Goal: Complete application form: Complete application form

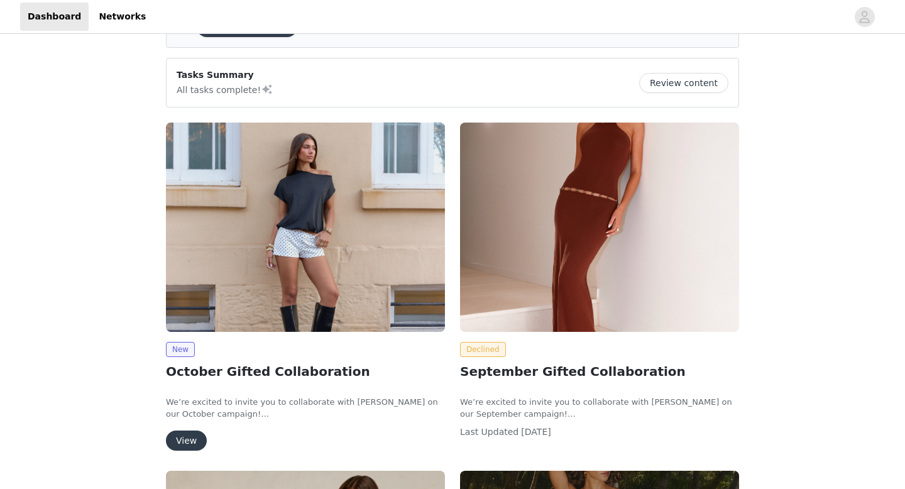
scroll to position [90, 0]
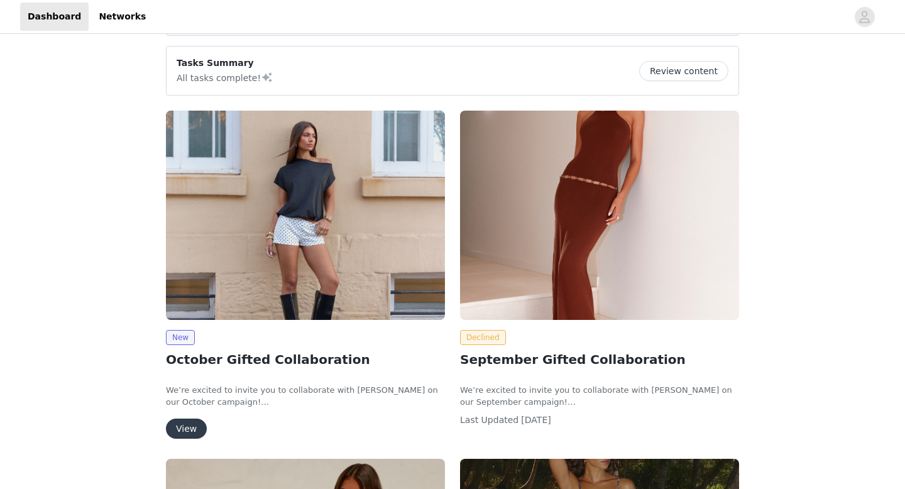
click at [189, 432] on button "View" at bounding box center [186, 429] width 41 height 20
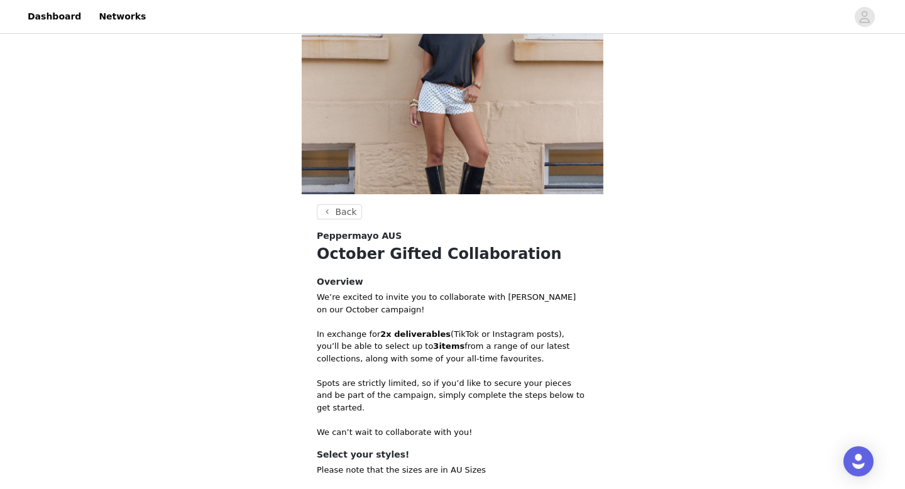
scroll to position [71, 0]
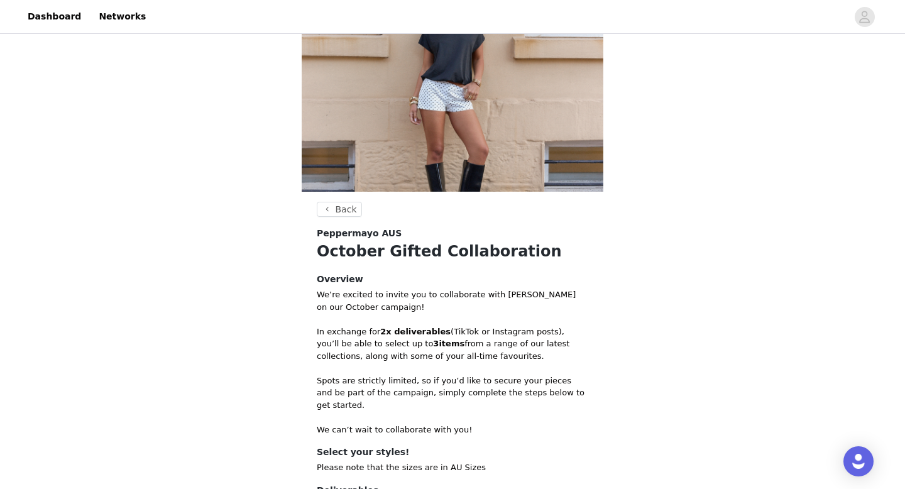
click at [708, 371] on div "Back Peppermayo AUS October Gifted Collaboration Overview We’re excited to invi…" at bounding box center [452, 286] width 905 height 642
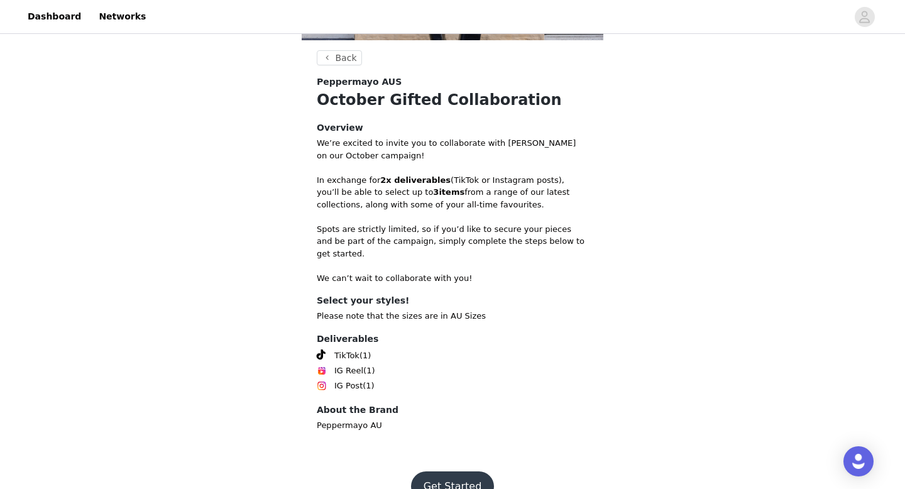
scroll to position [238, 0]
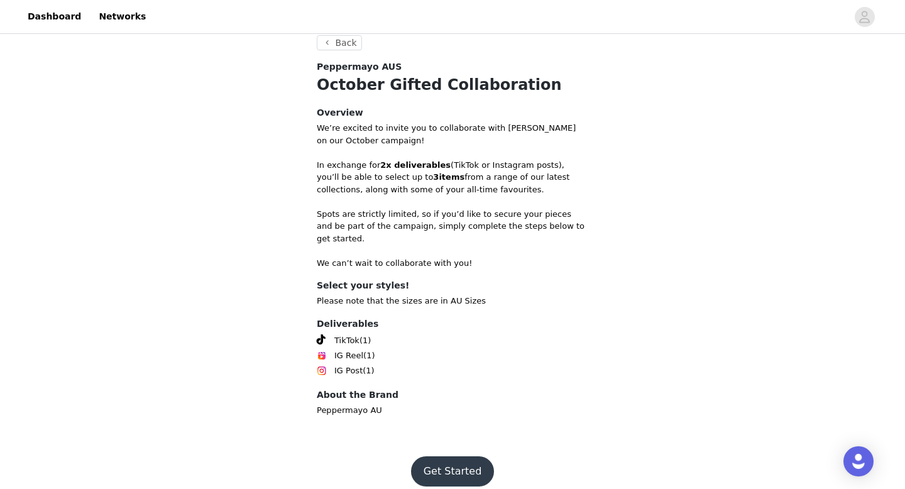
click at [462, 456] on button "Get Started" at bounding box center [453, 471] width 84 height 30
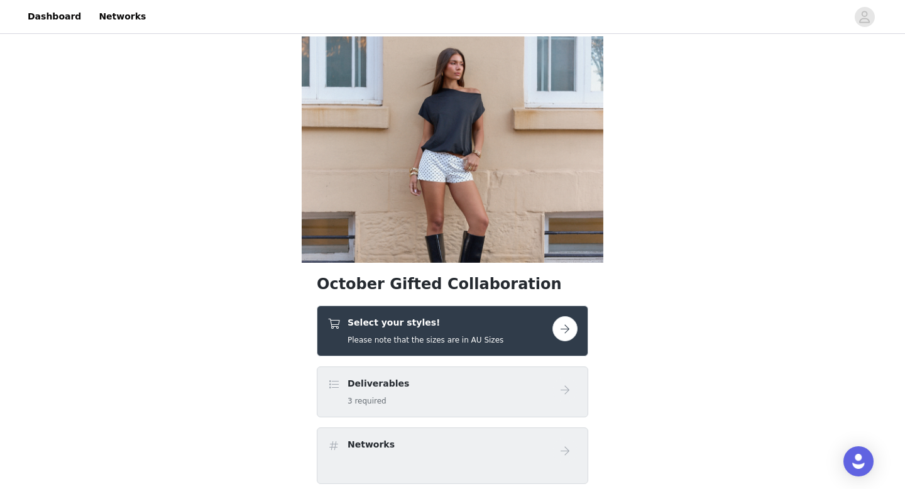
scroll to position [39, 0]
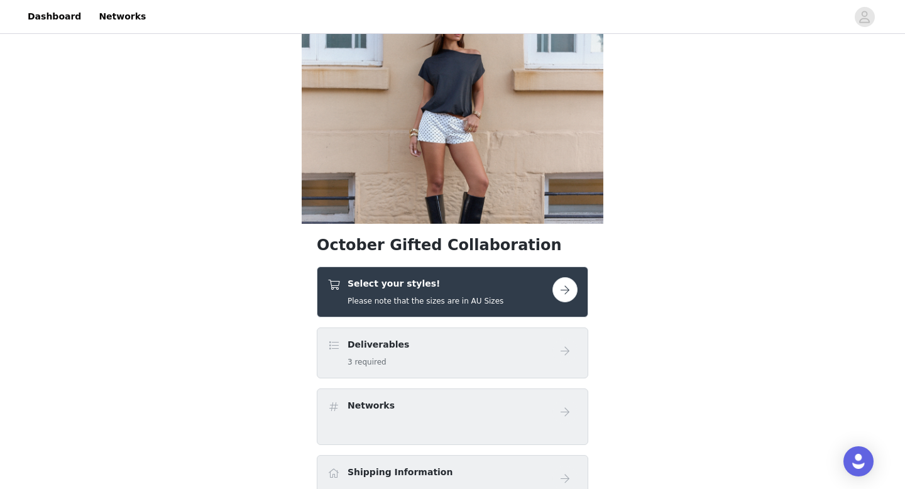
click at [571, 278] on link at bounding box center [564, 289] width 25 height 25
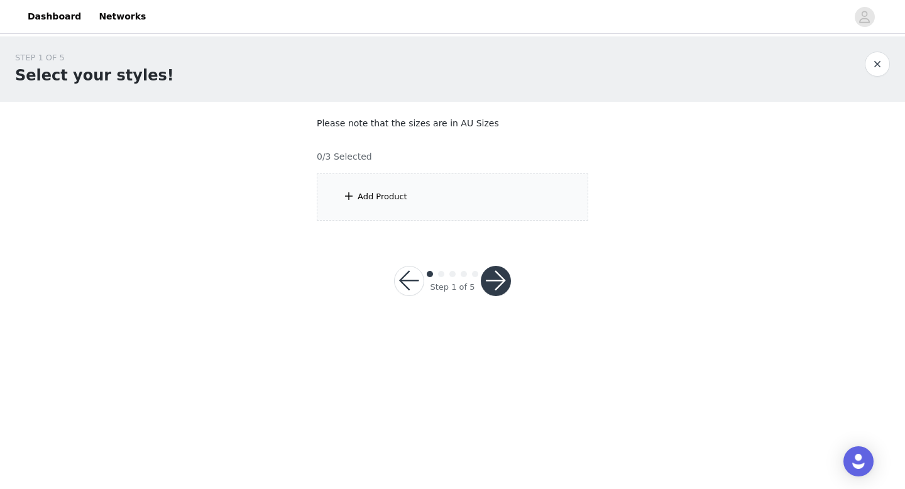
click at [411, 184] on div "Add Product" at bounding box center [452, 196] width 271 height 47
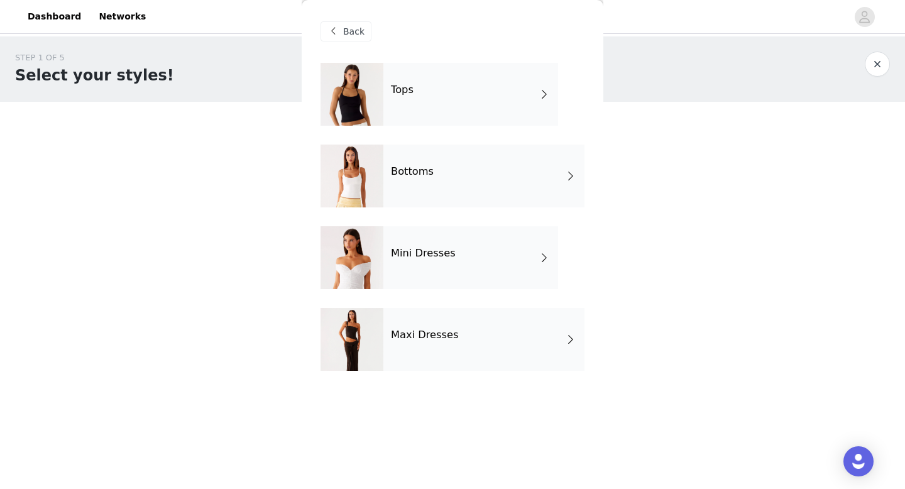
click at [434, 107] on div "Tops" at bounding box center [470, 94] width 175 height 63
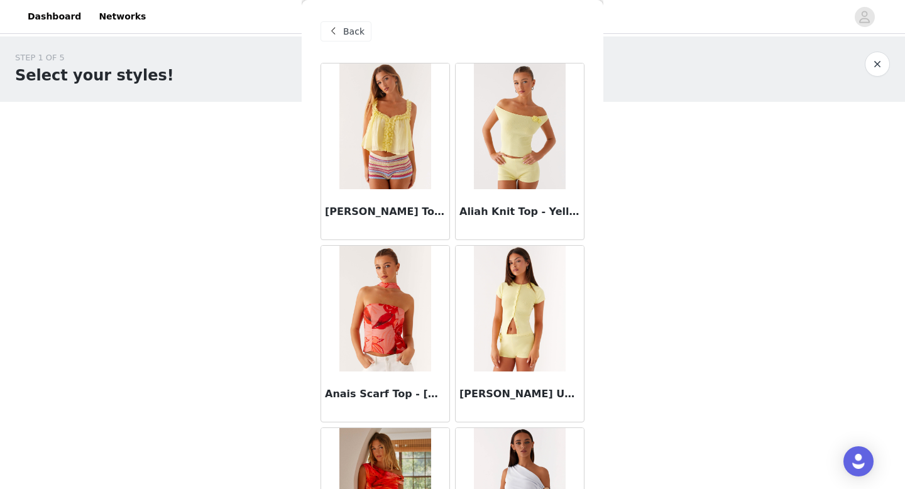
click at [359, 32] on span "Back" at bounding box center [353, 31] width 21 height 13
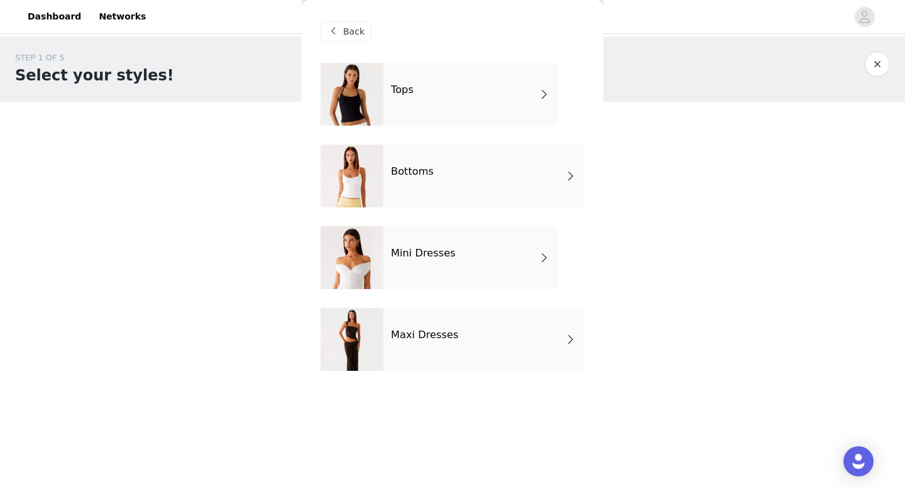
click at [429, 256] on h4 "Mini Dresses" at bounding box center [423, 253] width 65 height 11
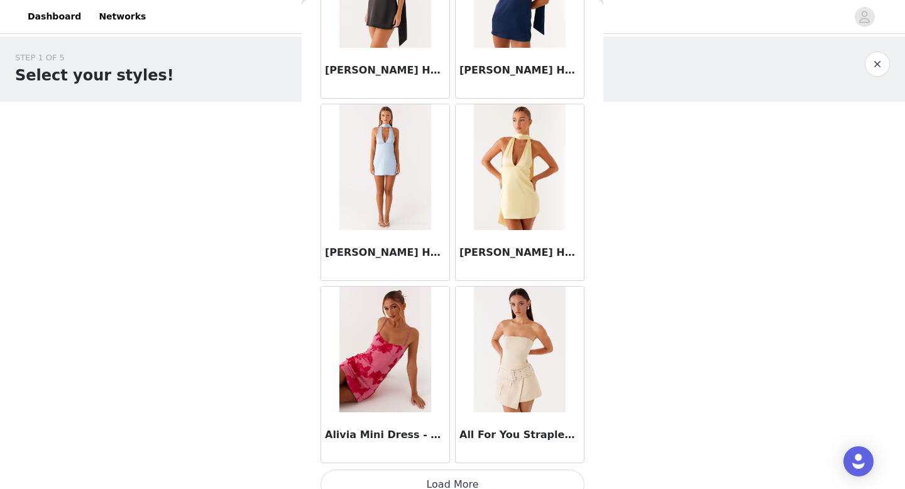
scroll to position [1434, 0]
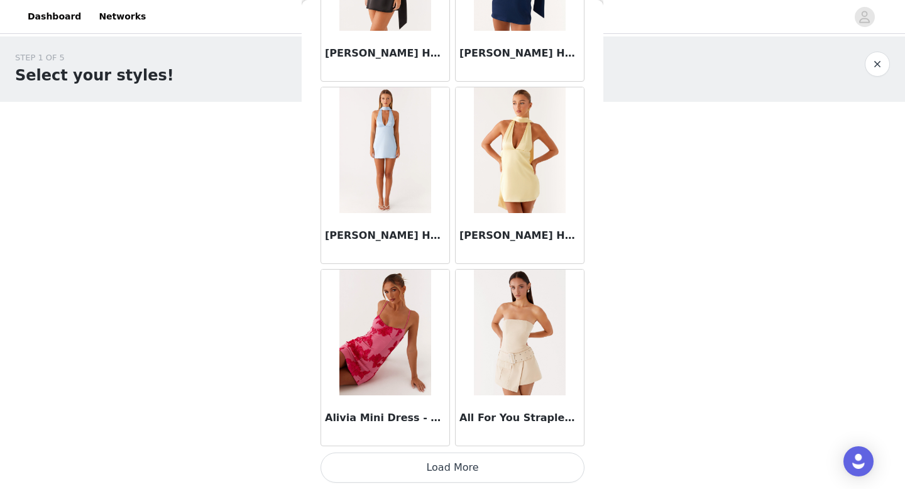
click at [441, 466] on button "Load More" at bounding box center [452, 467] width 264 height 30
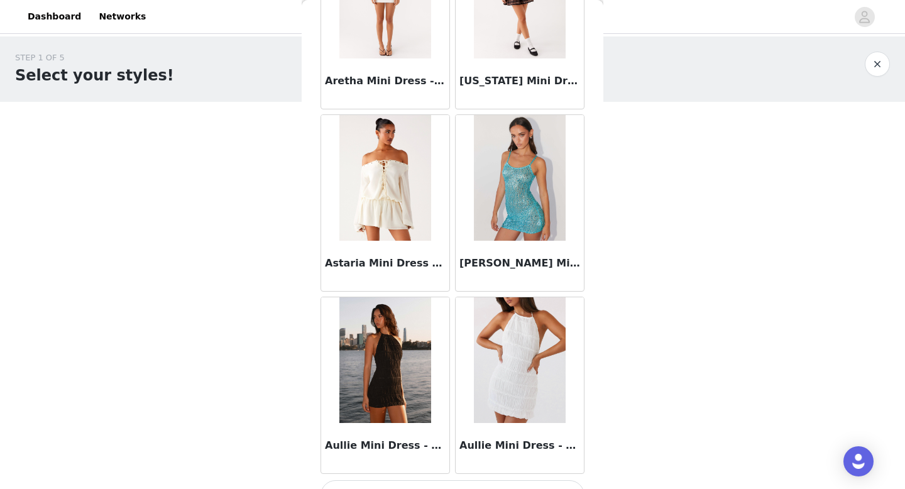
scroll to position [3256, 0]
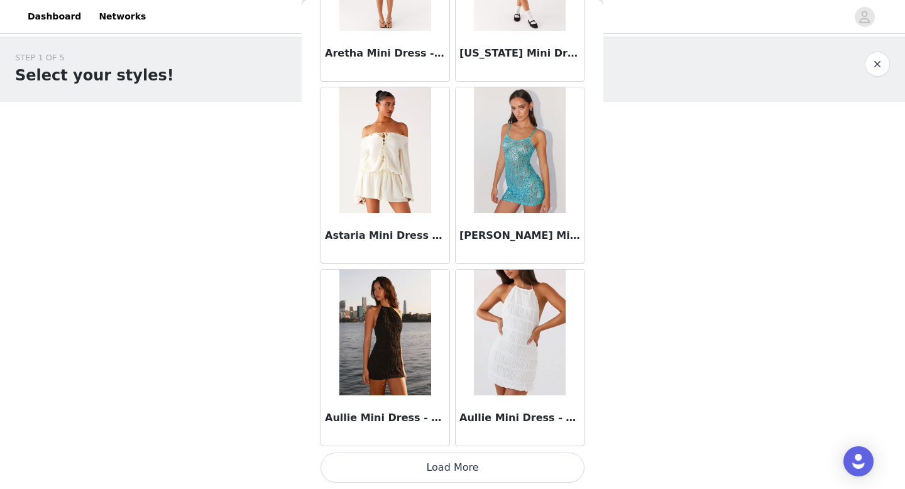
click at [435, 471] on button "Load More" at bounding box center [452, 467] width 264 height 30
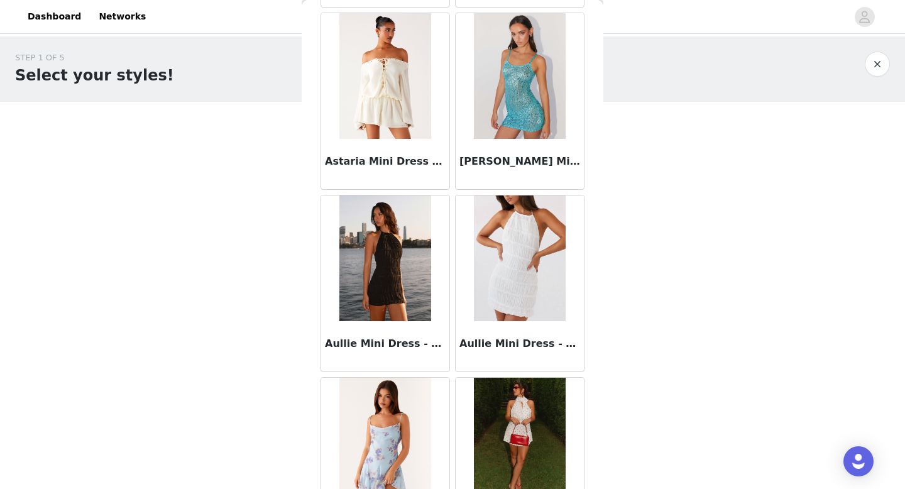
scroll to position [3390, 0]
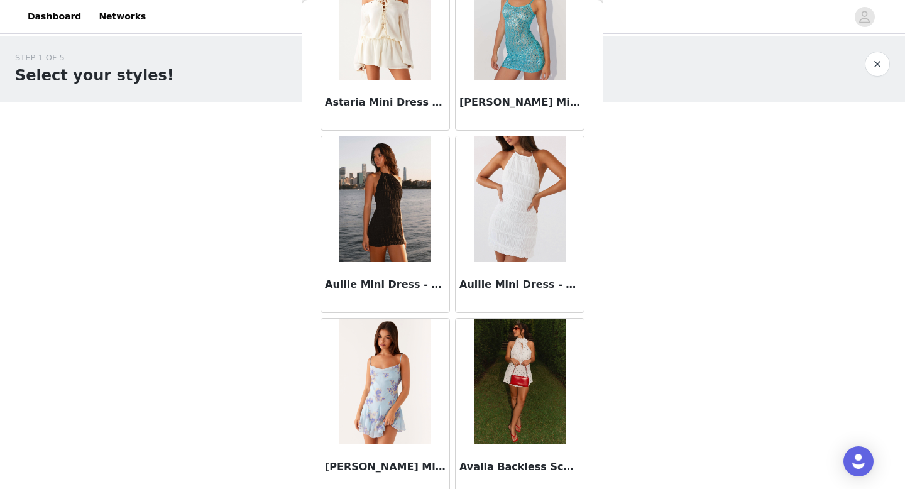
click at [395, 239] on img at bounding box center [384, 199] width 91 height 126
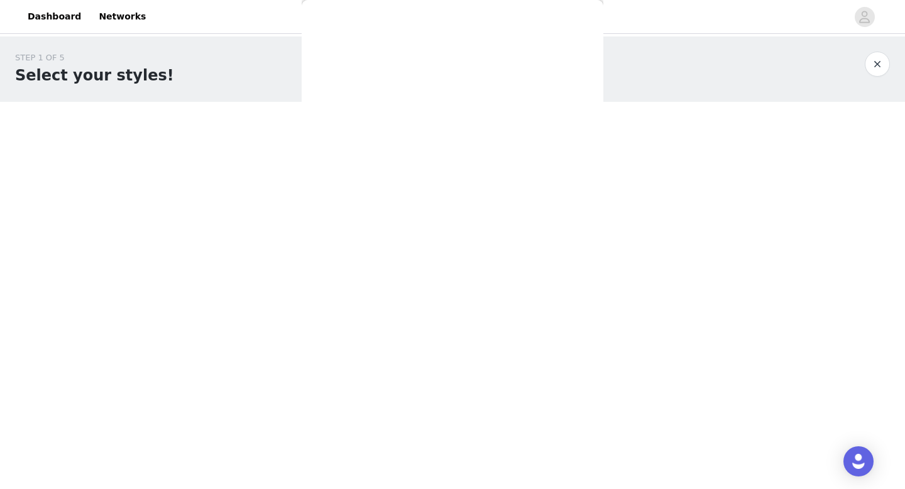
scroll to position [160, 0]
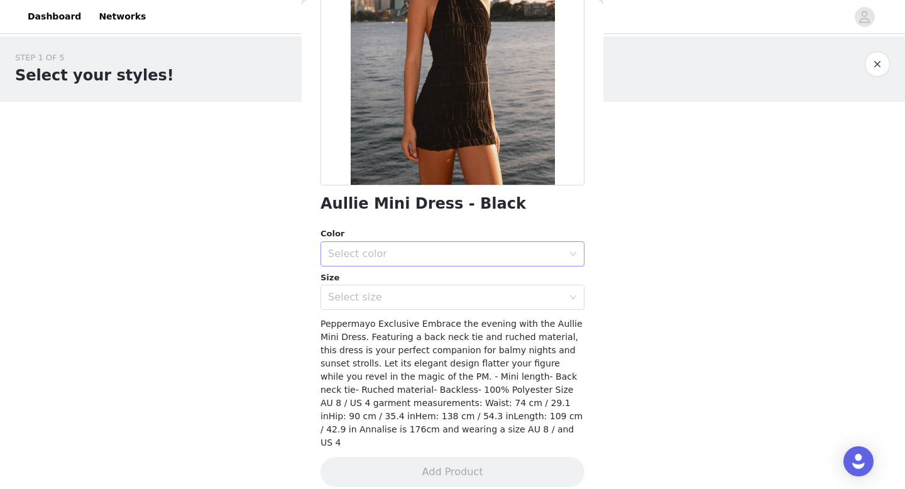
click at [432, 251] on div "Select color" at bounding box center [445, 254] width 235 height 13
click at [407, 287] on li "Black" at bounding box center [452, 281] width 264 height 20
click at [407, 291] on div "Select size" at bounding box center [445, 297] width 235 height 13
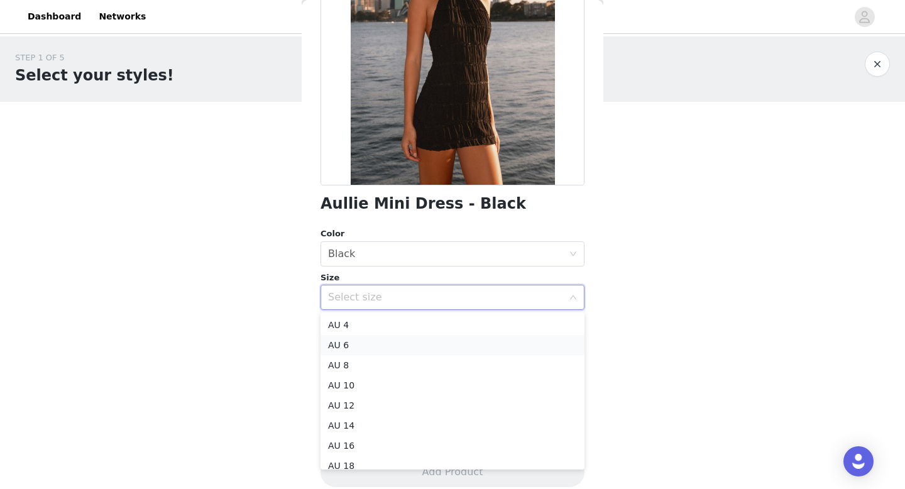
click at [381, 348] on li "AU 6" at bounding box center [452, 345] width 264 height 20
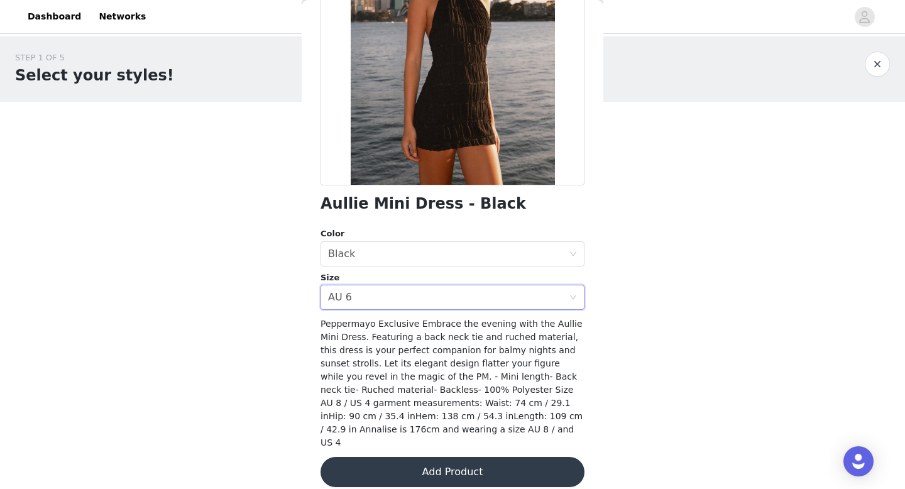
click at [446, 461] on button "Add Product" at bounding box center [452, 472] width 264 height 30
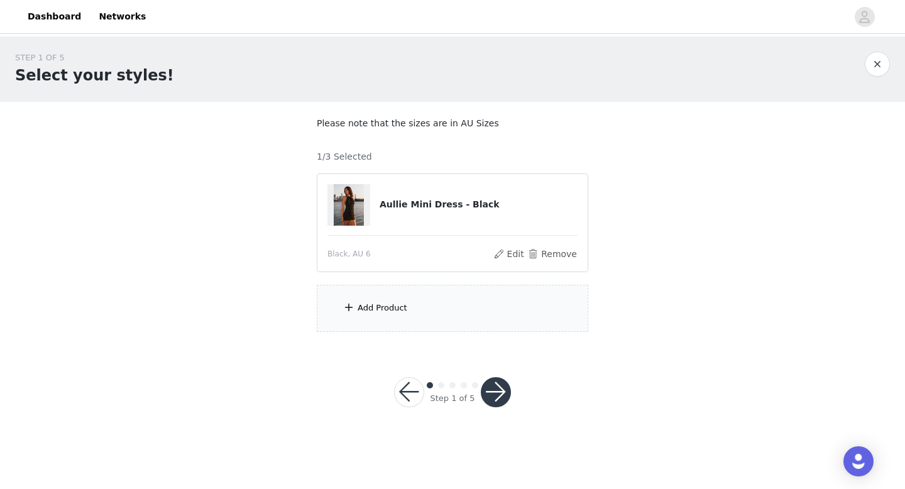
click at [385, 308] on div "Add Product" at bounding box center [383, 308] width 50 height 13
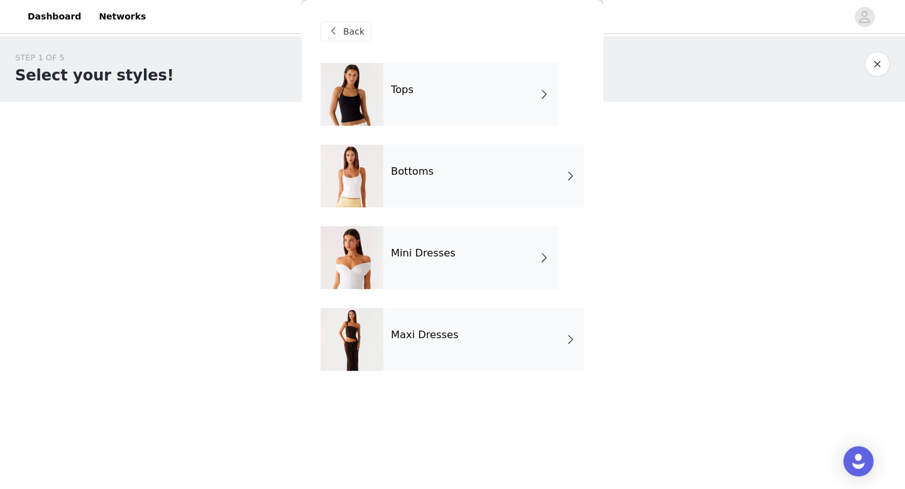
click at [455, 353] on div "Maxi Dresses" at bounding box center [483, 339] width 201 height 63
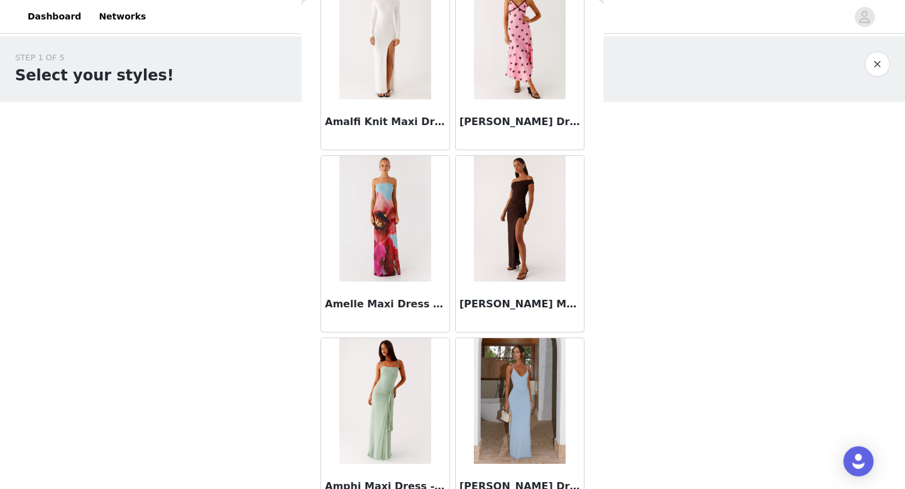
scroll to position [1434, 0]
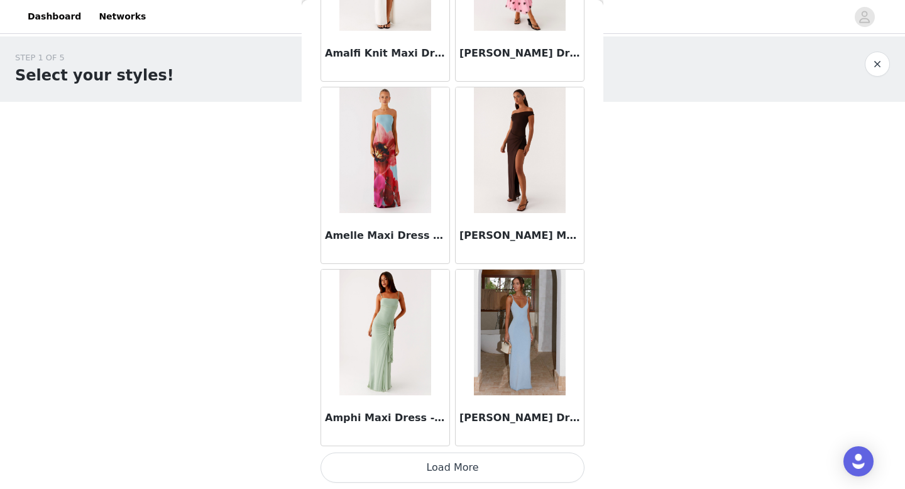
click at [434, 481] on button "Load More" at bounding box center [452, 467] width 264 height 30
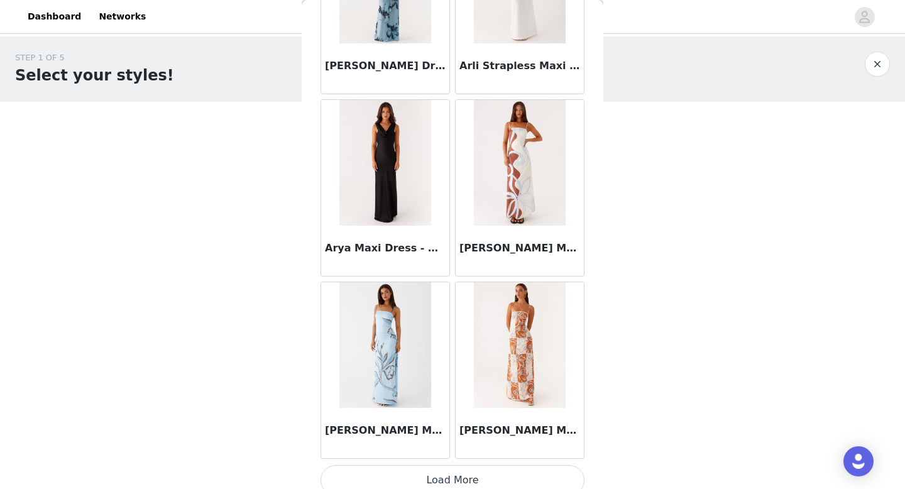
scroll to position [3256, 0]
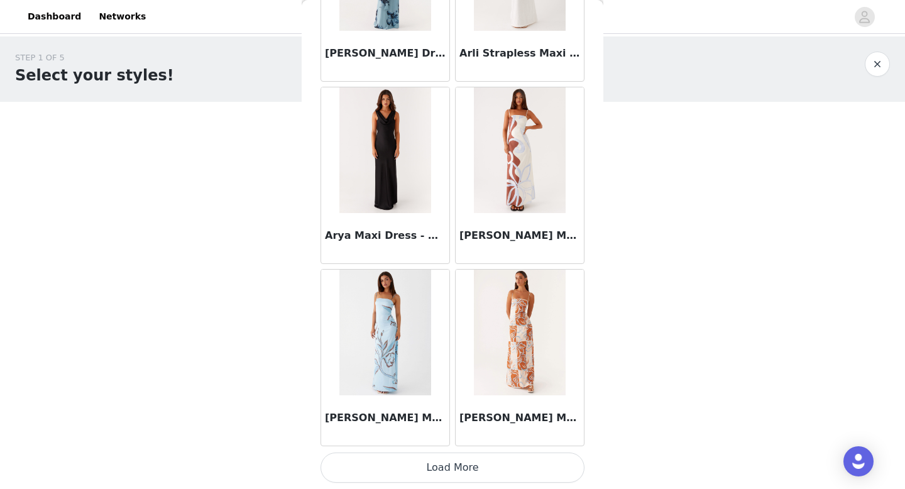
click at [446, 466] on button "Load More" at bounding box center [452, 467] width 264 height 30
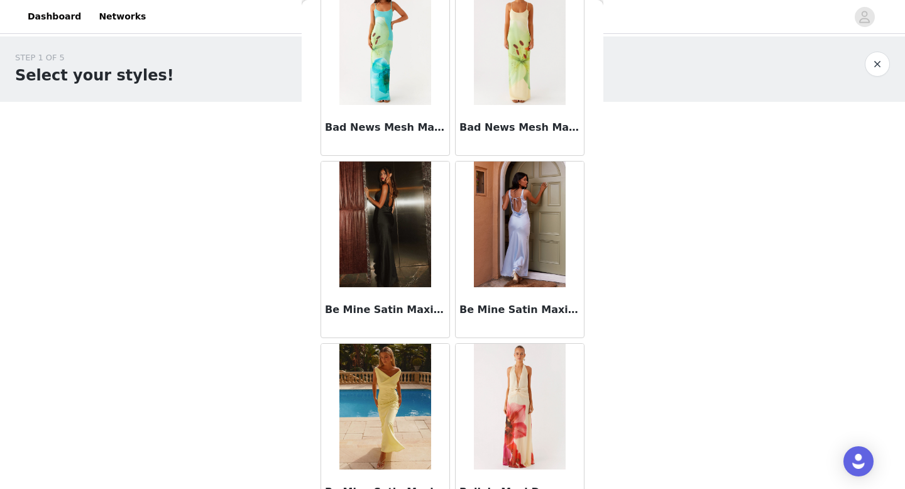
scroll to position [5079, 0]
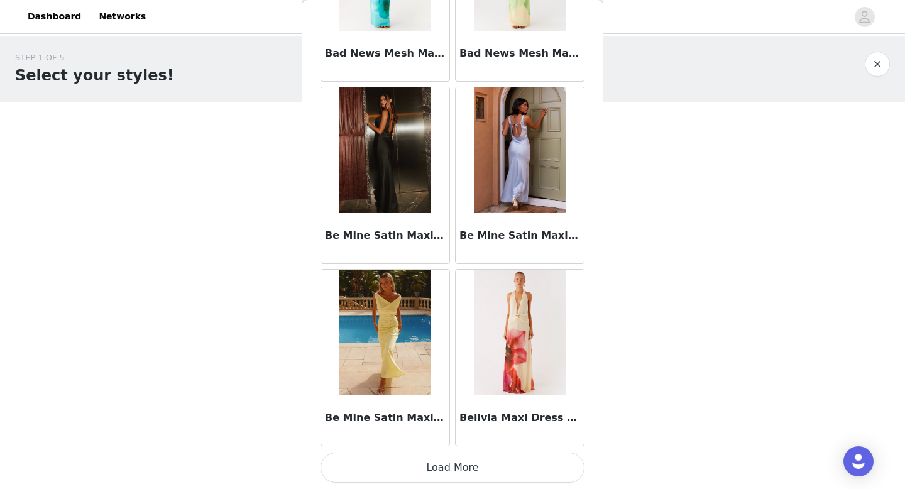
click at [447, 465] on button "Load More" at bounding box center [452, 467] width 264 height 30
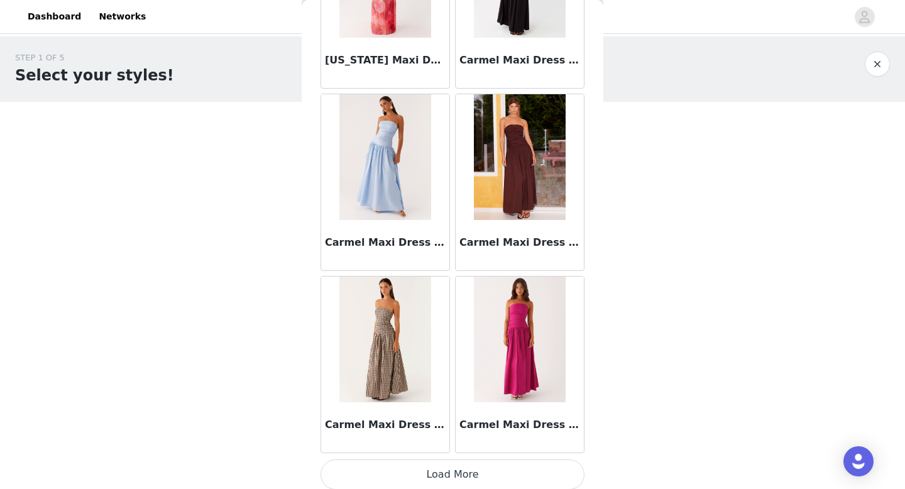
scroll to position [6901, 0]
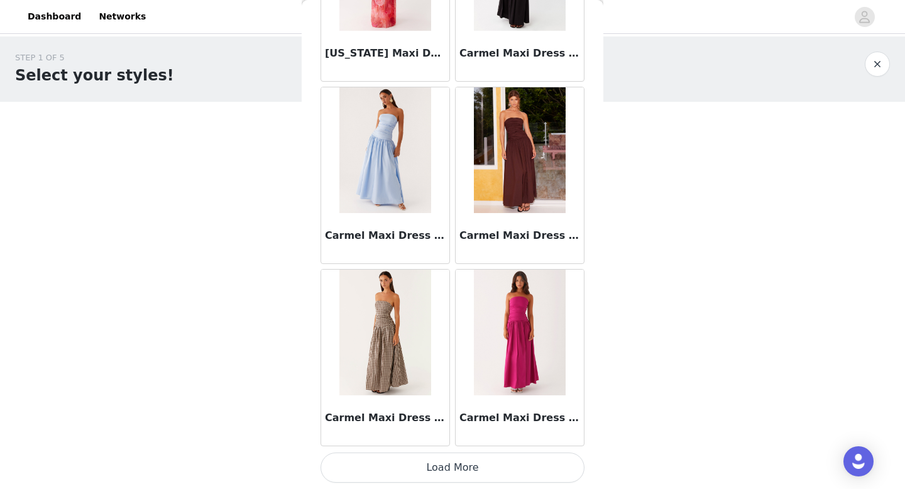
click at [461, 471] on button "Load More" at bounding box center [452, 467] width 264 height 30
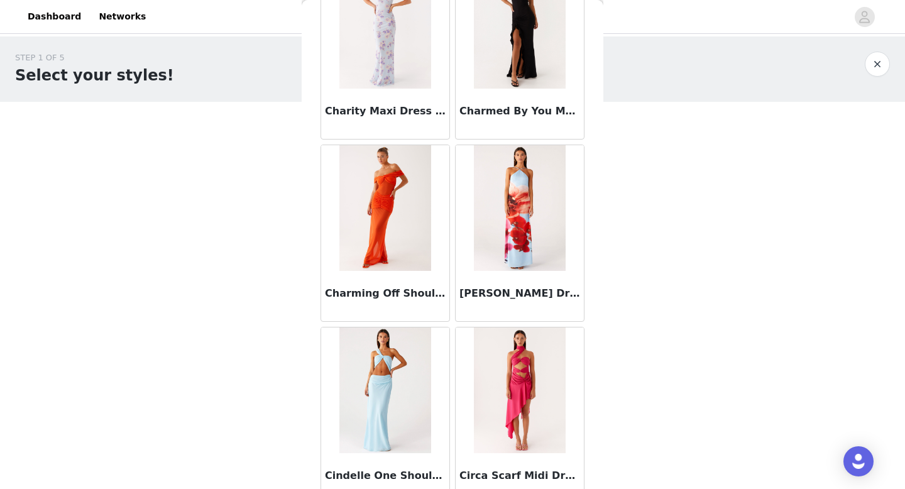
scroll to position [8724, 0]
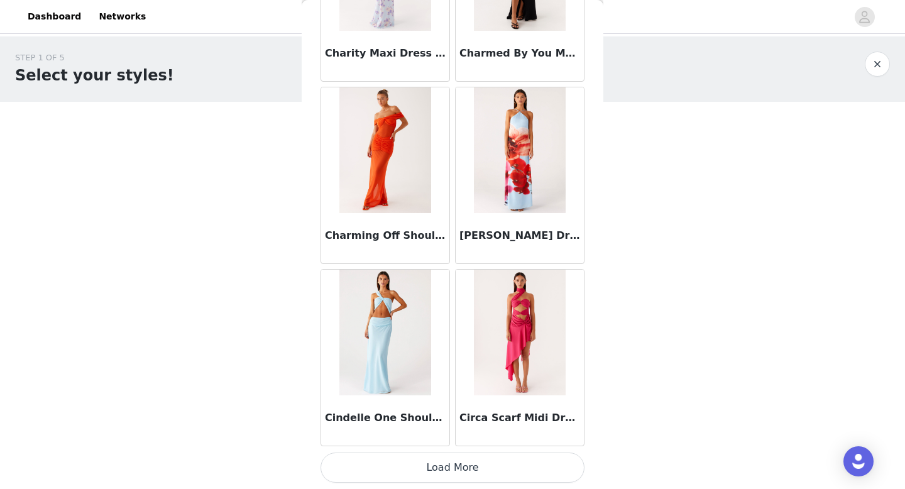
click at [436, 471] on button "Load More" at bounding box center [452, 467] width 264 height 30
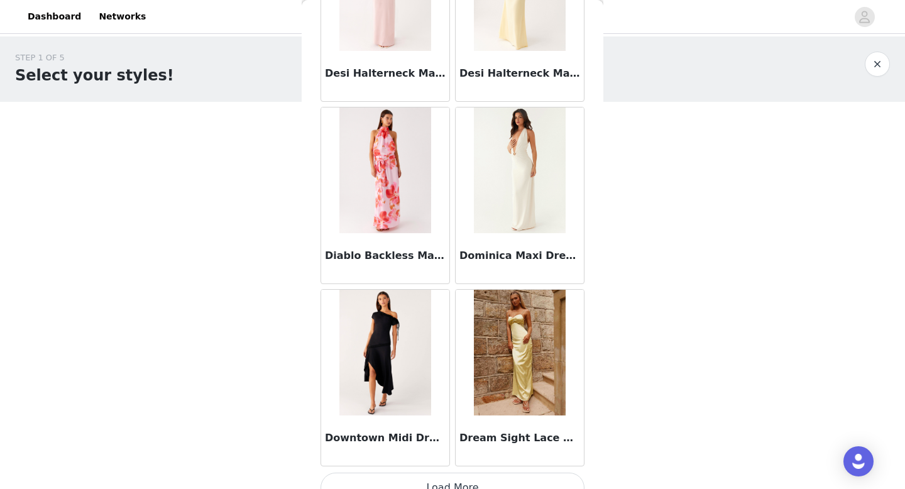
scroll to position [10546, 0]
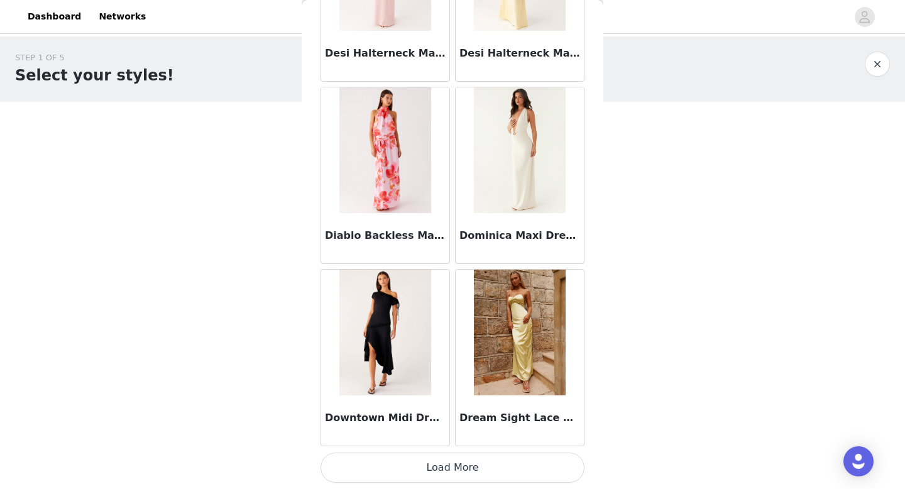
click at [449, 466] on button "Load More" at bounding box center [452, 467] width 264 height 30
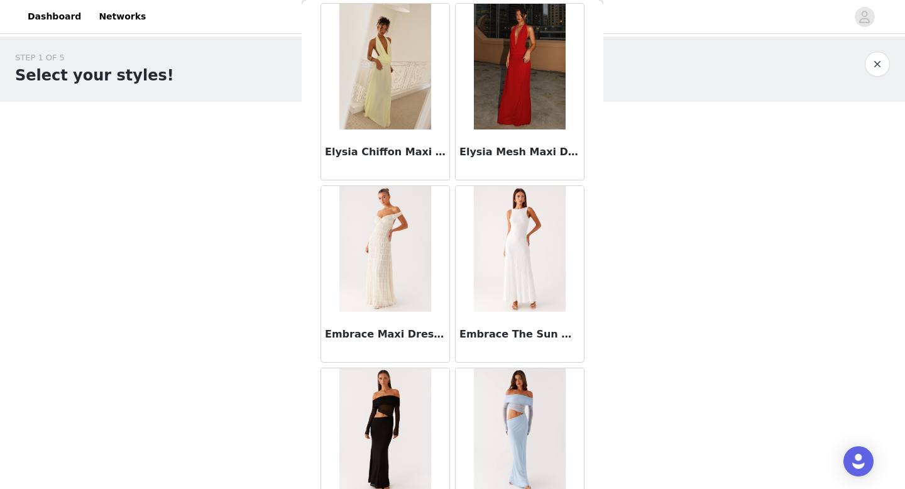
scroll to position [12369, 0]
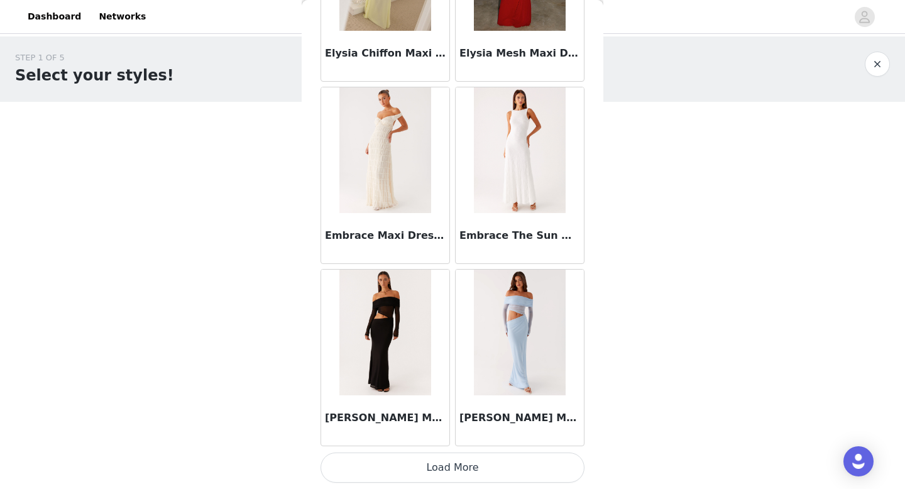
click at [453, 468] on button "Load More" at bounding box center [452, 467] width 264 height 30
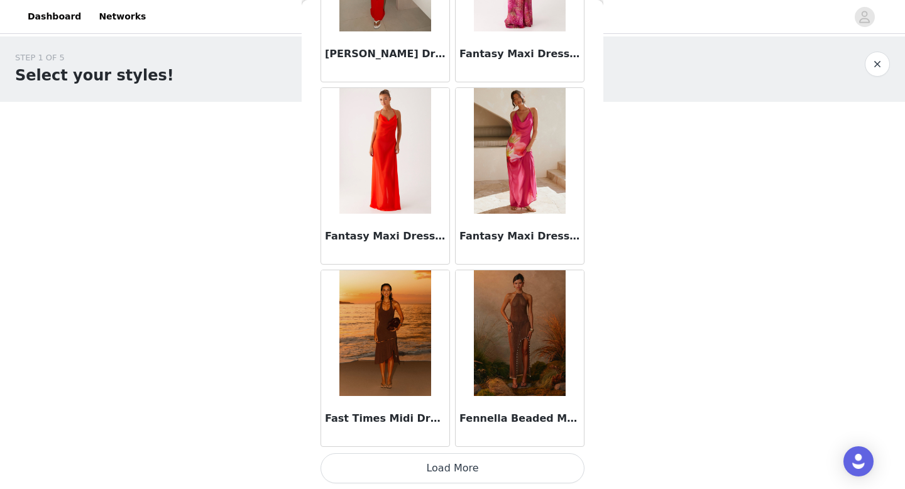
scroll to position [14191, 0]
click at [457, 468] on button "Load More" at bounding box center [452, 467] width 264 height 30
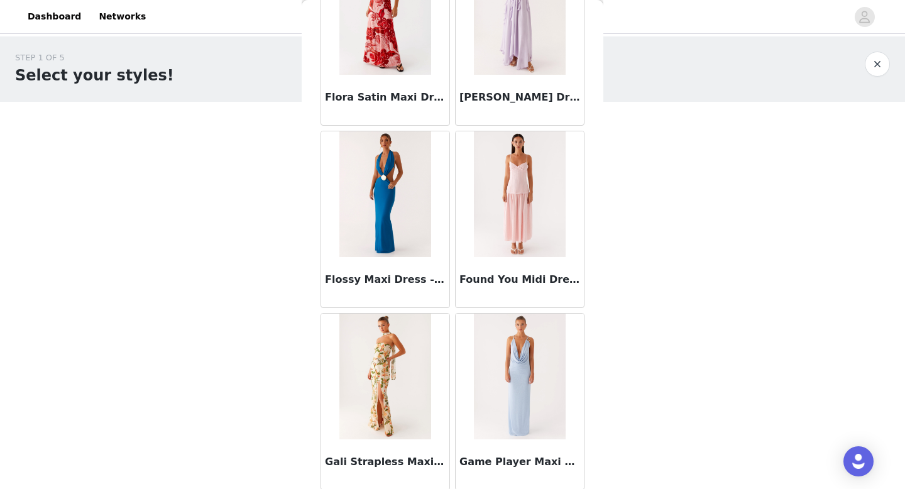
scroll to position [16014, 0]
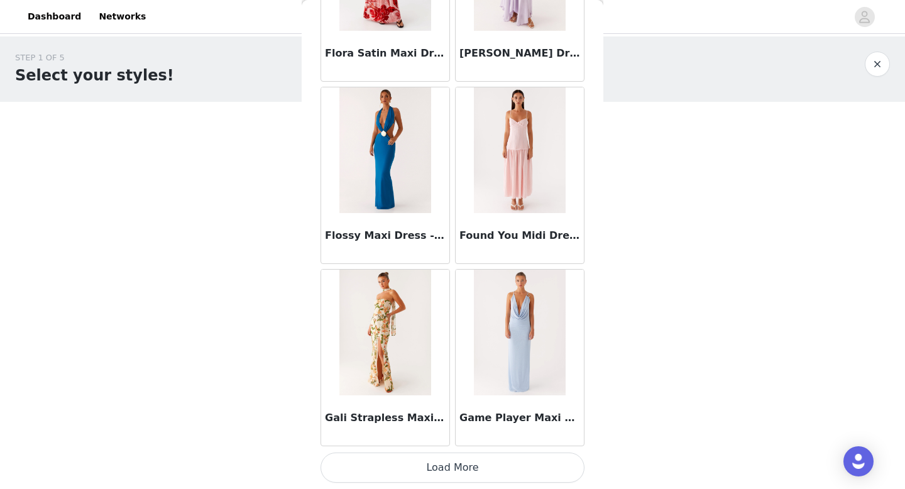
click at [458, 457] on button "Load More" at bounding box center [452, 467] width 264 height 30
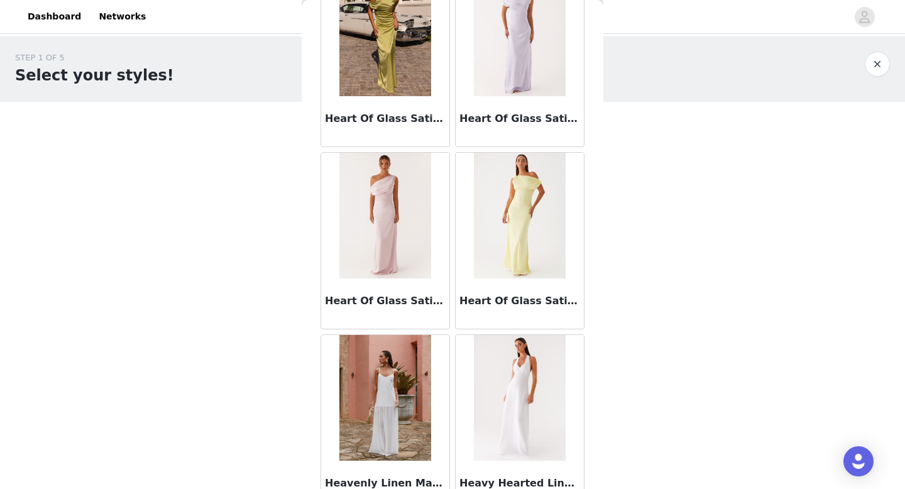
scroll to position [17836, 0]
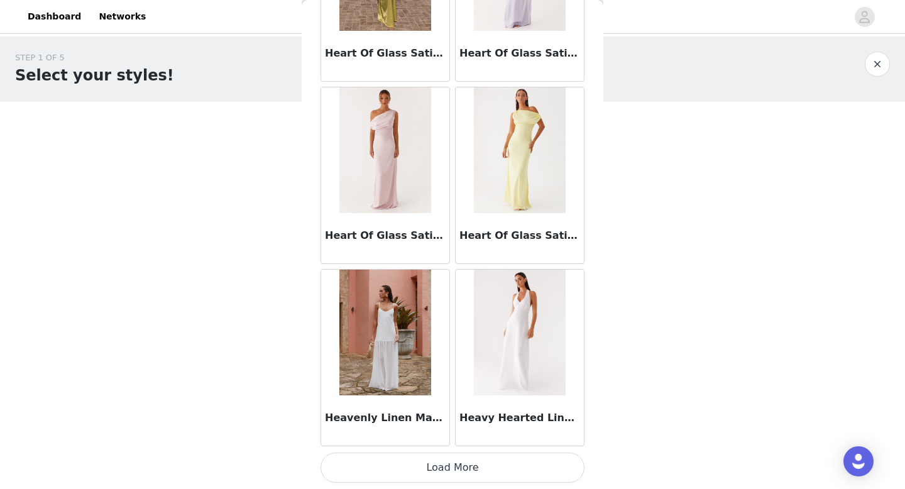
click at [451, 474] on button "Load More" at bounding box center [452, 467] width 264 height 30
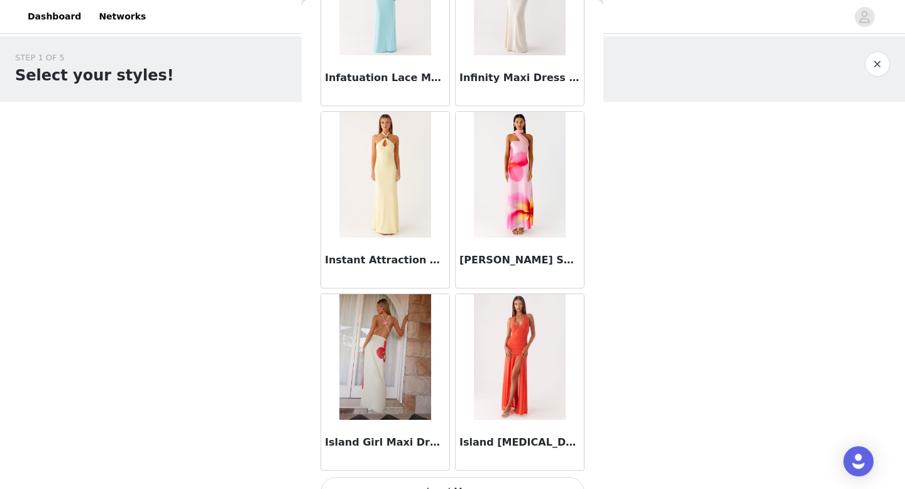
scroll to position [19658, 0]
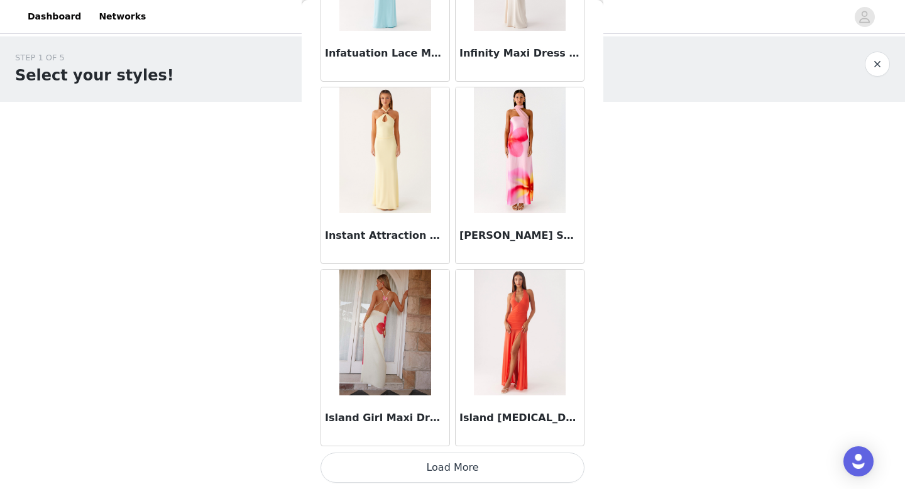
click at [454, 471] on button "Load More" at bounding box center [452, 467] width 264 height 30
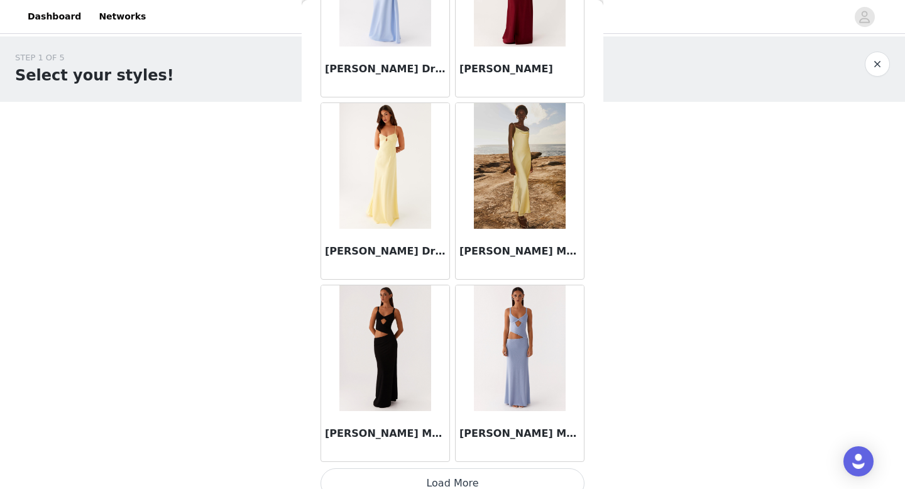
scroll to position [21481, 0]
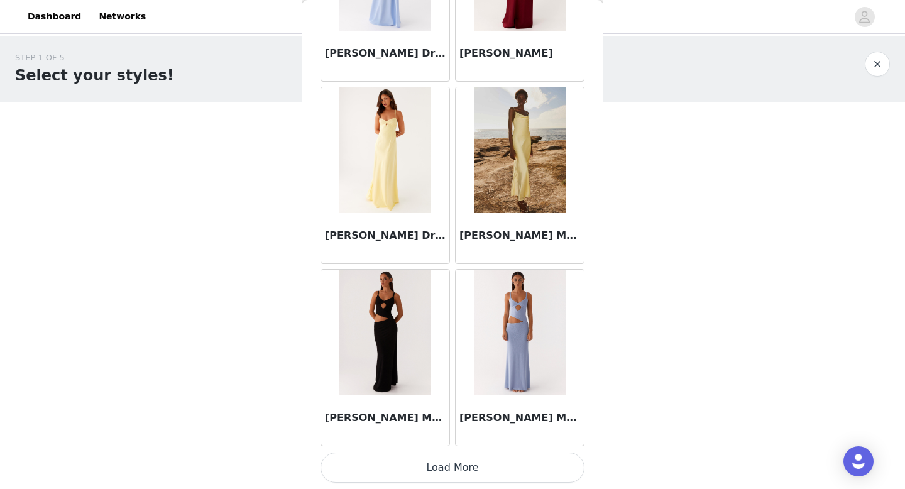
click at [477, 473] on button "Load More" at bounding box center [452, 467] width 264 height 30
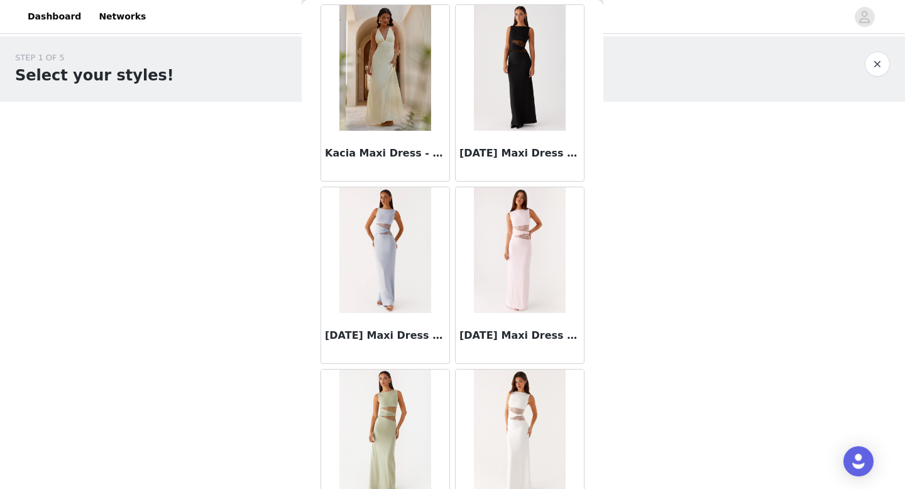
scroll to position [23303, 0]
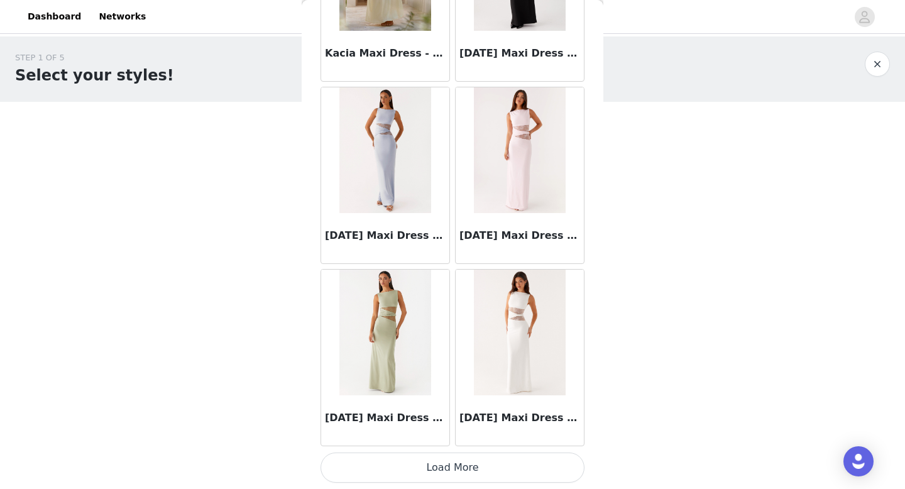
click at [446, 463] on button "Load More" at bounding box center [452, 467] width 264 height 30
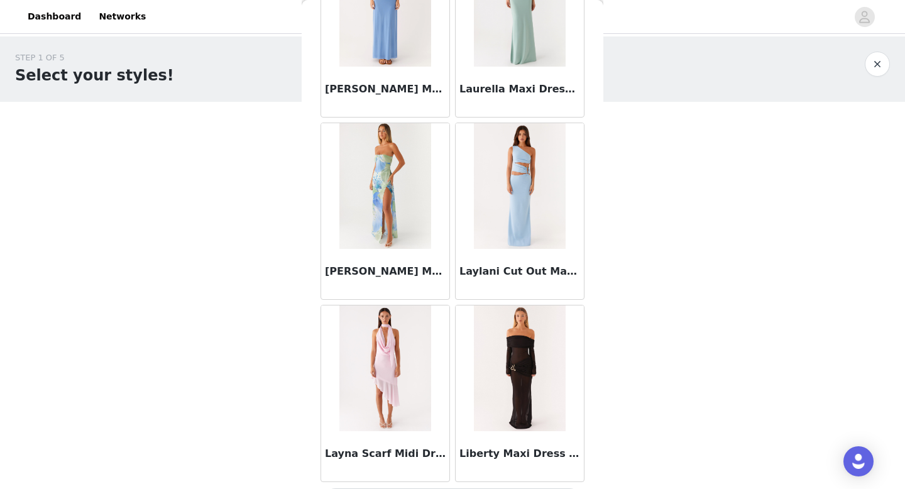
scroll to position [25126, 0]
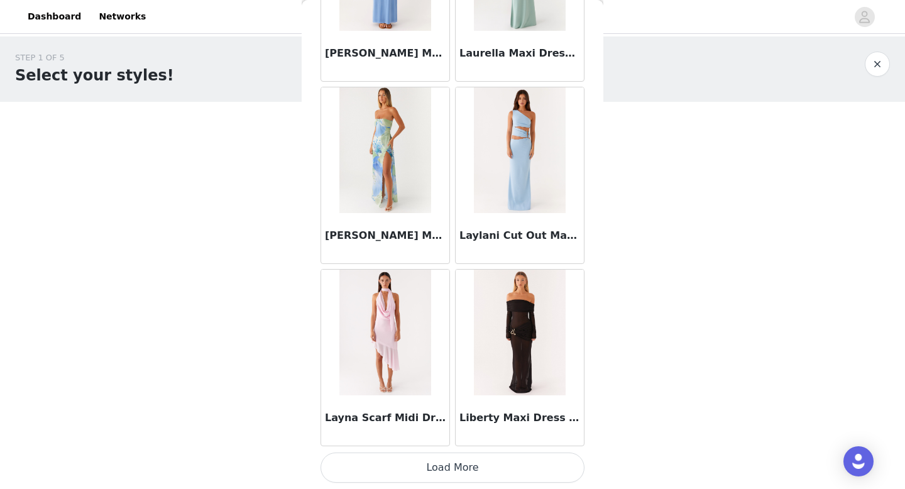
click at [457, 471] on button "Load More" at bounding box center [452, 467] width 264 height 30
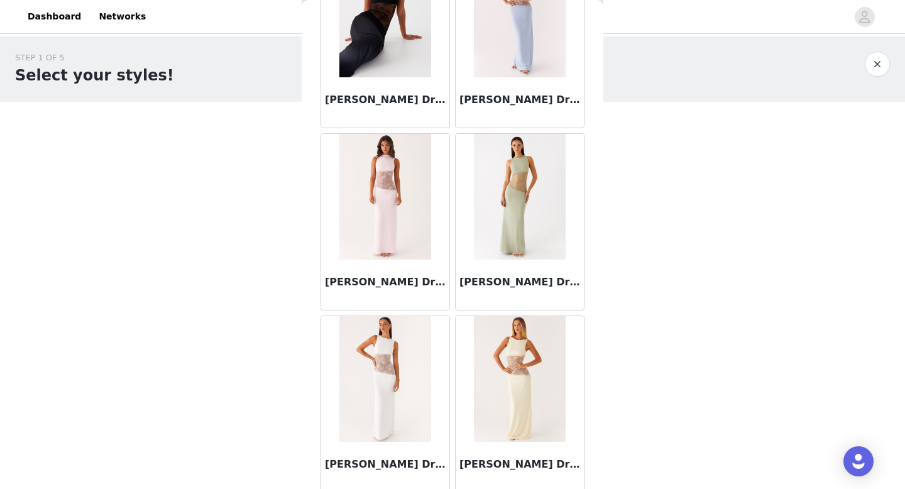
scroll to position [26948, 0]
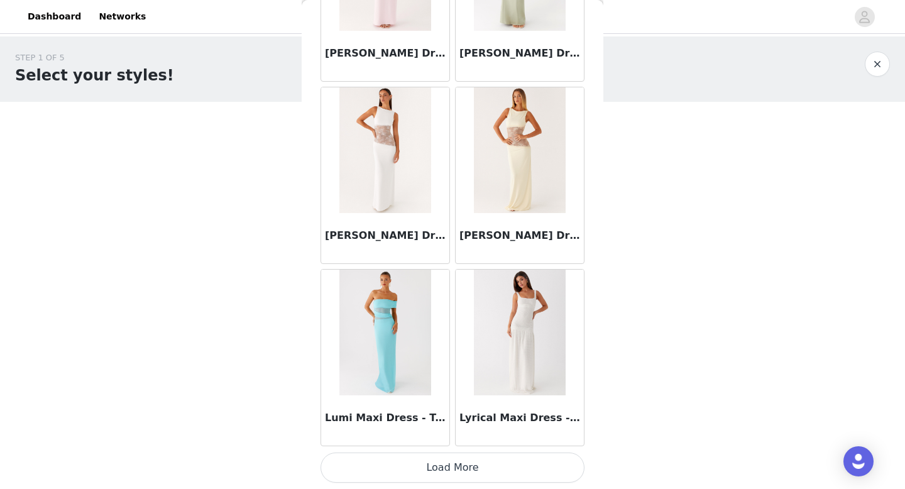
click at [444, 459] on button "Load More" at bounding box center [452, 467] width 264 height 30
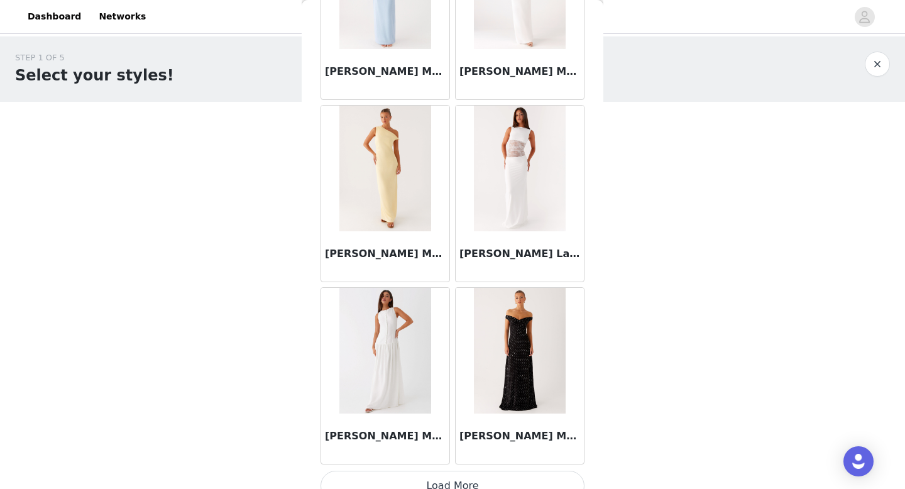
scroll to position [28771, 0]
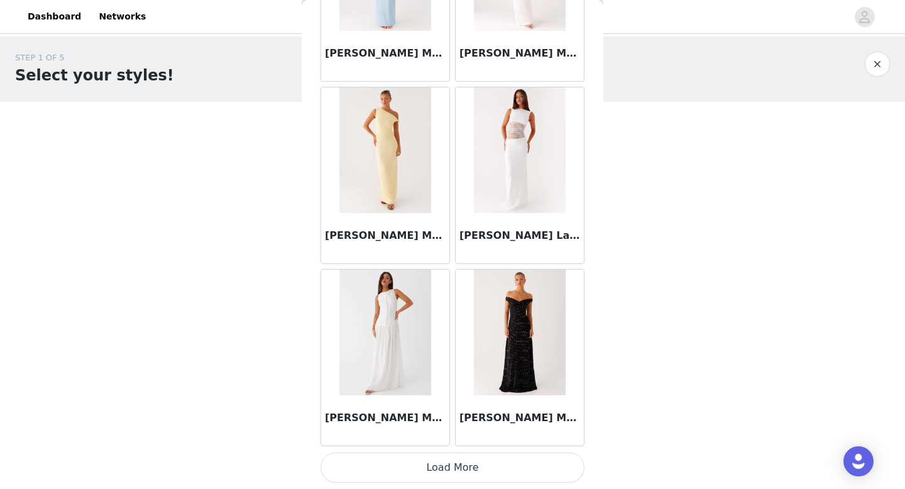
click at [454, 466] on button "Load More" at bounding box center [452, 467] width 264 height 30
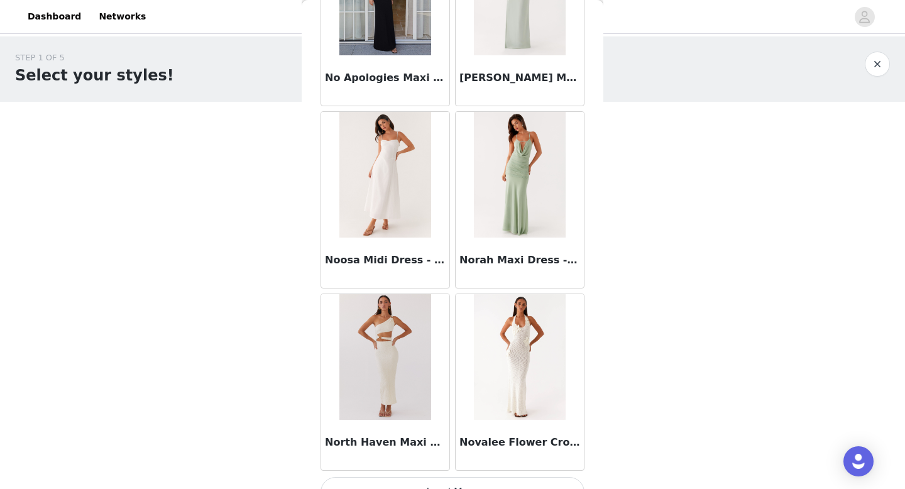
scroll to position [30593, 0]
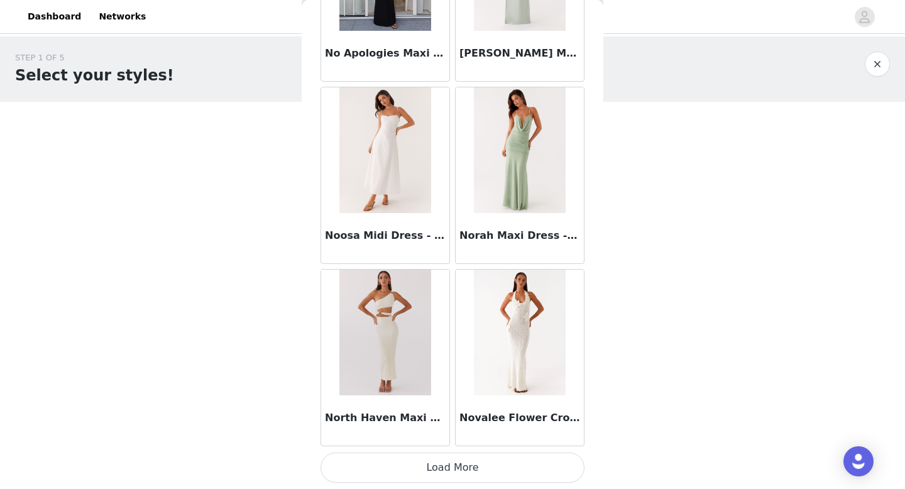
click at [449, 456] on button "Load More" at bounding box center [452, 467] width 264 height 30
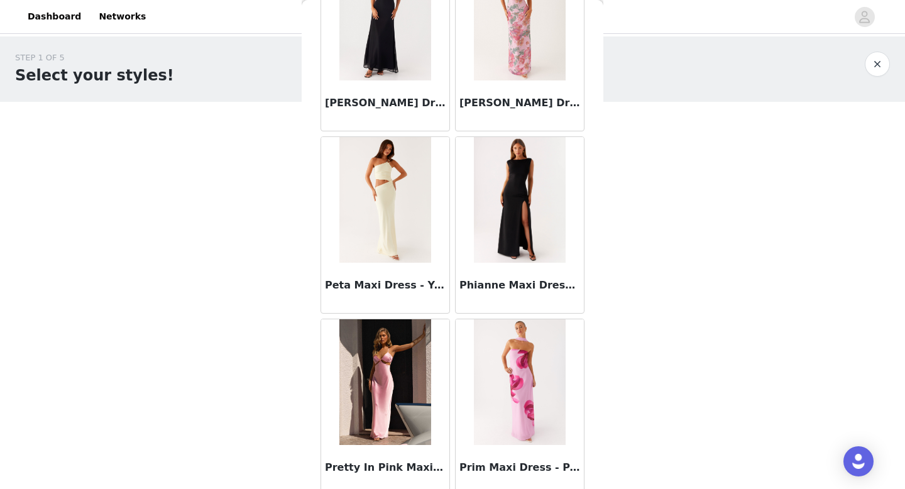
scroll to position [32415, 0]
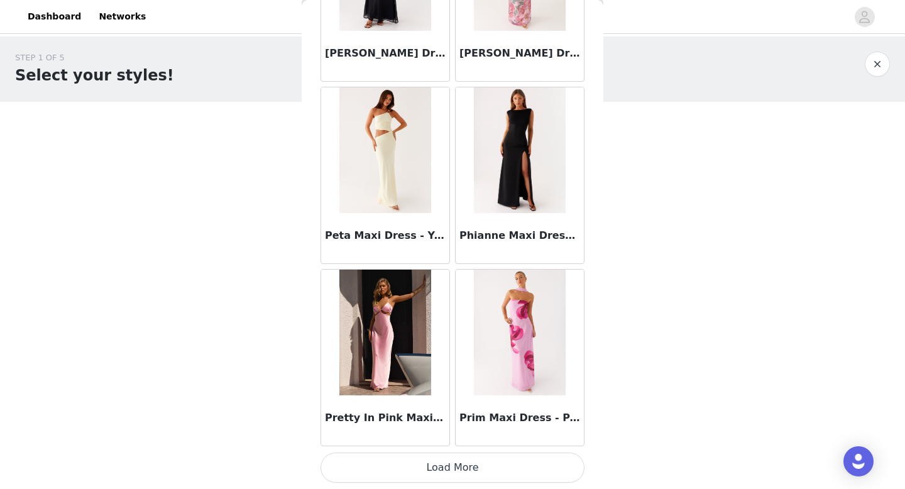
click at [454, 469] on button "Load More" at bounding box center [452, 467] width 264 height 30
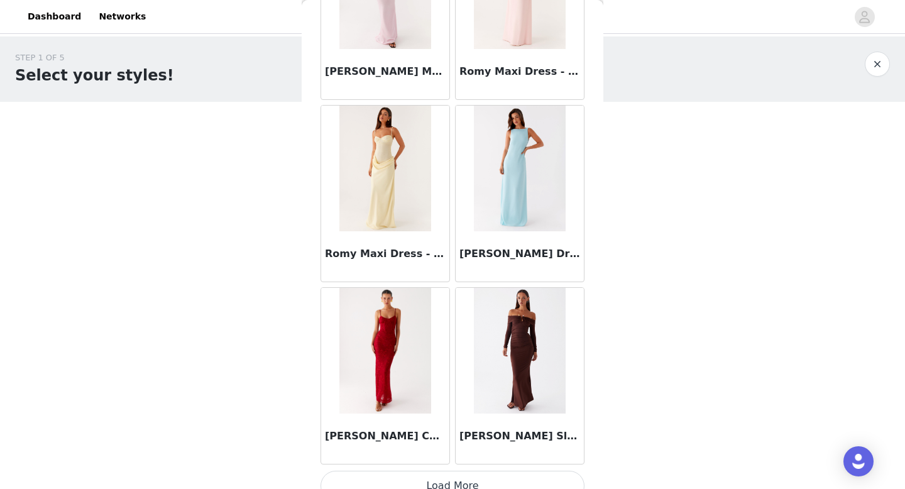
scroll to position [34238, 0]
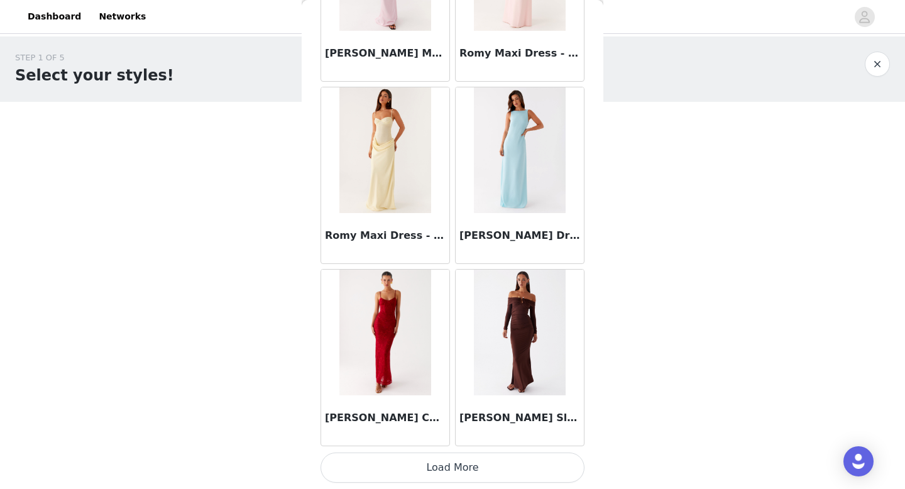
click at [449, 472] on button "Load More" at bounding box center [452, 467] width 264 height 30
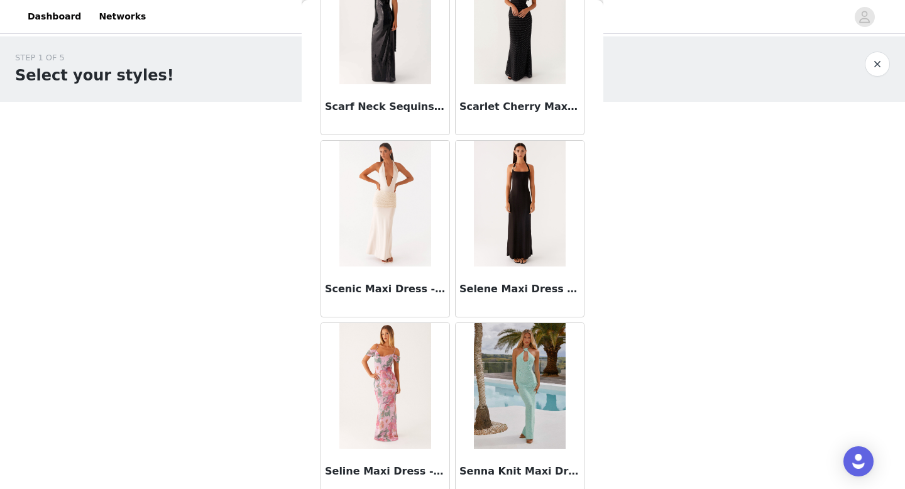
scroll to position [36060, 0]
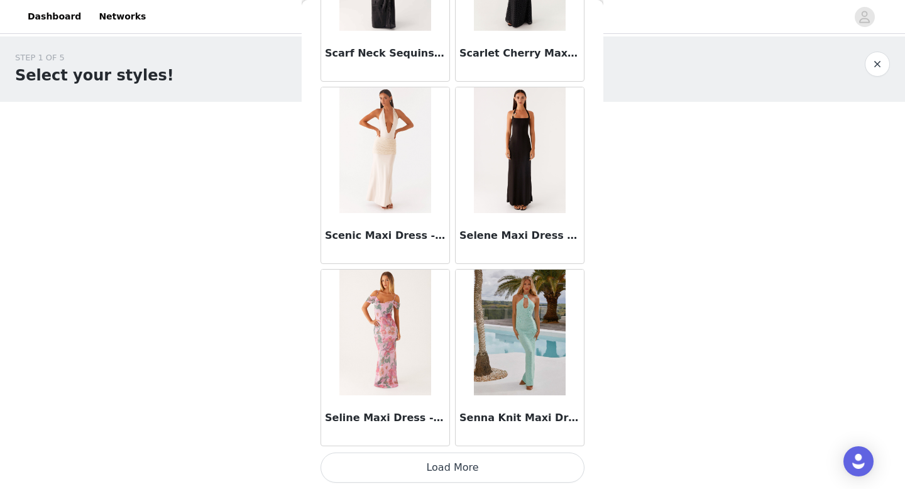
click at [443, 467] on button "Load More" at bounding box center [452, 467] width 264 height 30
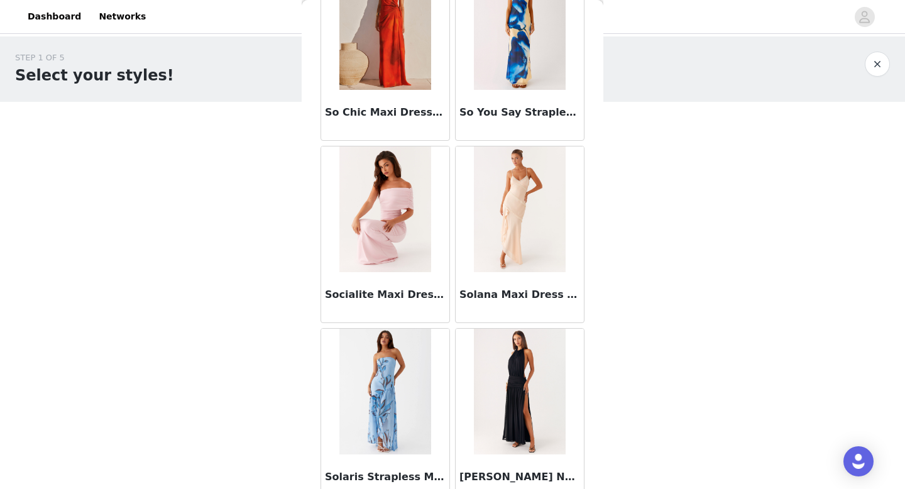
scroll to position [37883, 0]
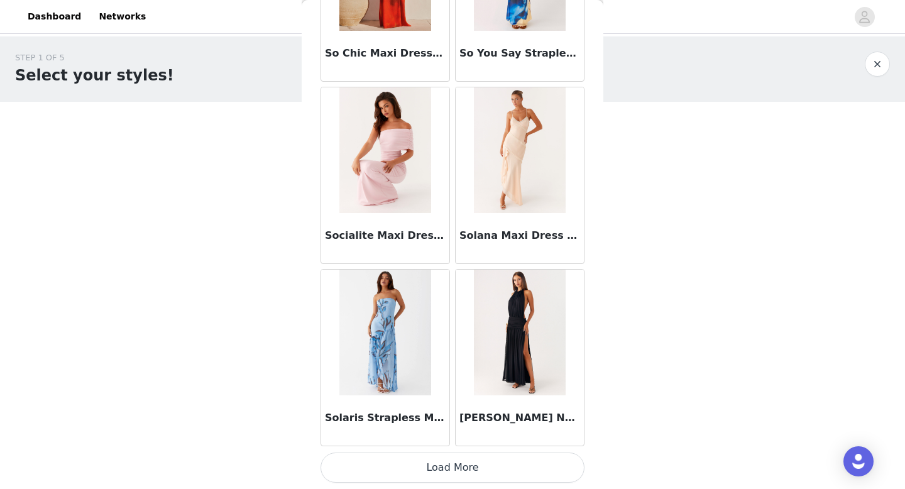
click at [443, 467] on button "Load More" at bounding box center [452, 467] width 264 height 30
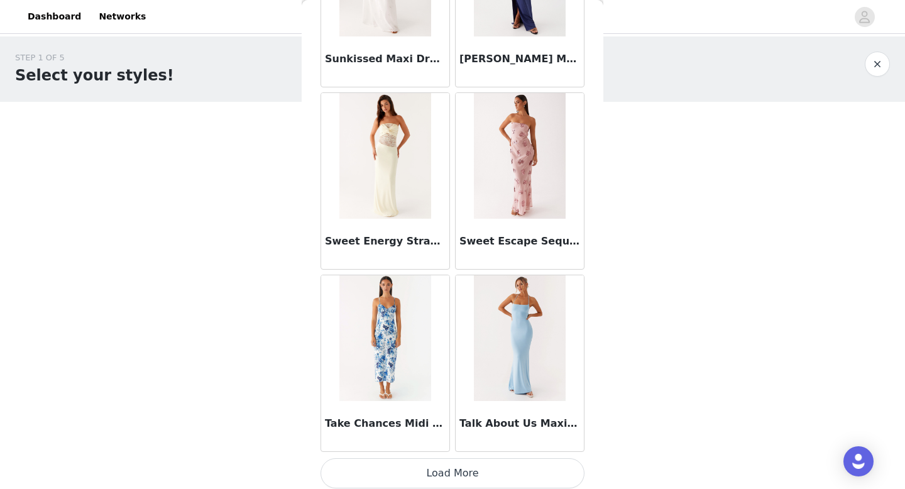
scroll to position [39705, 0]
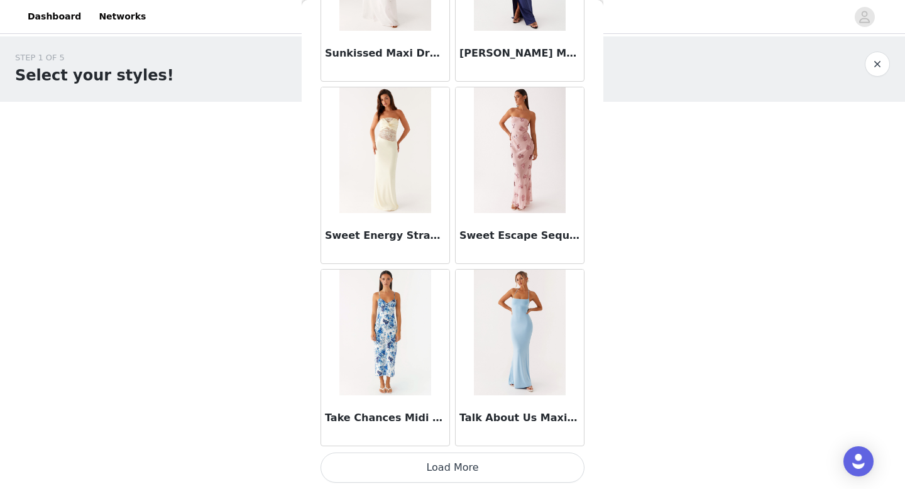
click at [440, 477] on button "Load More" at bounding box center [452, 467] width 264 height 30
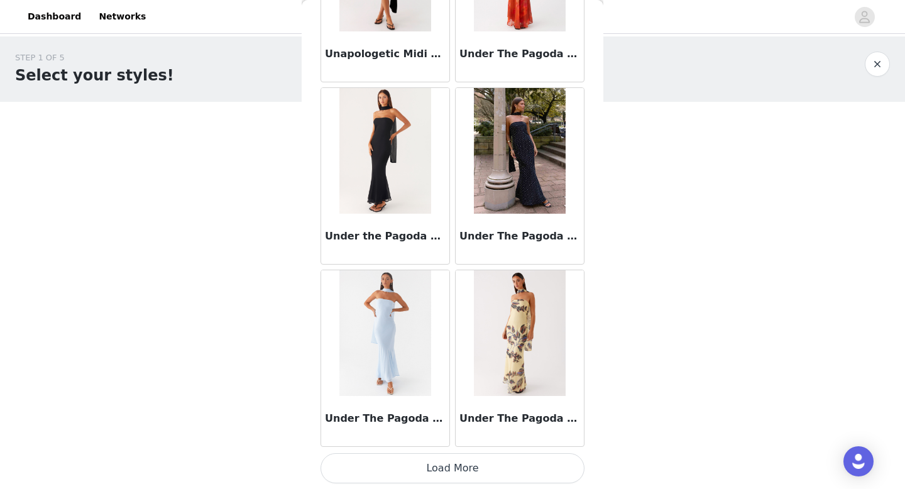
scroll to position [41528, 0]
click at [461, 462] on button "Load More" at bounding box center [452, 467] width 264 height 30
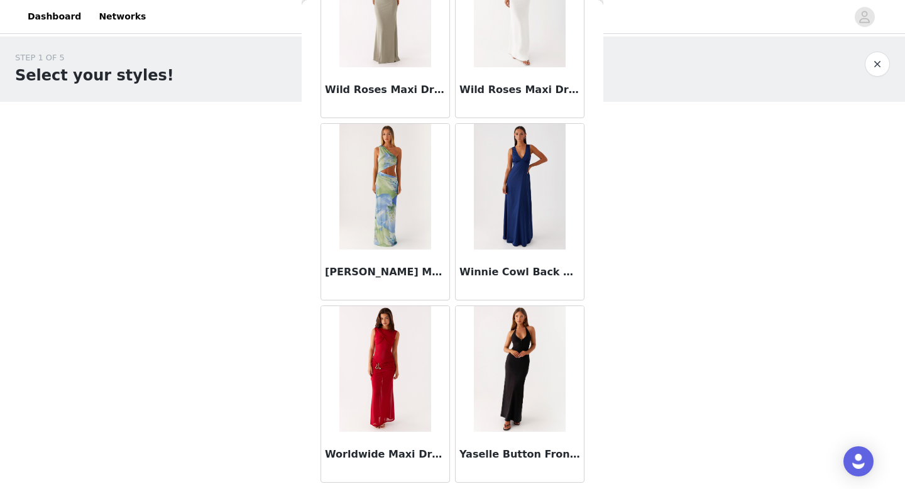
scroll to position [43350, 0]
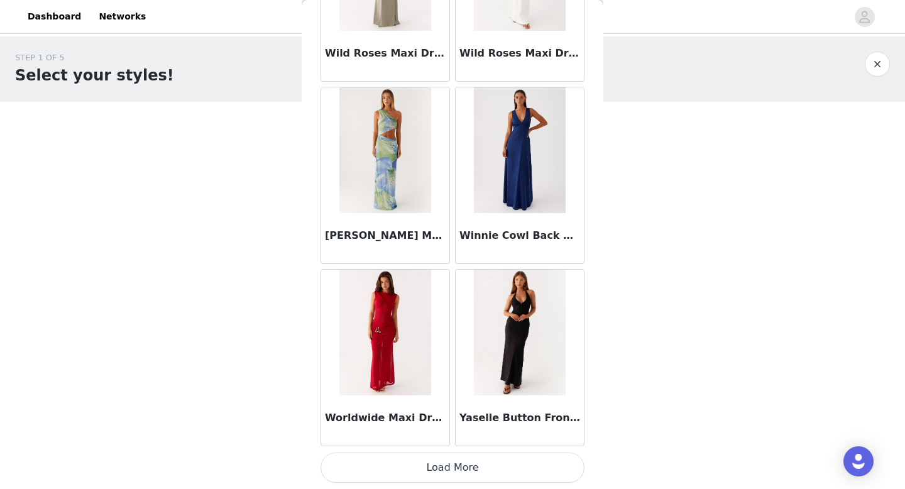
click at [469, 460] on button "Load More" at bounding box center [452, 467] width 264 height 30
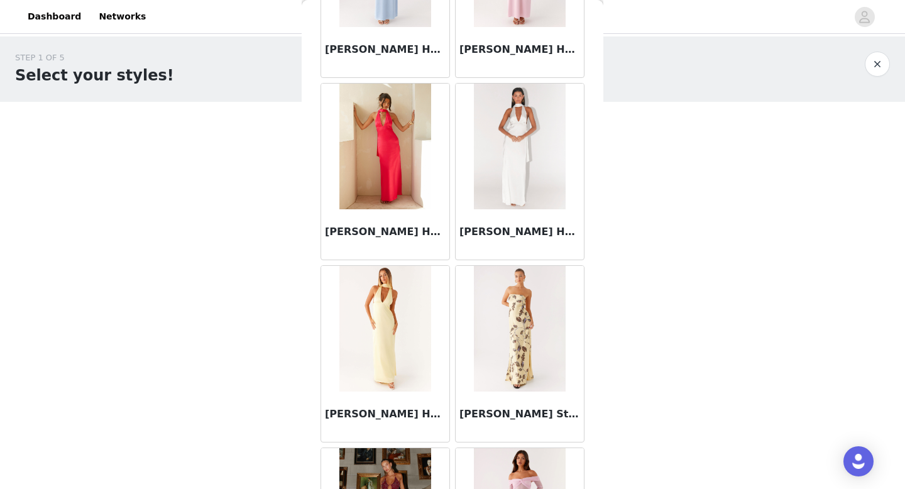
scroll to position [0, 0]
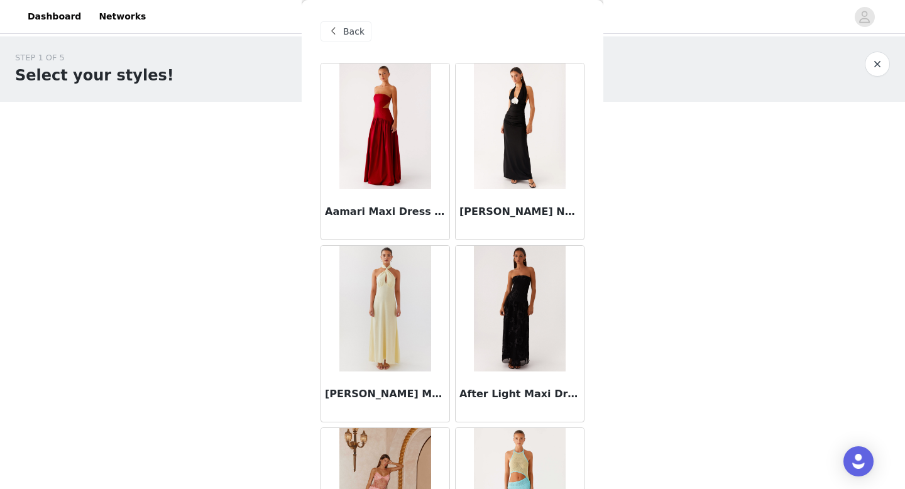
click at [339, 32] on span at bounding box center [333, 31] width 15 height 15
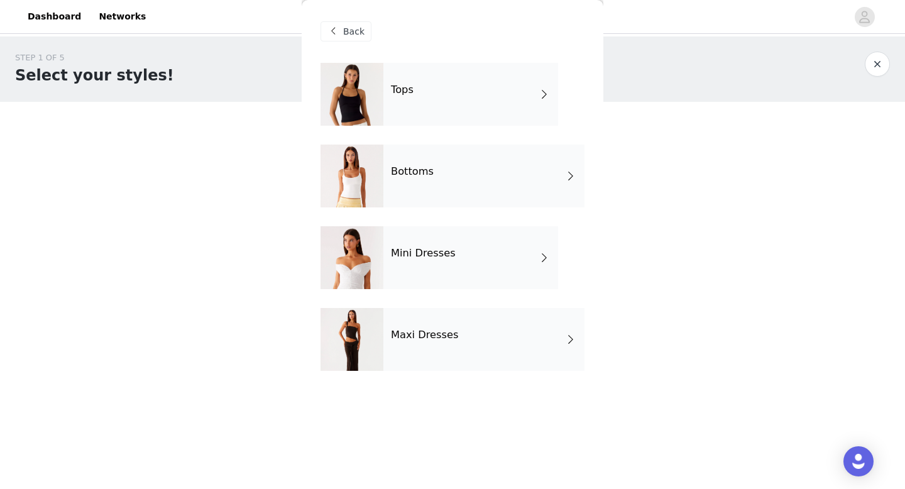
click at [434, 252] on h4 "Mini Dresses" at bounding box center [423, 253] width 65 height 11
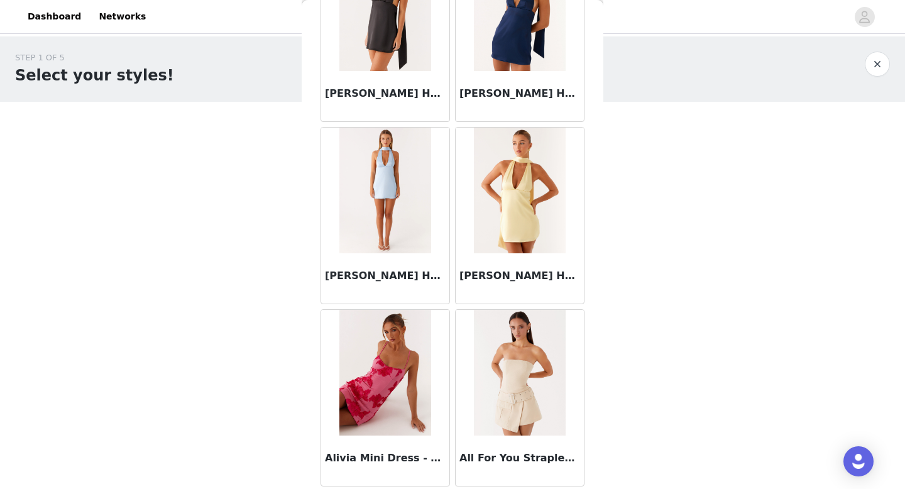
scroll to position [1434, 0]
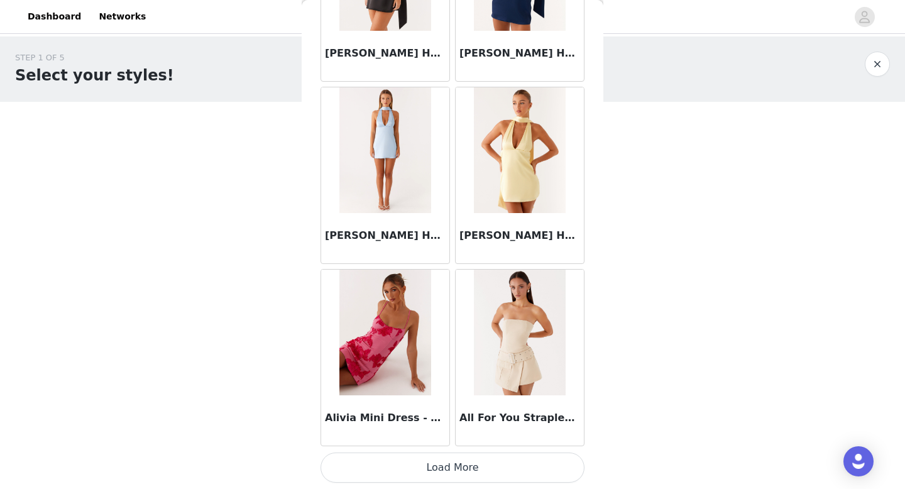
click at [477, 465] on button "Load More" at bounding box center [452, 467] width 264 height 30
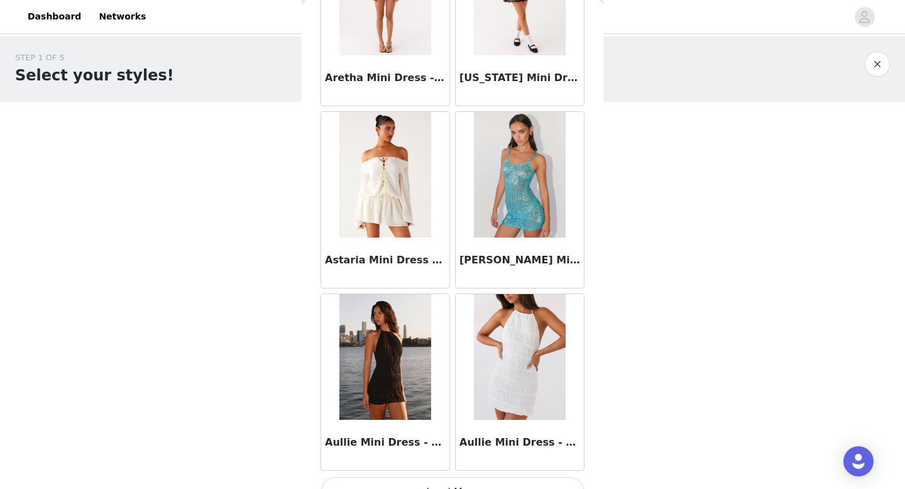
scroll to position [3256, 0]
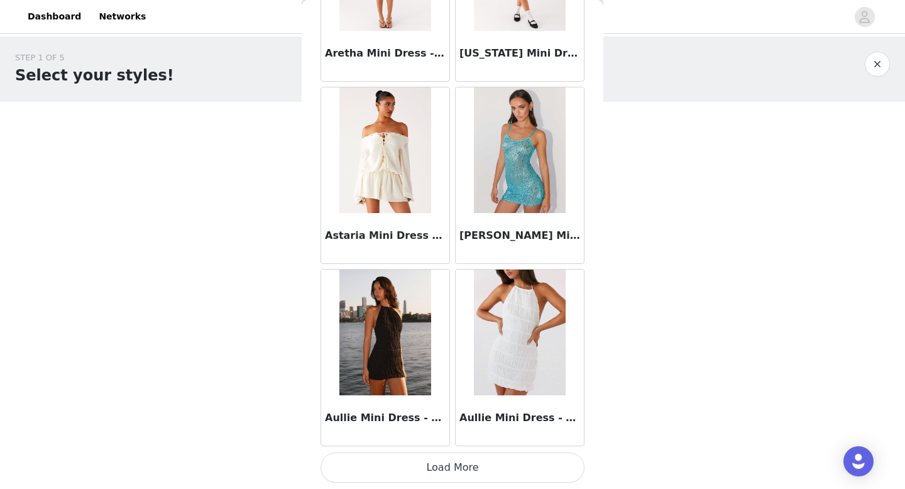
click at [459, 472] on button "Load More" at bounding box center [452, 467] width 264 height 30
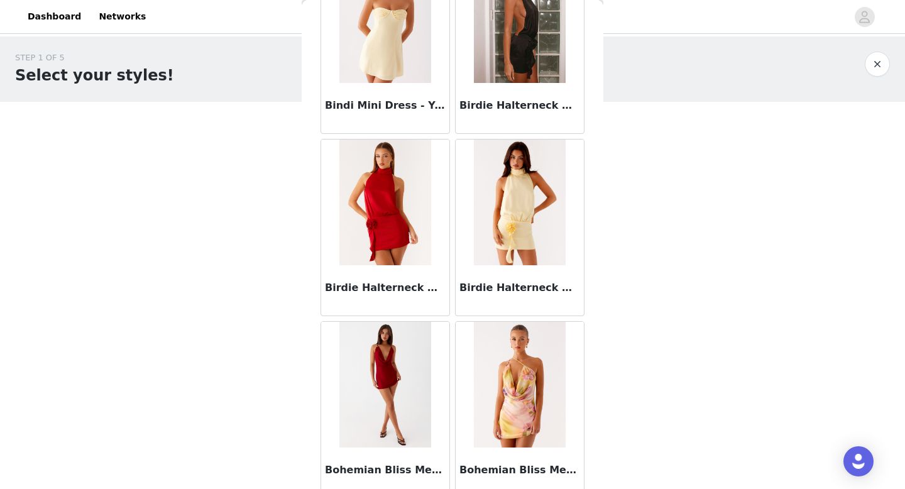
scroll to position [5079, 0]
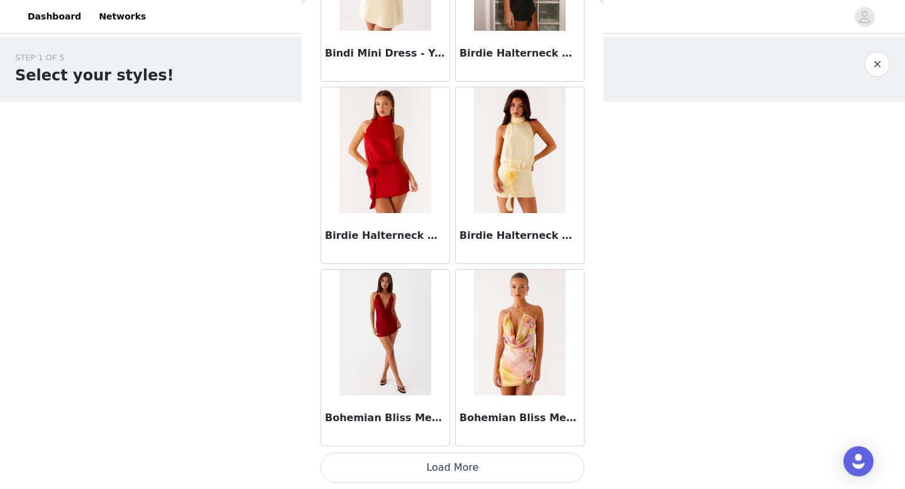
click at [457, 469] on button "Load More" at bounding box center [452, 467] width 264 height 30
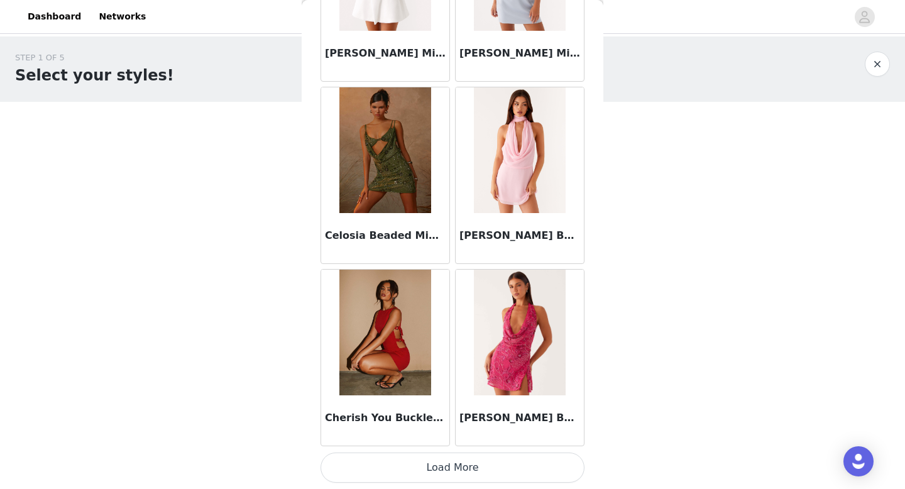
scroll to position [6901, 0]
click at [460, 468] on button "Load More" at bounding box center [452, 468] width 264 height 30
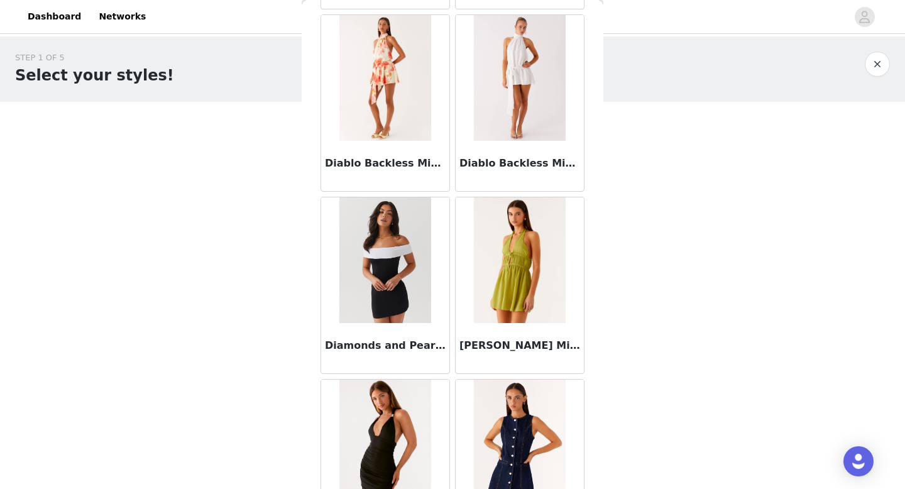
scroll to position [8724, 0]
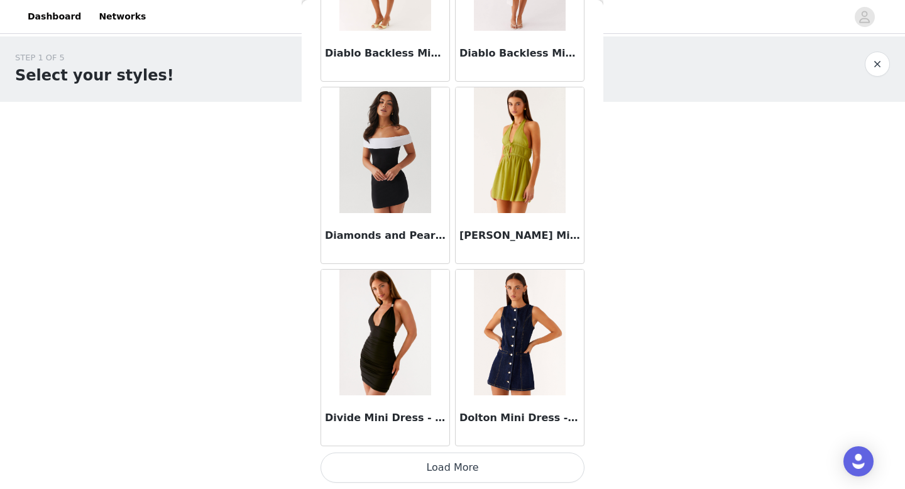
click at [452, 463] on button "Load More" at bounding box center [452, 467] width 264 height 30
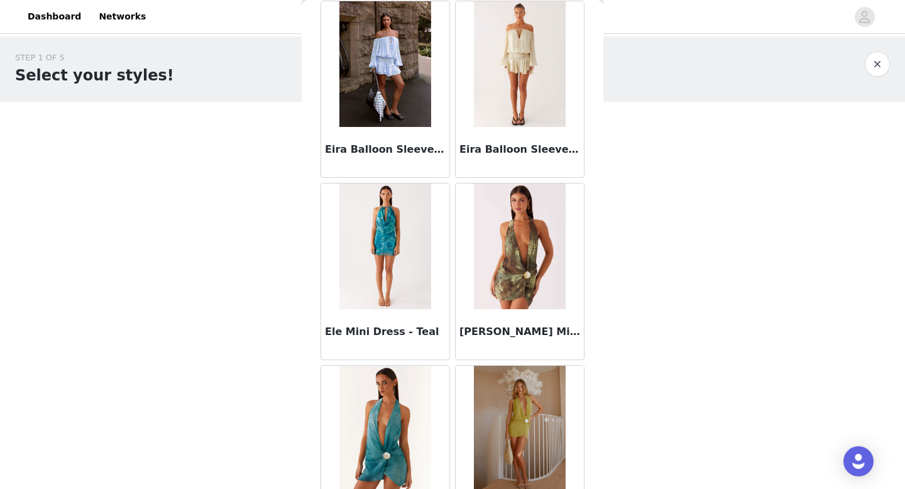
scroll to position [9541, 0]
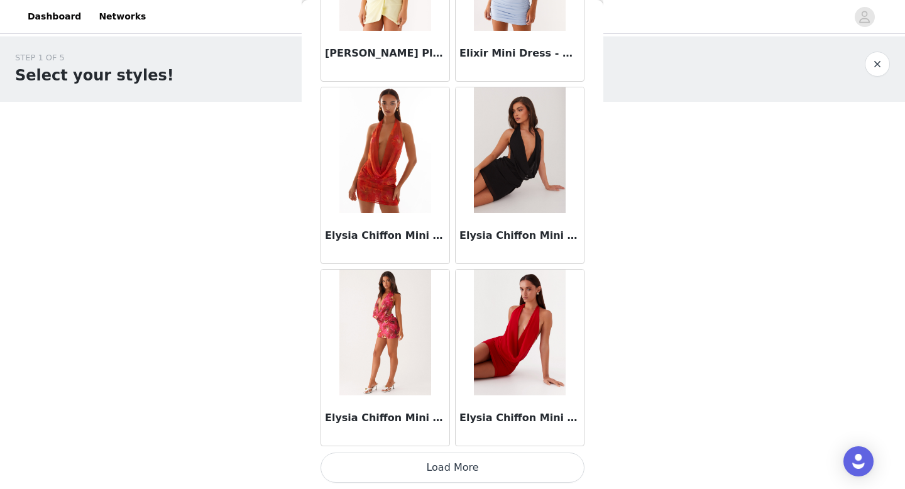
click at [461, 471] on button "Load More" at bounding box center [452, 467] width 264 height 30
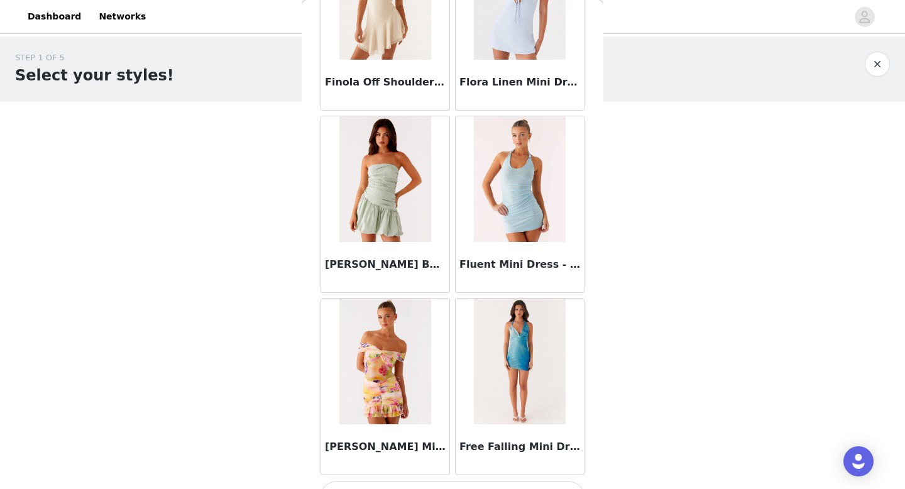
scroll to position [12369, 0]
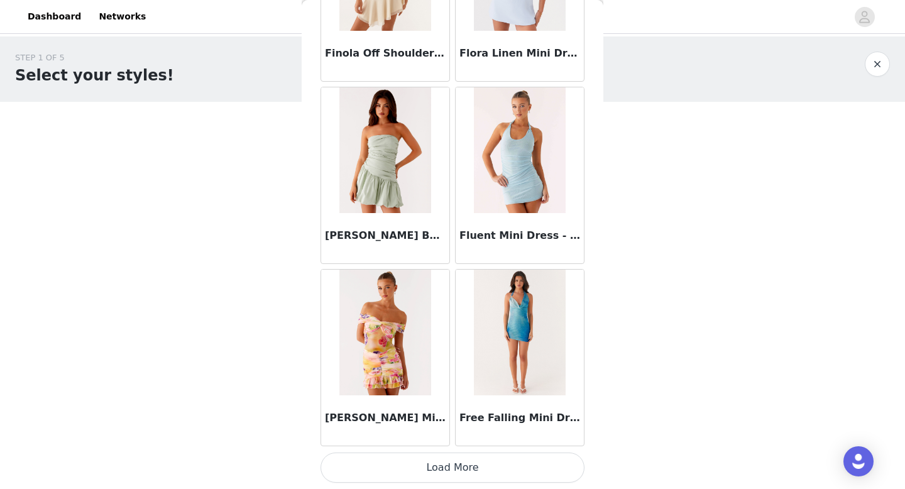
click at [445, 470] on button "Load More" at bounding box center [452, 467] width 264 height 30
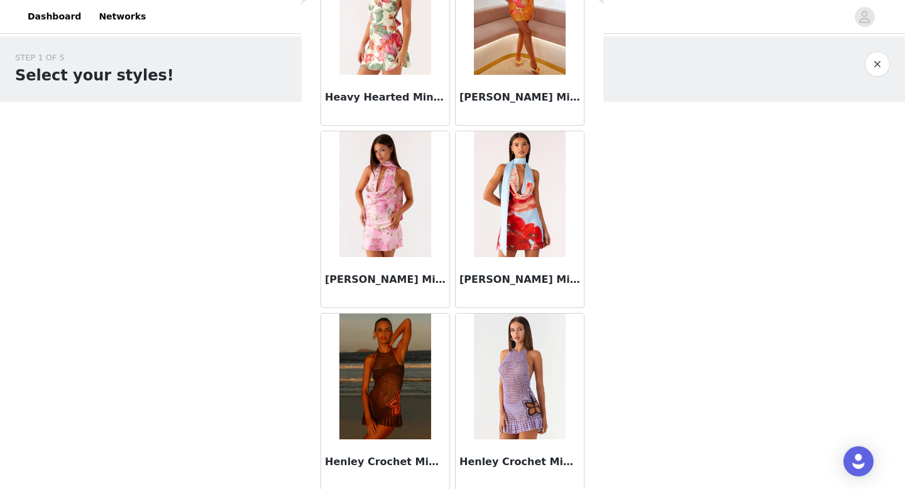
scroll to position [14191, 0]
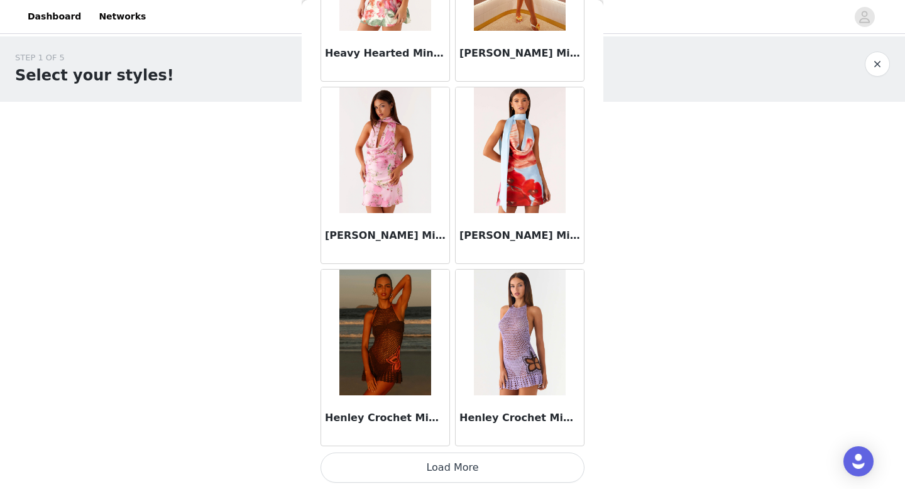
click at [434, 467] on button "Load More" at bounding box center [452, 467] width 264 height 30
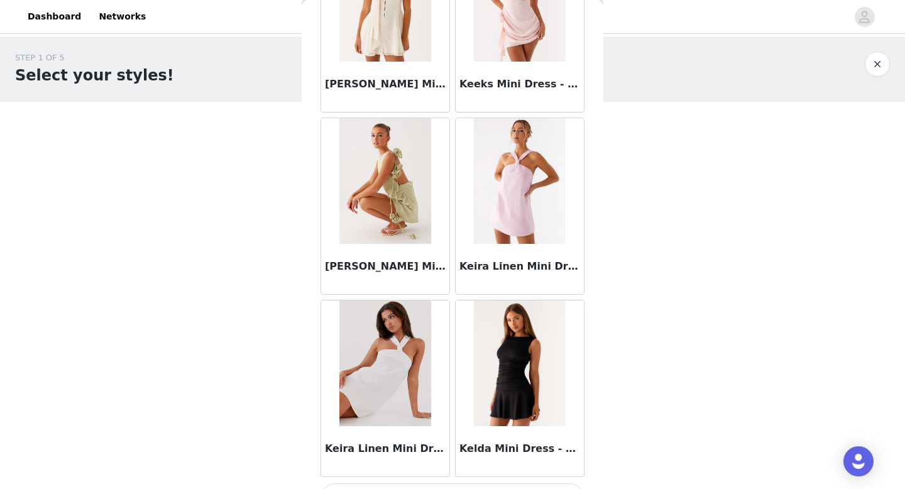
scroll to position [16014, 0]
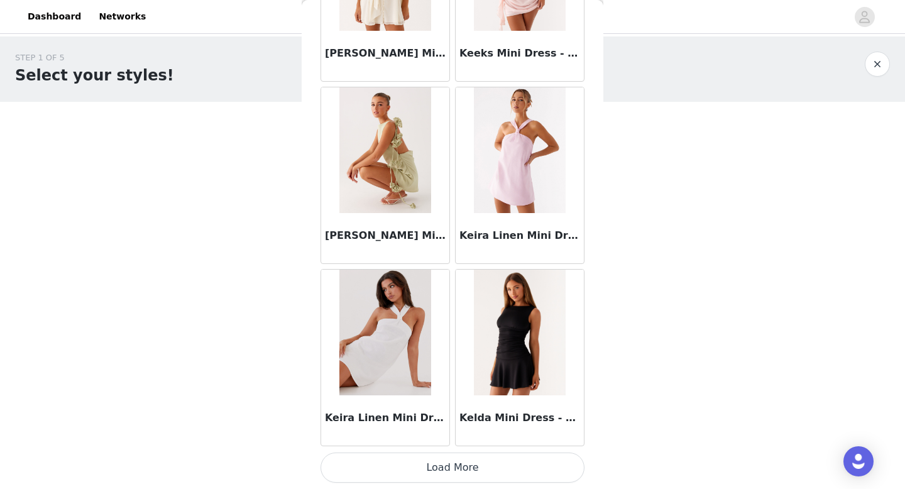
click at [483, 469] on button "Load More" at bounding box center [452, 467] width 264 height 30
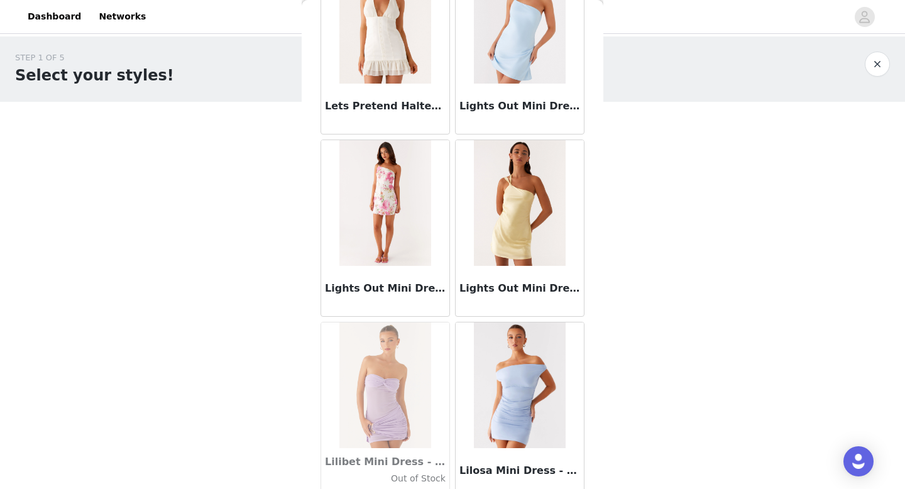
scroll to position [17836, 0]
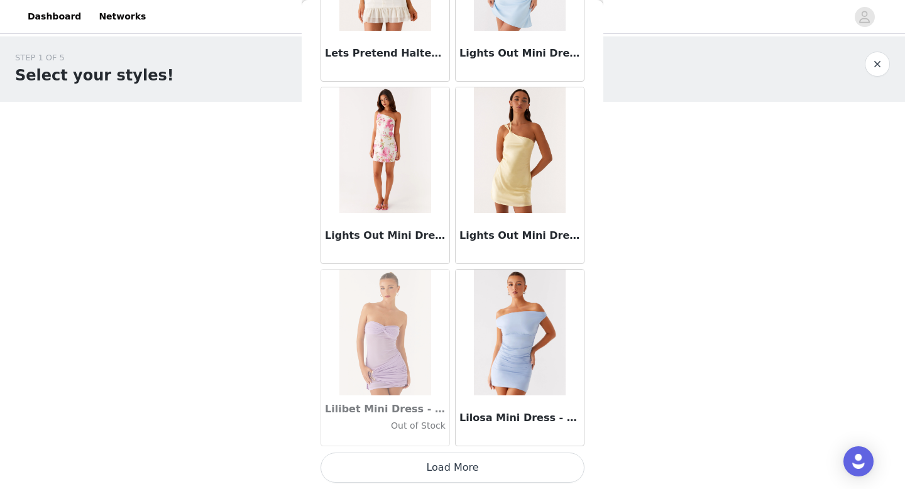
click at [459, 477] on button "Load More" at bounding box center [452, 467] width 264 height 30
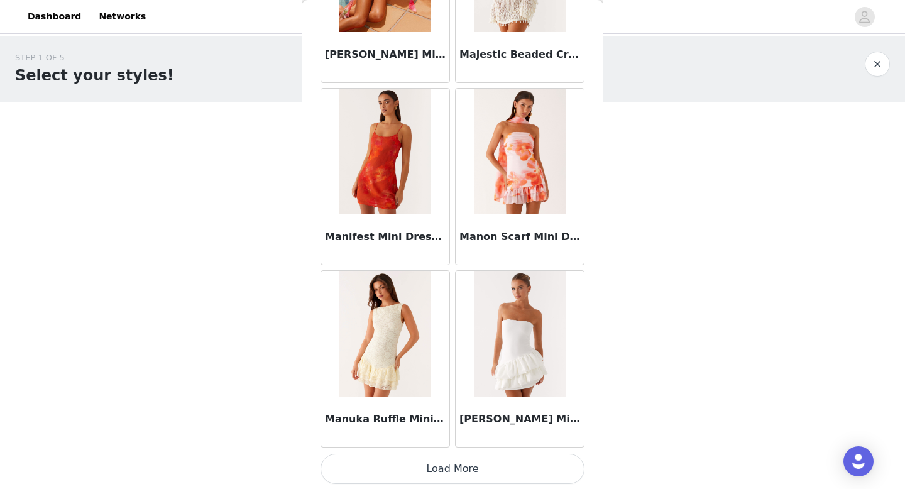
scroll to position [19658, 0]
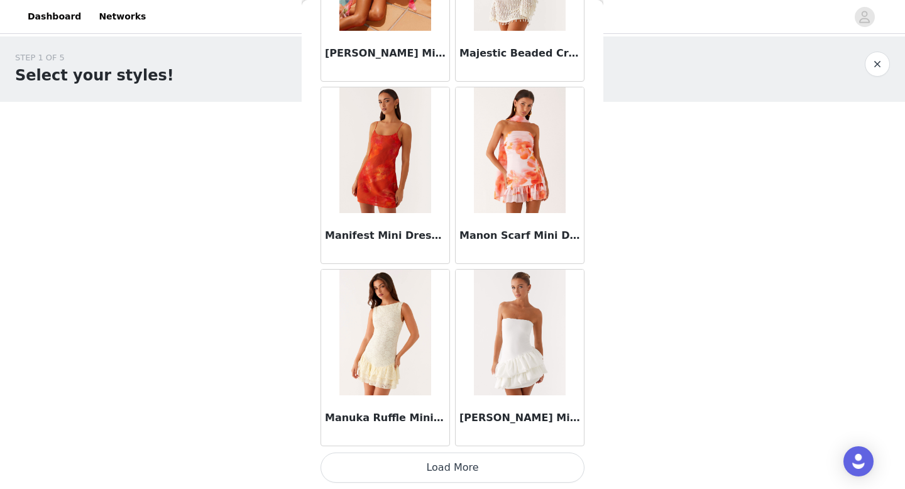
click at [459, 475] on button "Load More" at bounding box center [452, 467] width 264 height 30
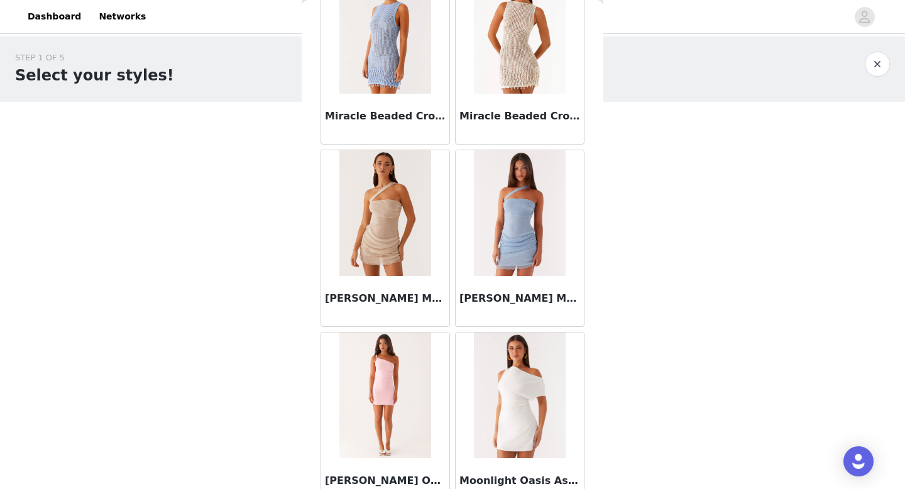
scroll to position [21481, 0]
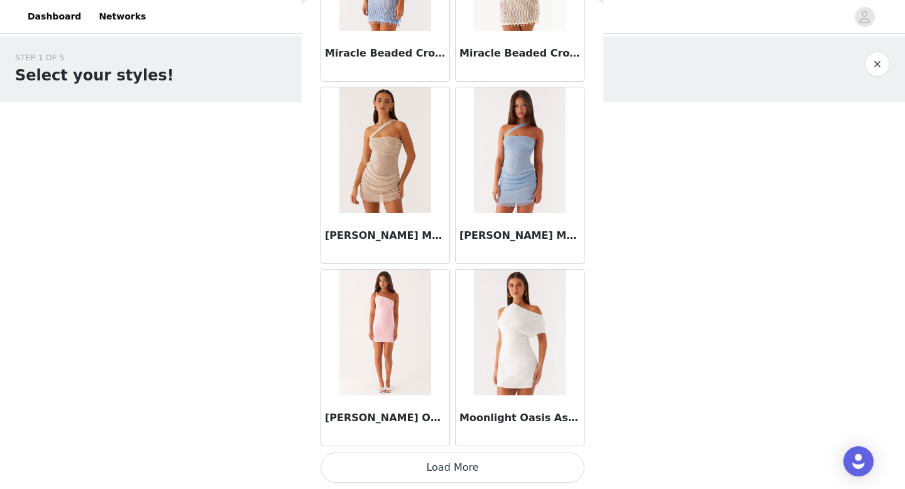
click at [452, 463] on button "Load More" at bounding box center [452, 467] width 264 height 30
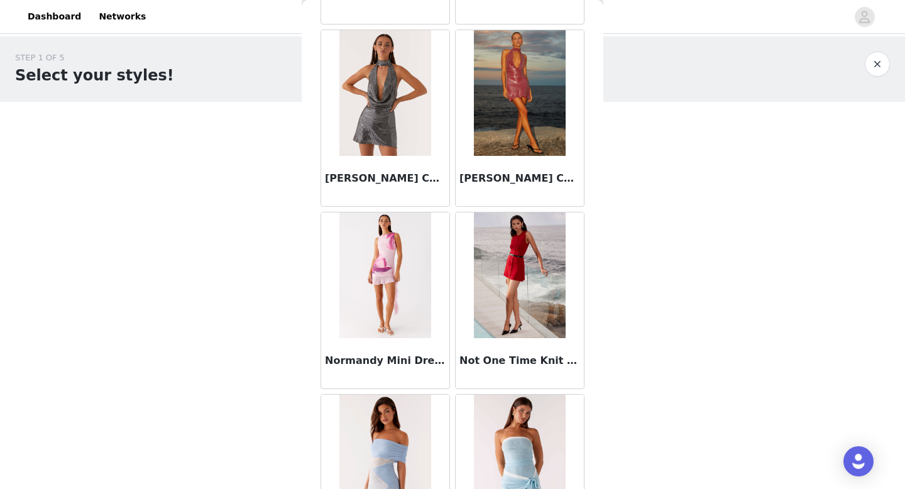
scroll to position [23303, 0]
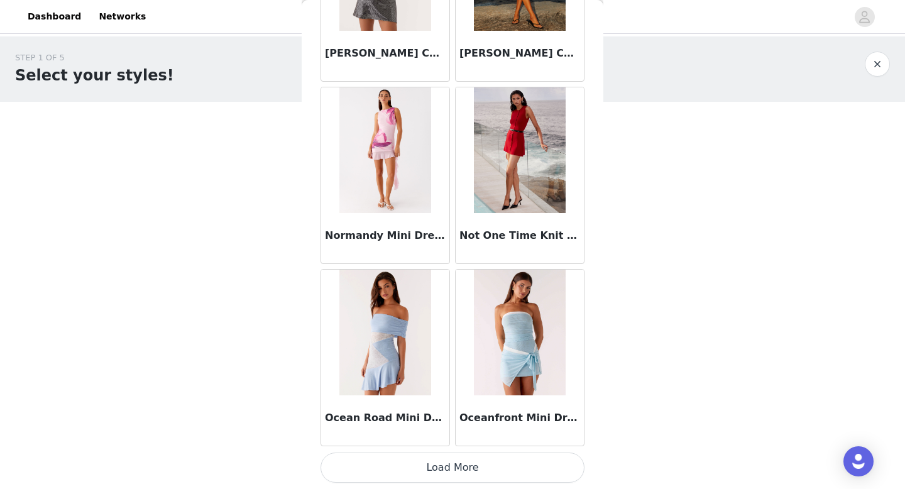
click at [456, 462] on button "Load More" at bounding box center [452, 467] width 264 height 30
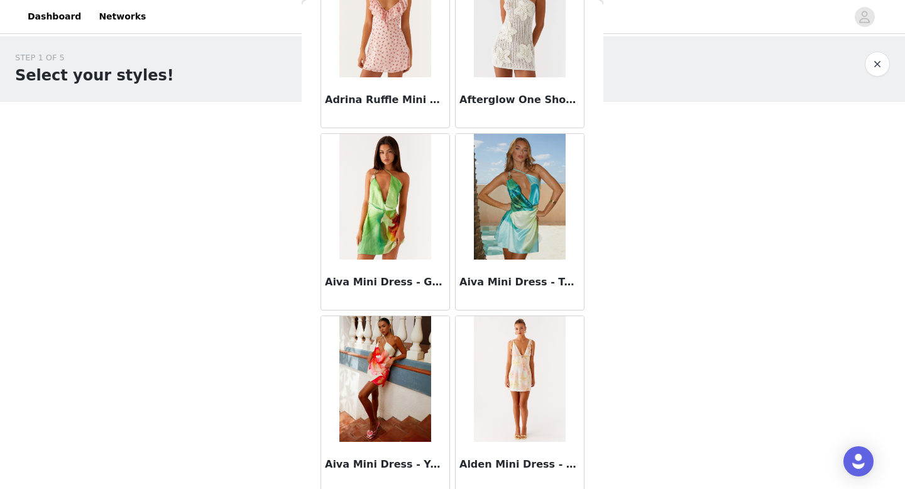
scroll to position [0, 0]
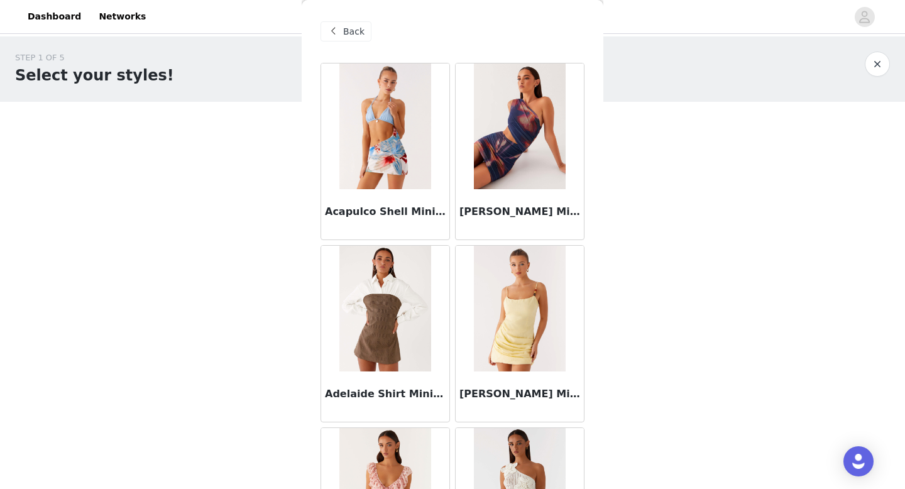
click at [344, 38] on span "Back" at bounding box center [353, 31] width 21 height 13
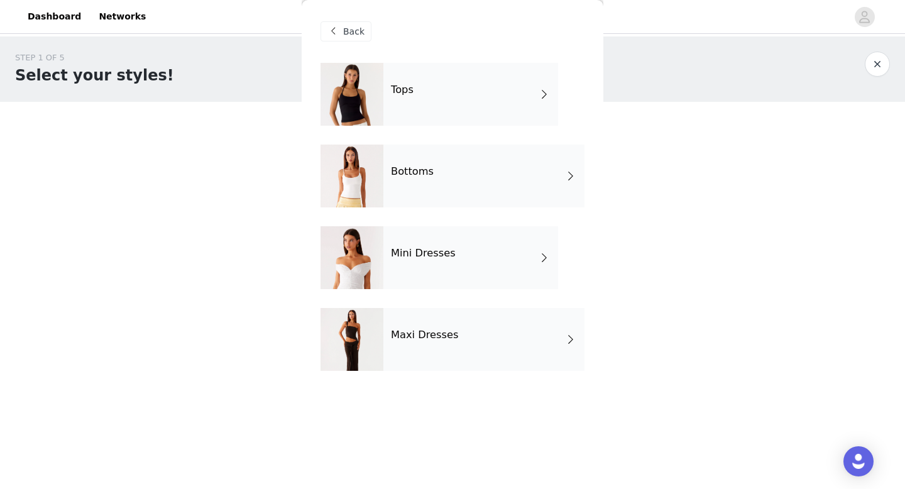
click at [435, 159] on div "Bottoms" at bounding box center [483, 176] width 201 height 63
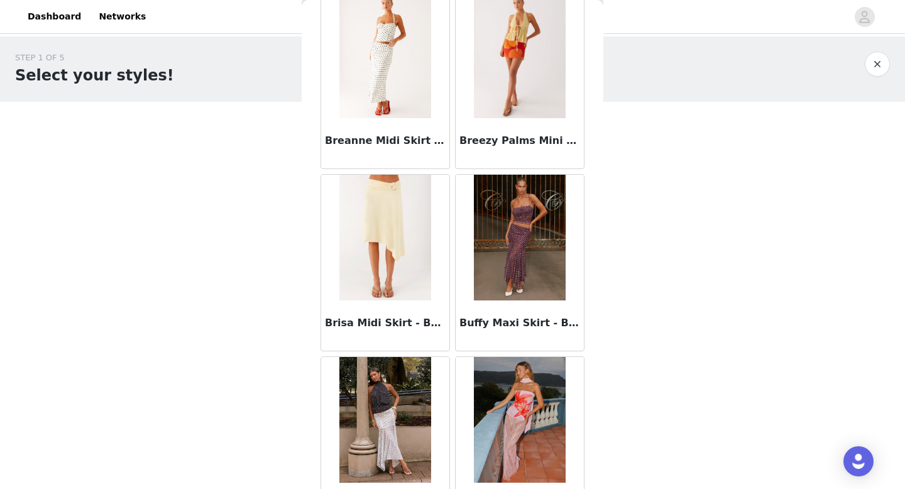
scroll to position [1434, 0]
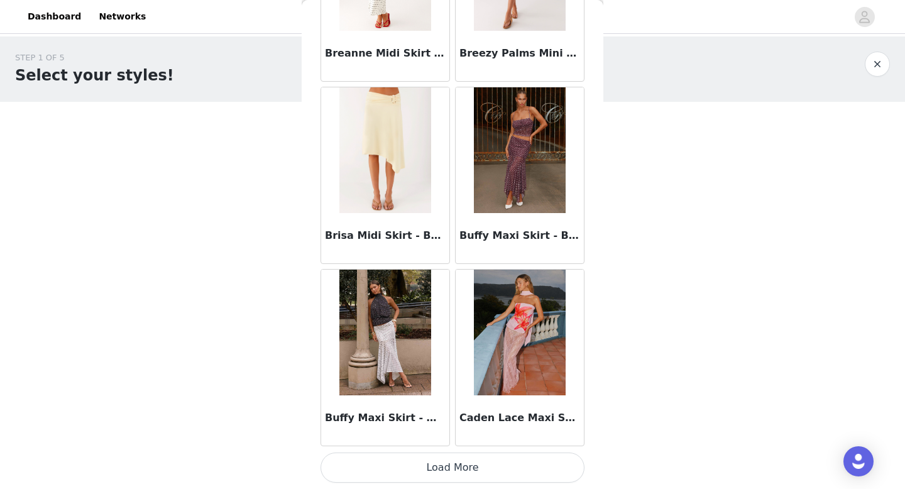
click at [434, 466] on button "Load More" at bounding box center [452, 467] width 264 height 30
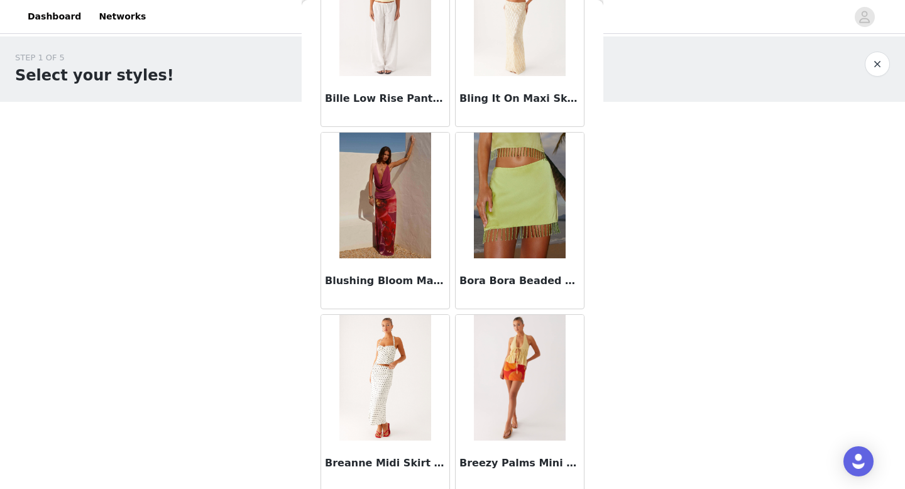
scroll to position [0, 0]
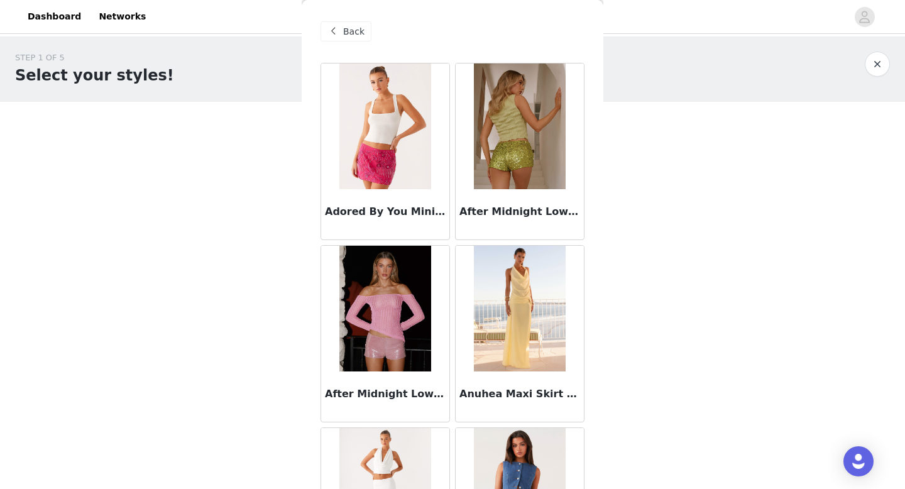
click at [336, 36] on span at bounding box center [333, 31] width 15 height 15
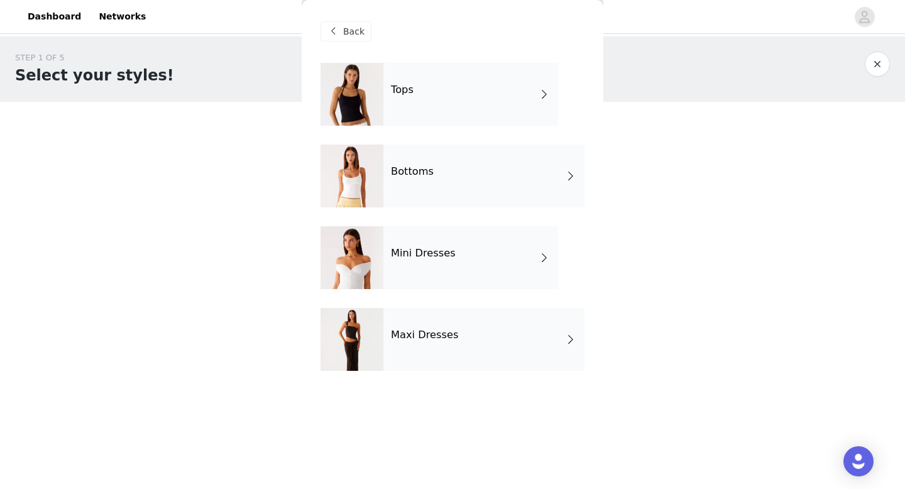
click at [412, 355] on div "Maxi Dresses" at bounding box center [483, 339] width 201 height 63
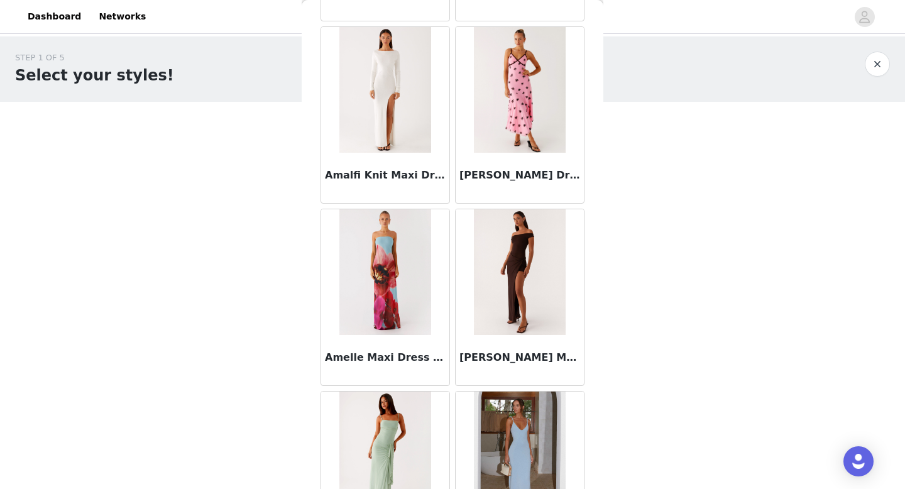
scroll to position [1434, 0]
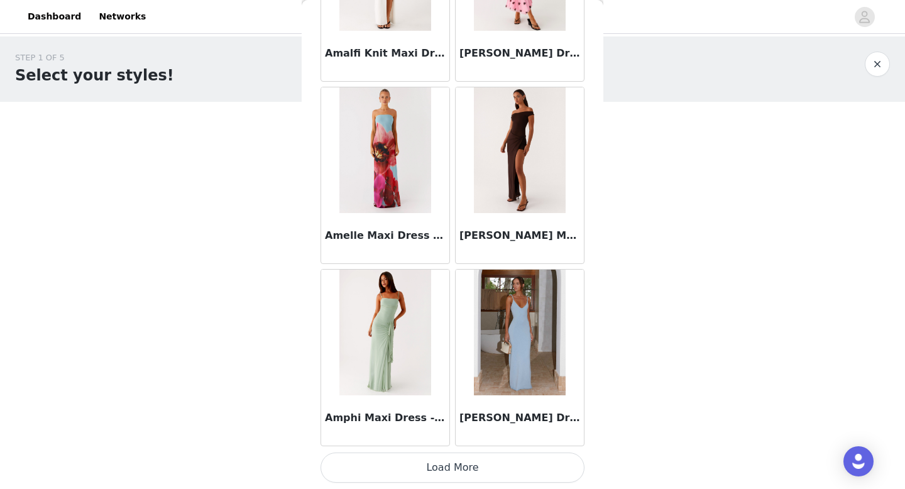
click at [456, 459] on button "Load More" at bounding box center [452, 467] width 264 height 30
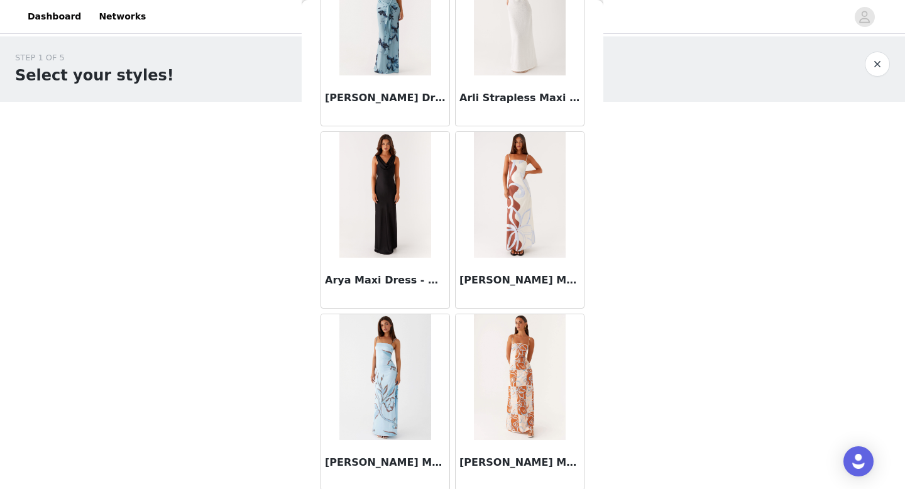
scroll to position [3256, 0]
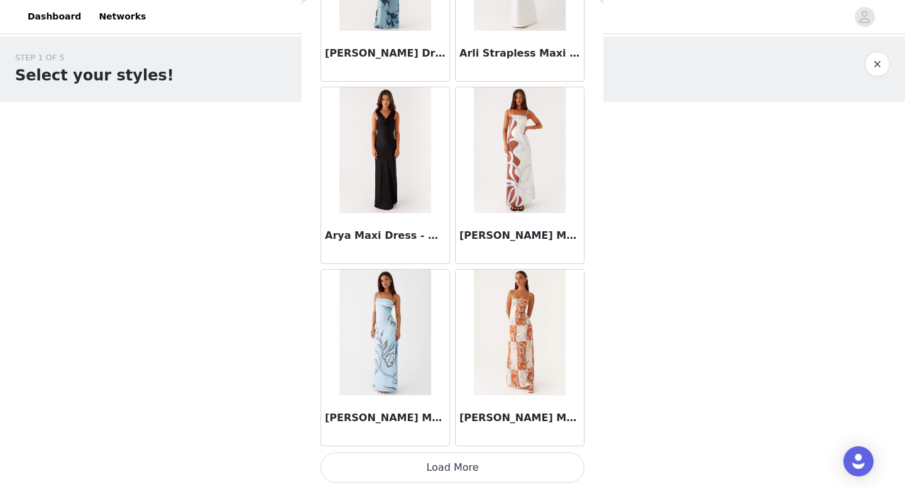
click at [461, 459] on button "Load More" at bounding box center [452, 467] width 264 height 30
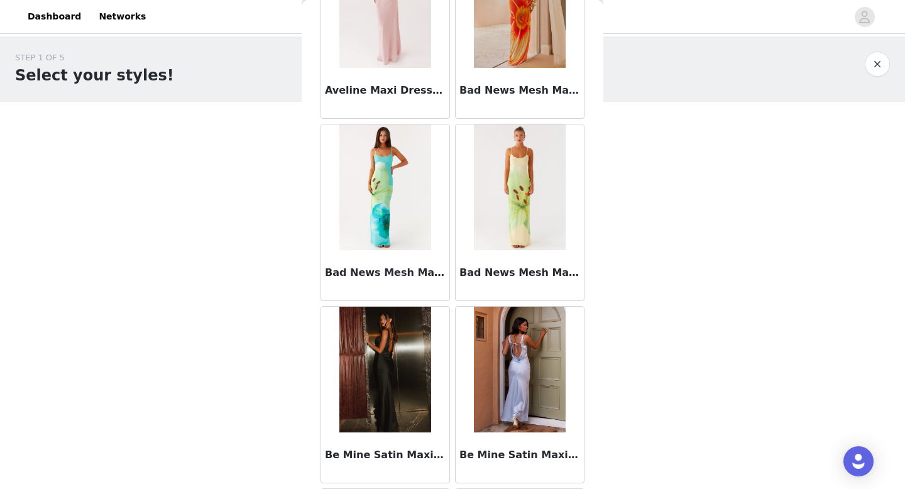
scroll to position [5079, 0]
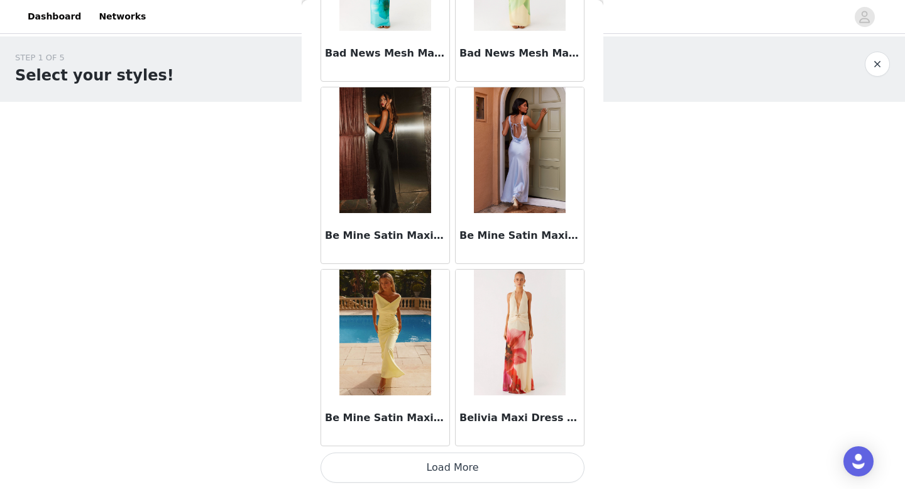
click at [453, 466] on button "Load More" at bounding box center [452, 467] width 264 height 30
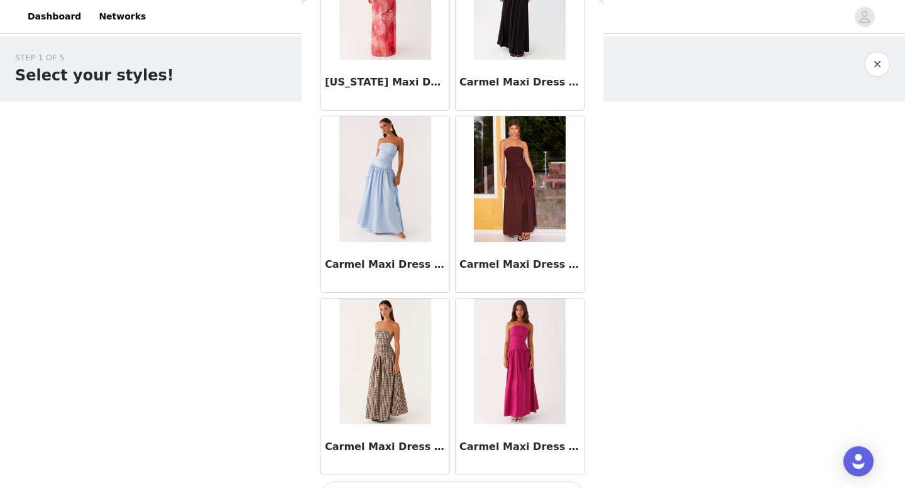
scroll to position [6901, 0]
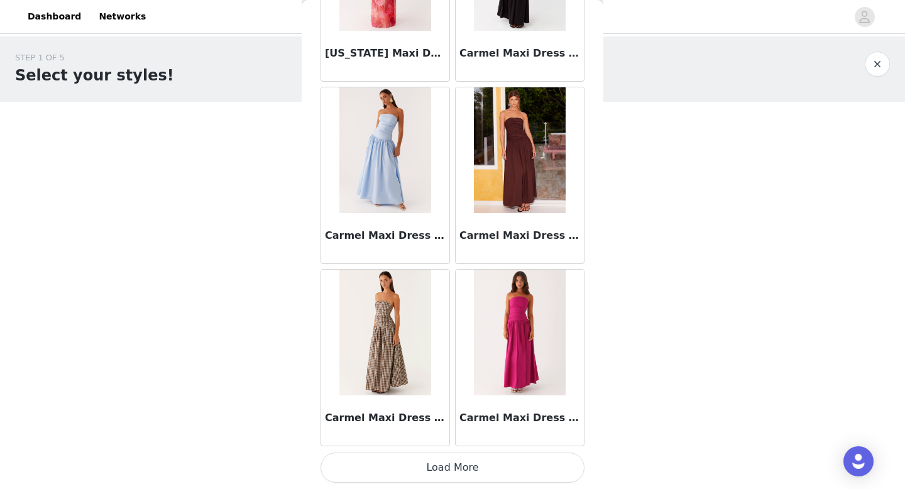
click at [476, 461] on button "Load More" at bounding box center [452, 467] width 264 height 30
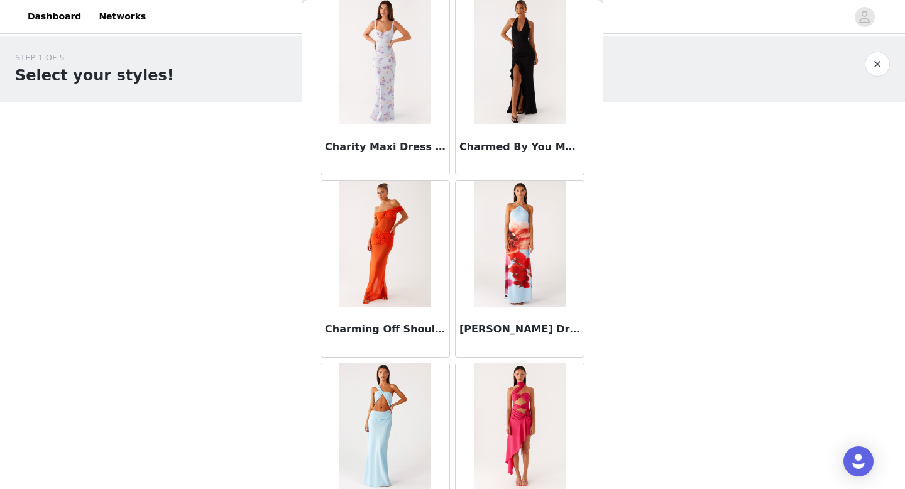
scroll to position [8724, 0]
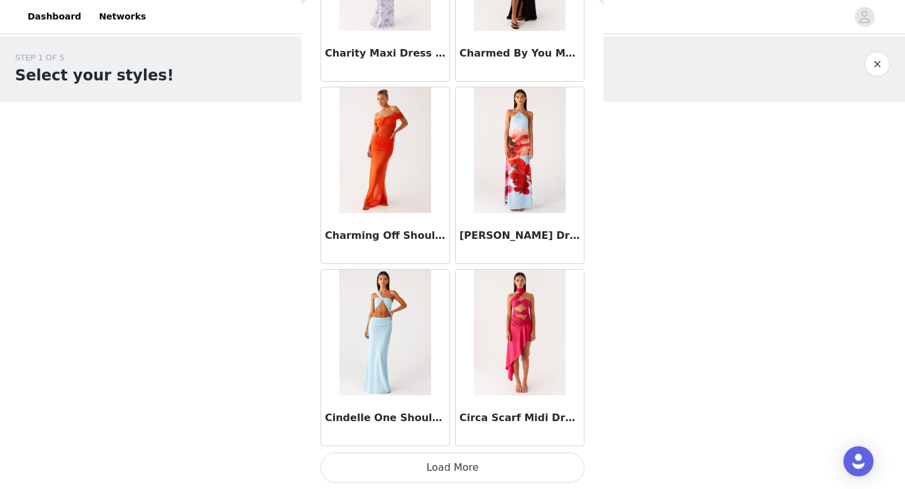
click at [464, 475] on button "Load More" at bounding box center [452, 467] width 264 height 30
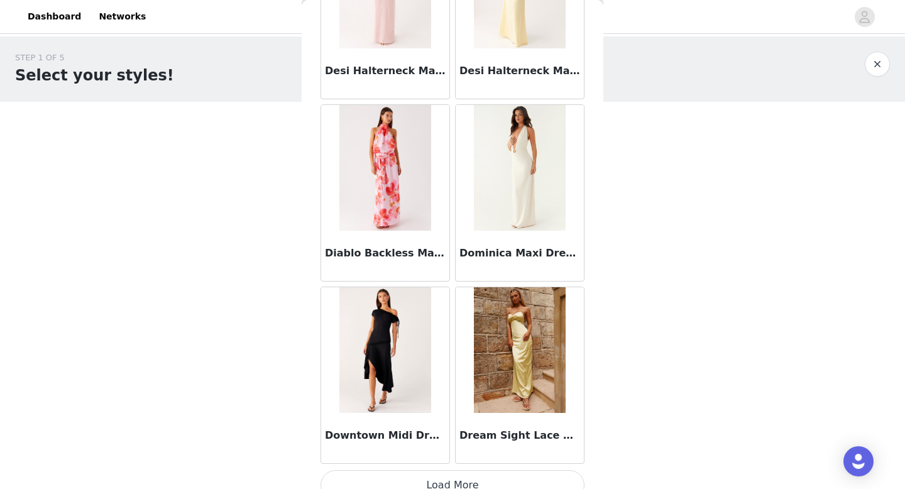
scroll to position [10546, 0]
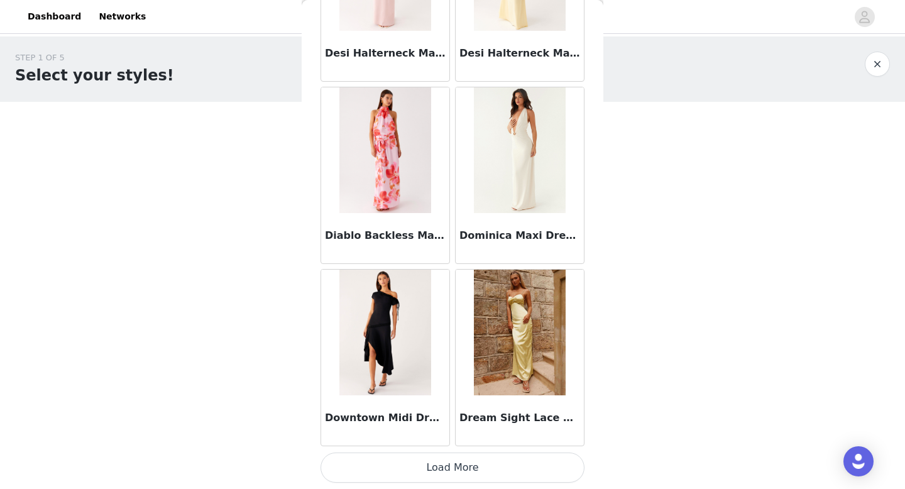
click at [447, 461] on button "Load More" at bounding box center [452, 467] width 264 height 30
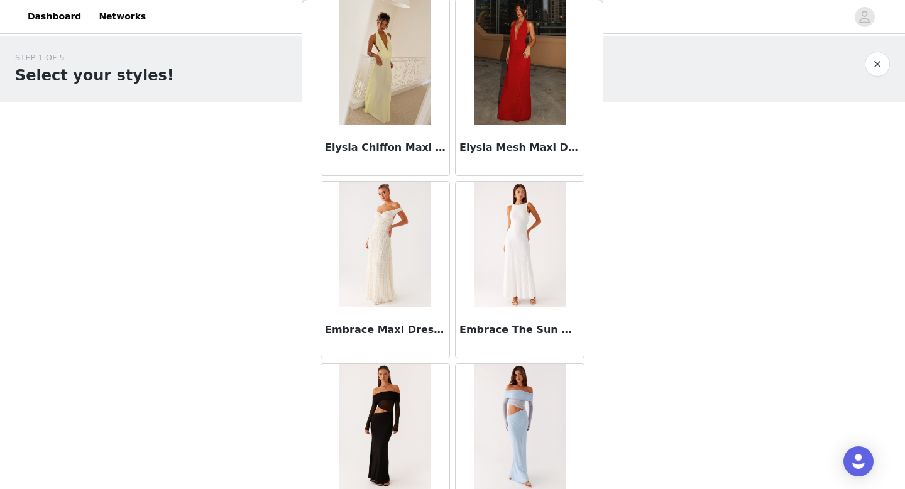
scroll to position [12369, 0]
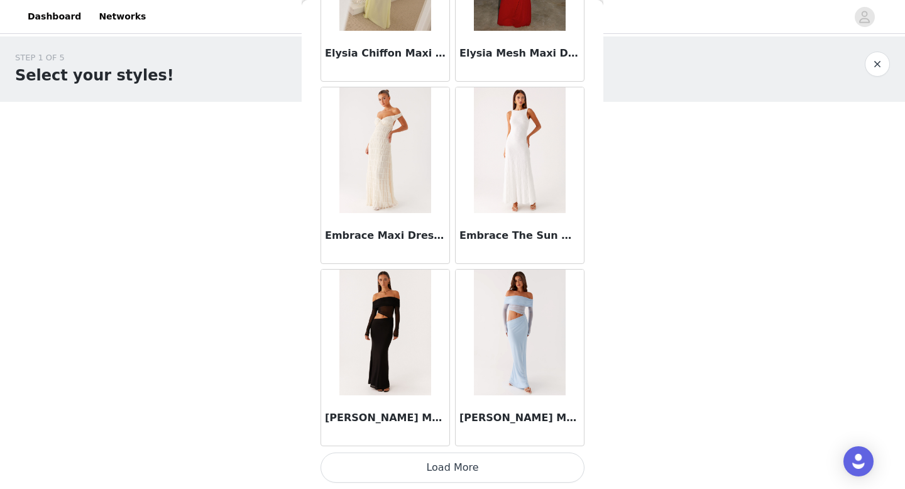
click at [448, 456] on button "Load More" at bounding box center [452, 467] width 264 height 30
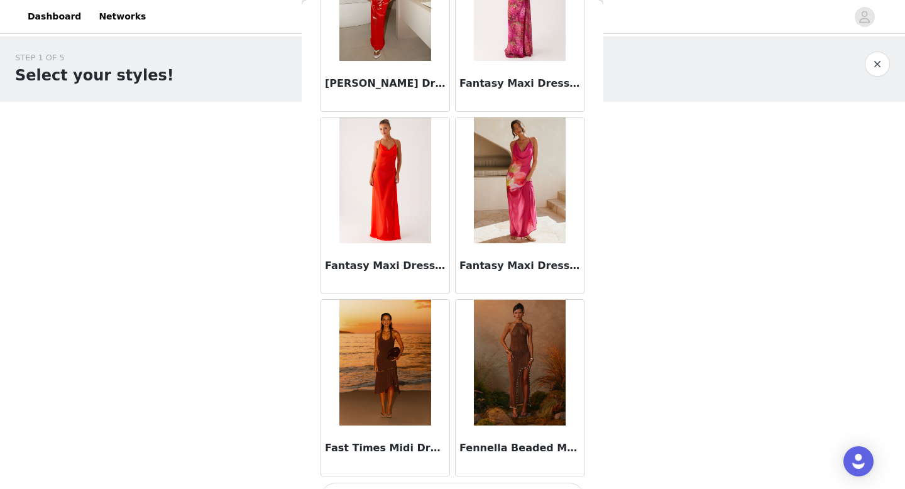
scroll to position [14191, 0]
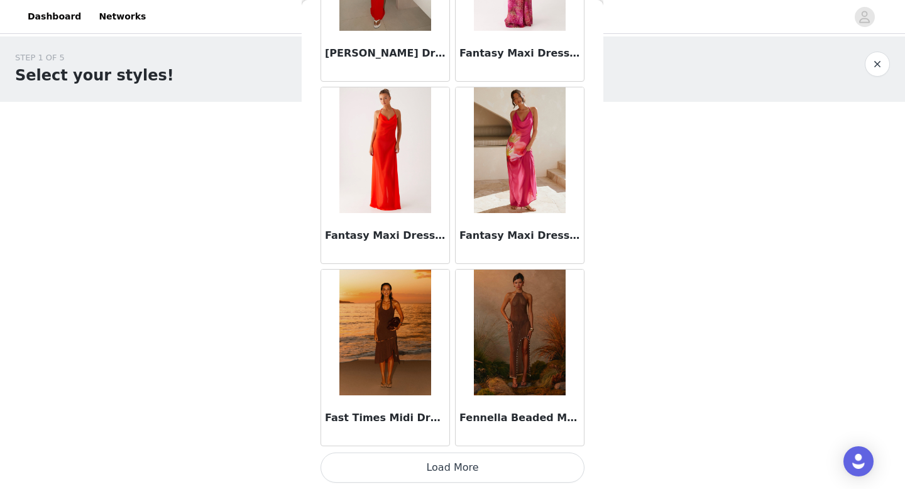
click at [459, 468] on button "Load More" at bounding box center [452, 467] width 264 height 30
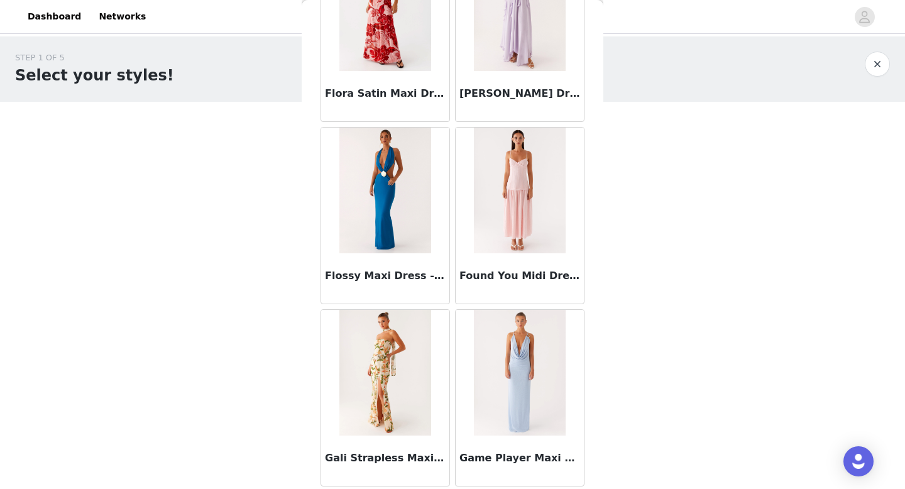
scroll to position [16014, 0]
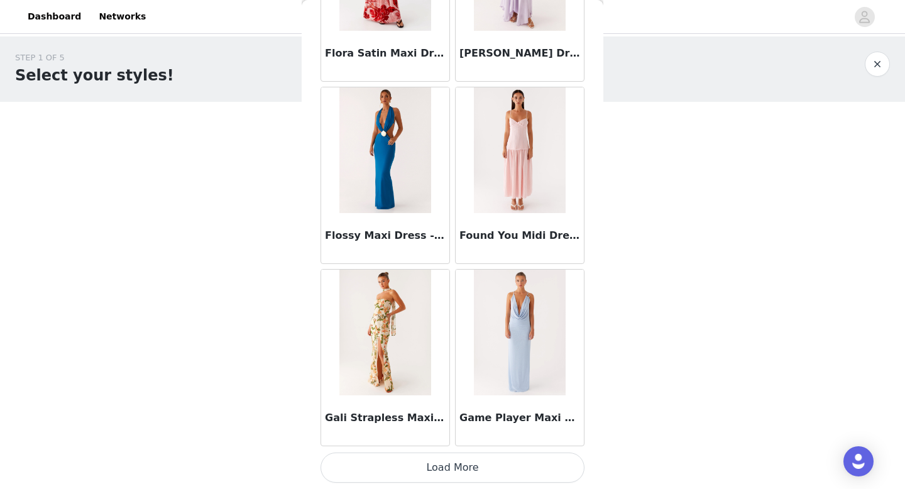
click at [459, 464] on button "Load More" at bounding box center [452, 467] width 264 height 30
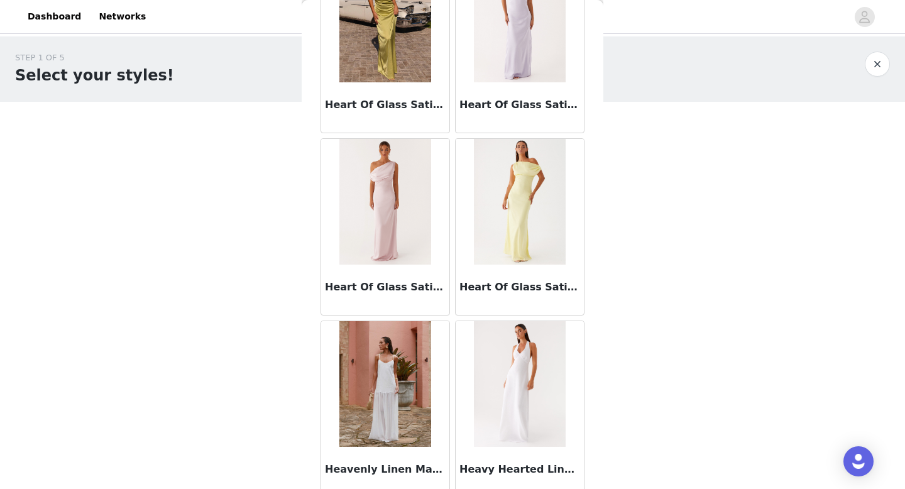
scroll to position [17836, 0]
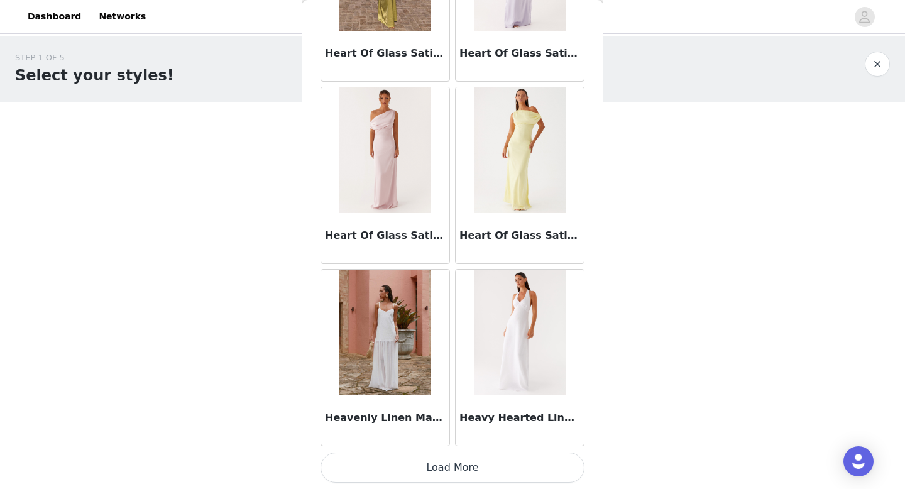
click at [464, 470] on button "Load More" at bounding box center [452, 467] width 264 height 30
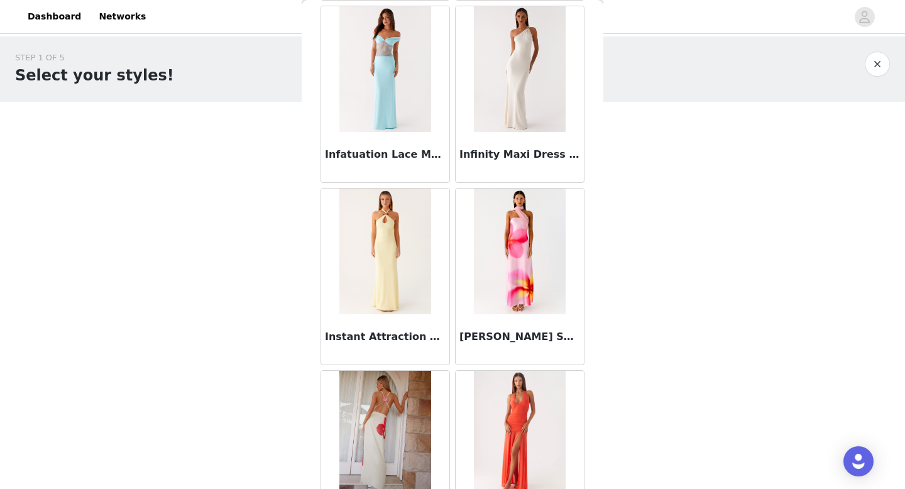
scroll to position [19658, 0]
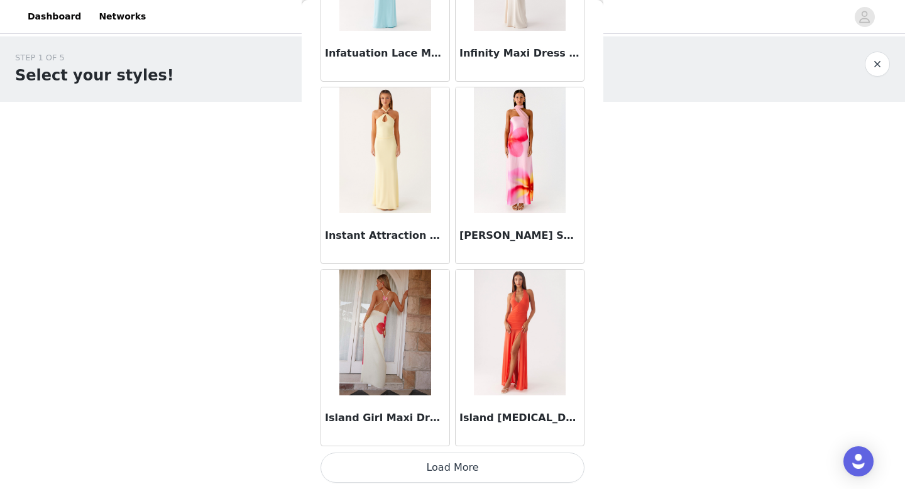
click at [466, 460] on button "Load More" at bounding box center [452, 467] width 264 height 30
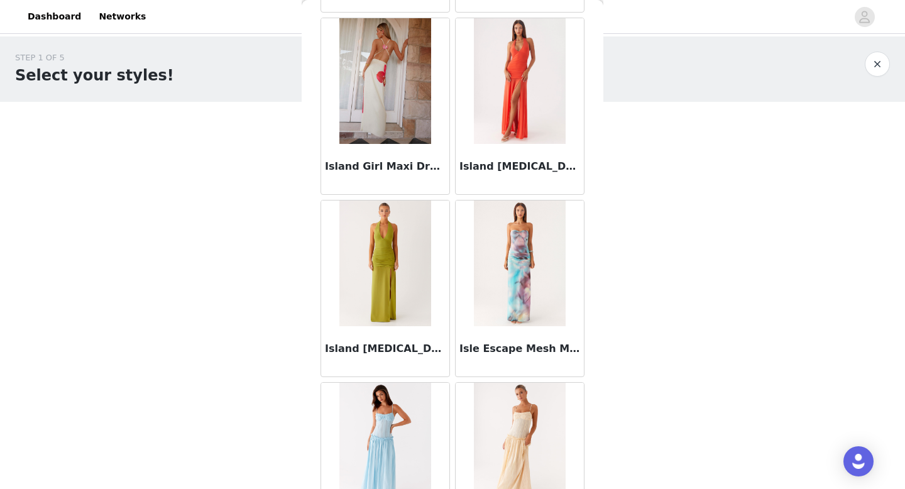
scroll to position [19911, 0]
click at [386, 317] on img at bounding box center [384, 262] width 91 height 126
click at [383, 269] on img at bounding box center [384, 262] width 91 height 126
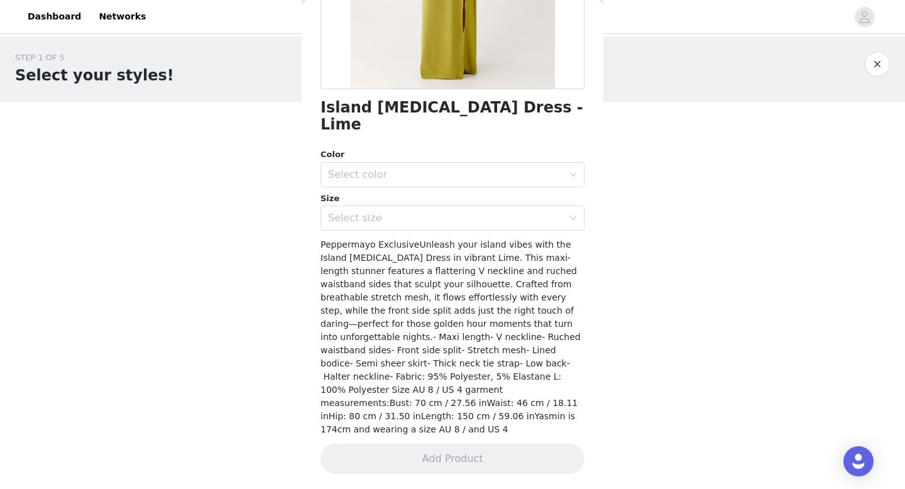
scroll to position [226, 0]
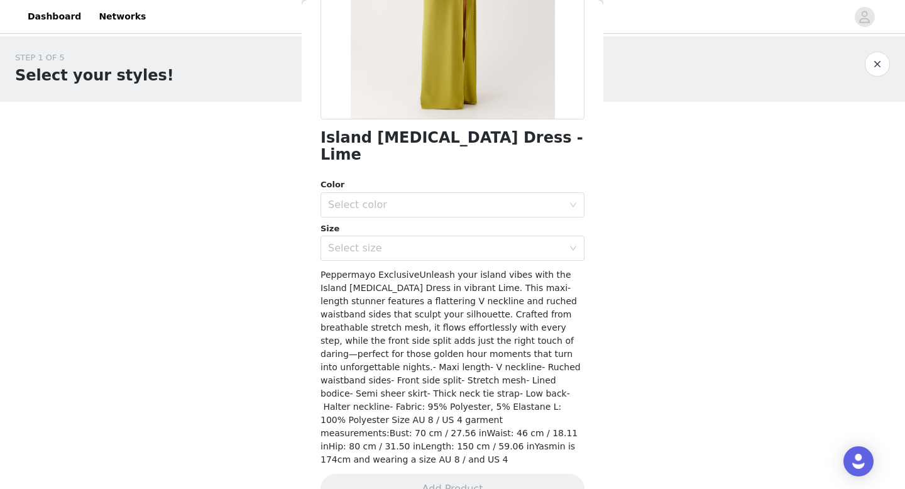
click at [459, 200] on div "Color Select color Size Select size" at bounding box center [452, 219] width 264 height 82
click at [448, 199] on div "Select color" at bounding box center [445, 205] width 235 height 13
click at [427, 217] on li "Lime" at bounding box center [452, 215] width 264 height 20
click at [427, 242] on div "Select size" at bounding box center [445, 248] width 235 height 13
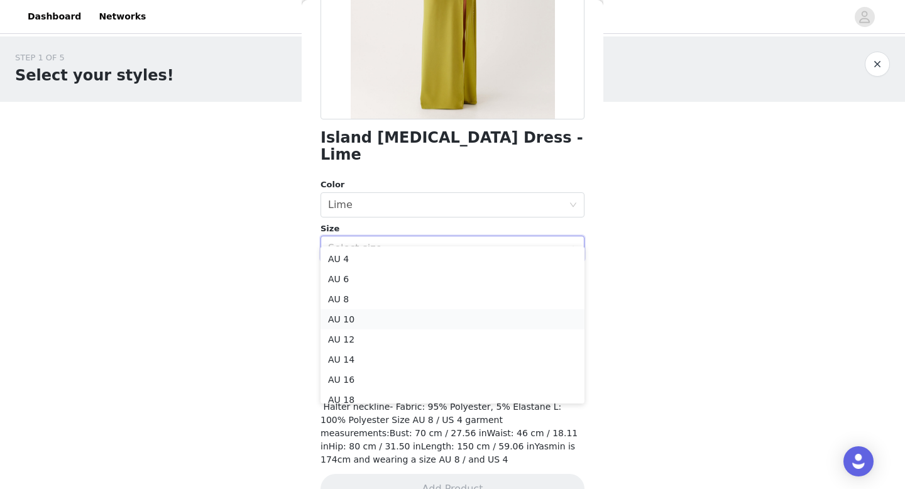
click at [391, 318] on li "AU 10" at bounding box center [452, 319] width 264 height 20
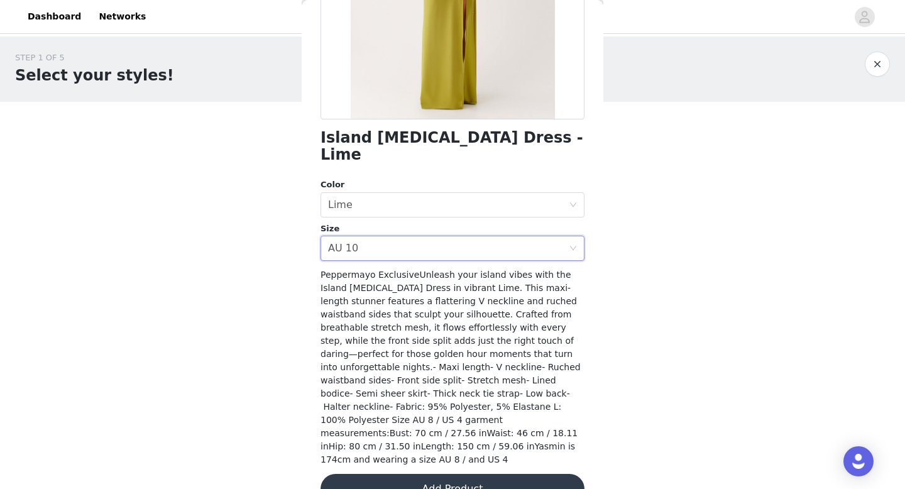
click at [463, 474] on button "Add Product" at bounding box center [452, 489] width 264 height 30
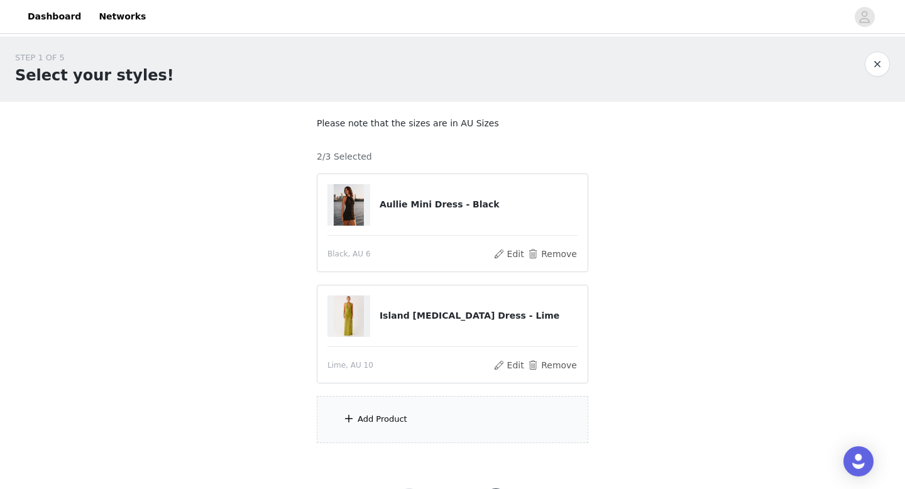
click at [449, 415] on div "Add Product" at bounding box center [452, 419] width 271 height 47
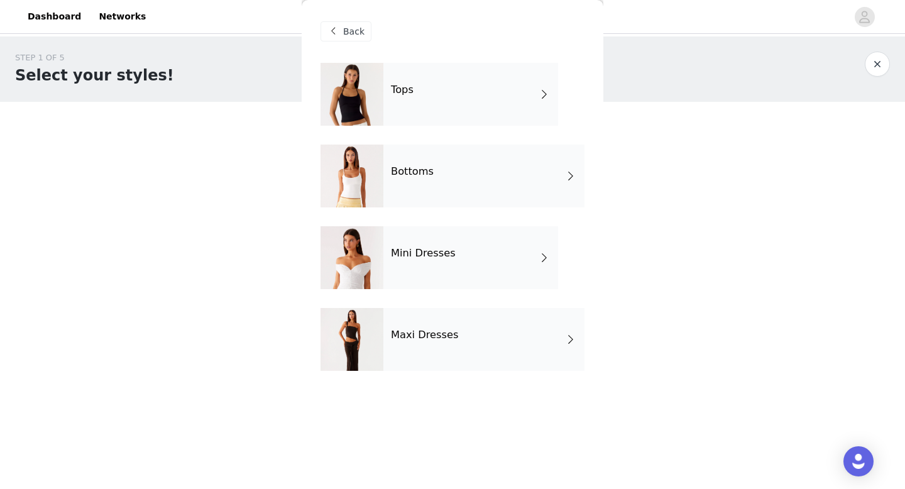
click at [435, 358] on div "Maxi Dresses" at bounding box center [483, 339] width 201 height 63
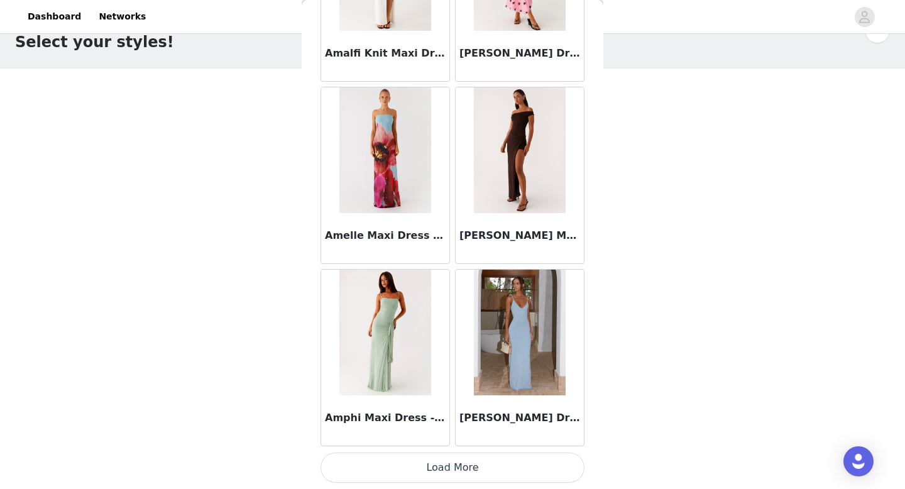
scroll to position [59, 0]
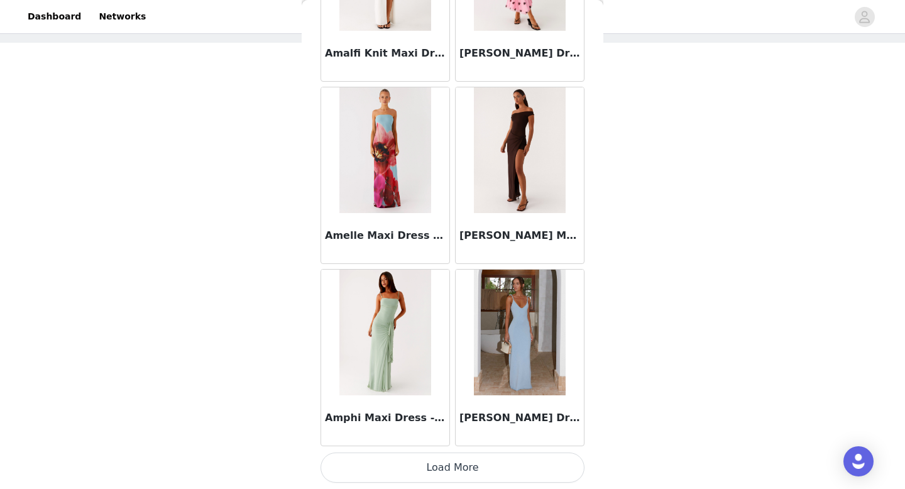
click at [451, 470] on button "Load More" at bounding box center [452, 467] width 264 height 30
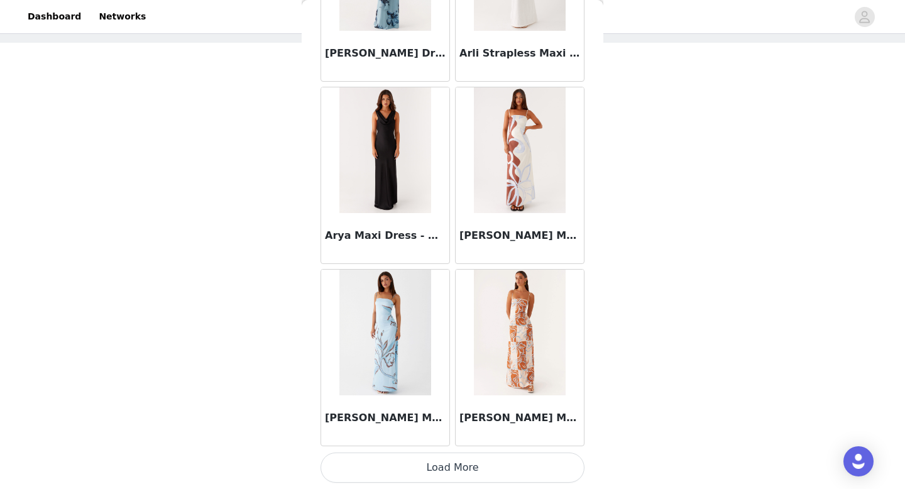
click at [467, 456] on button "Load More" at bounding box center [452, 467] width 264 height 30
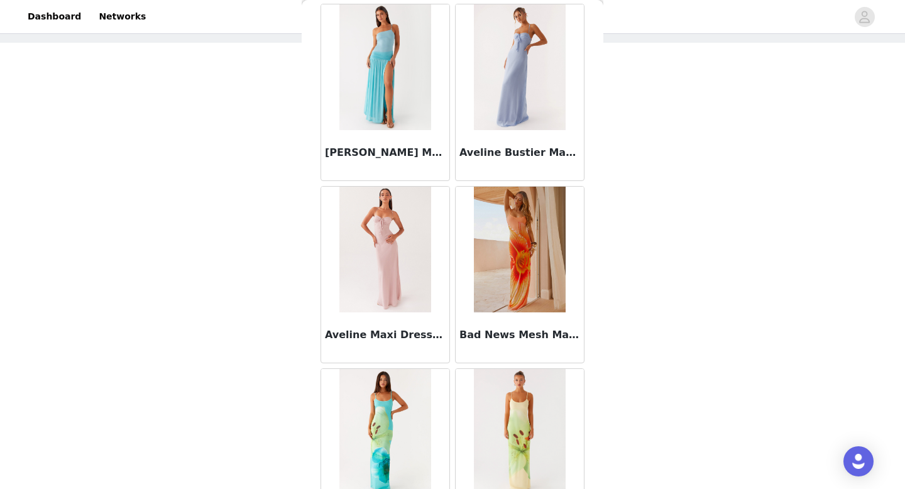
scroll to position [5079, 0]
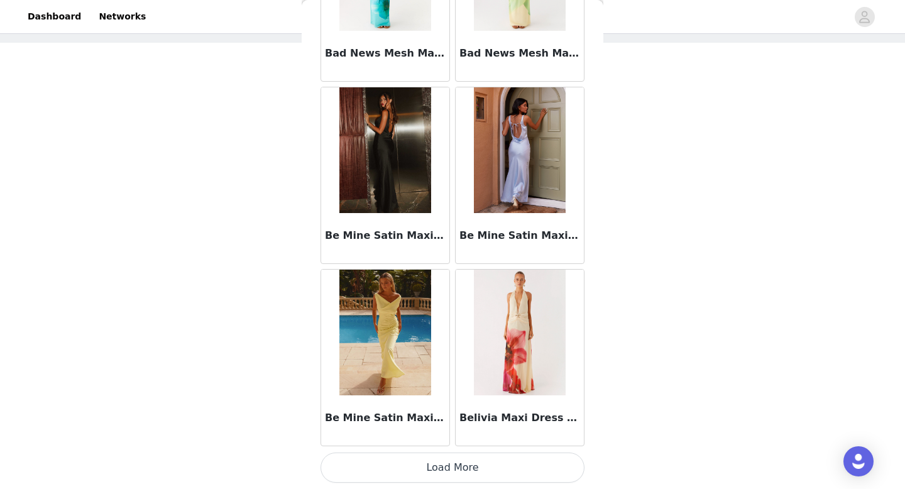
click at [463, 462] on button "Load More" at bounding box center [452, 467] width 264 height 30
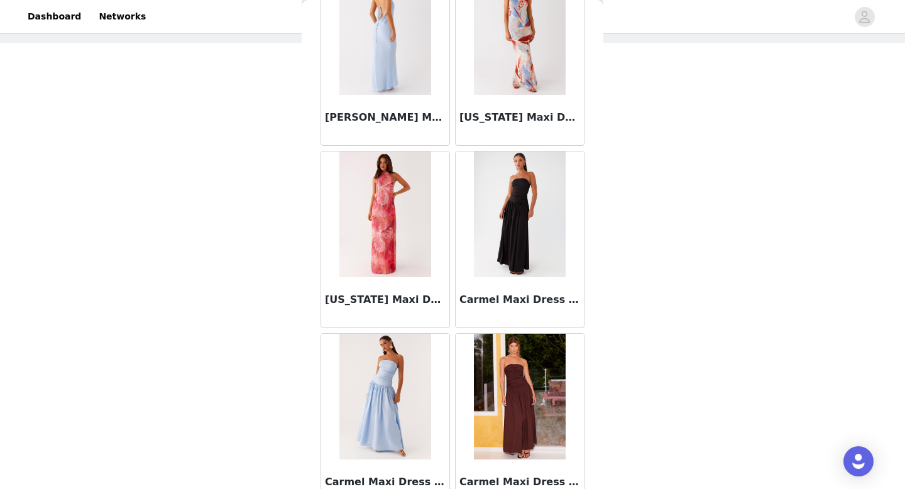
scroll to position [6901, 0]
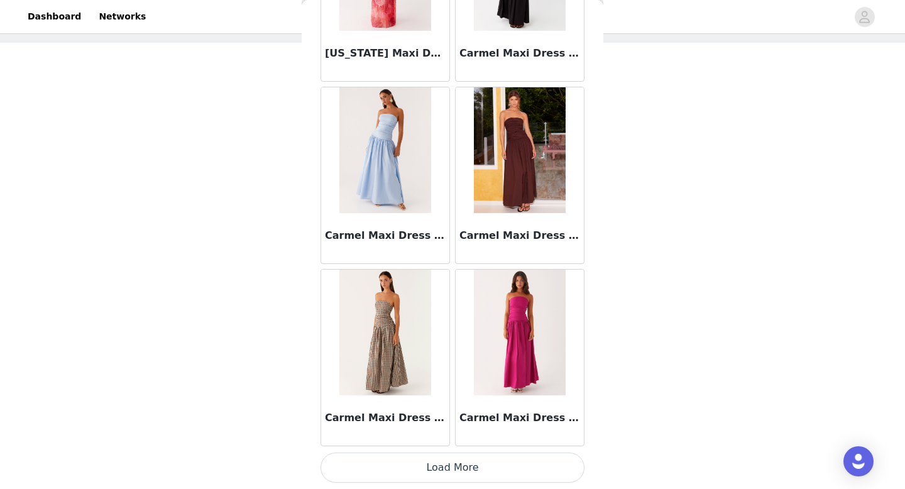
click at [457, 471] on button "Load More" at bounding box center [452, 467] width 264 height 30
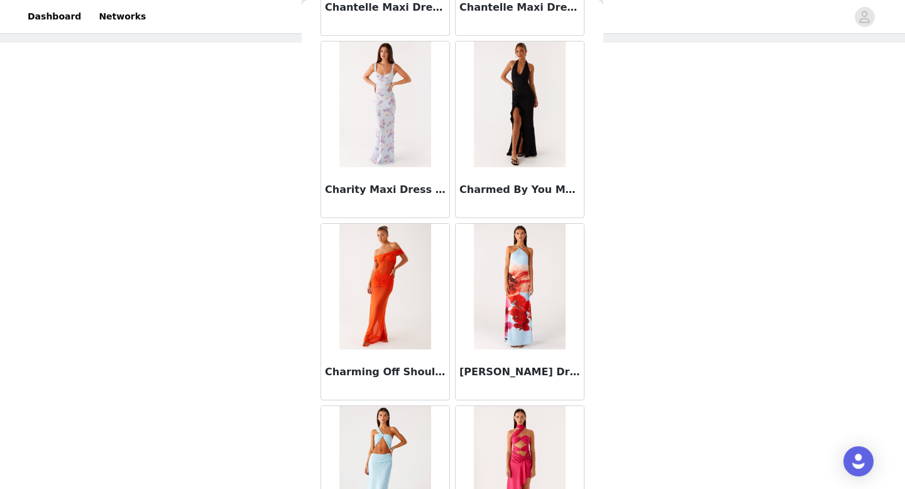
scroll to position [8724, 0]
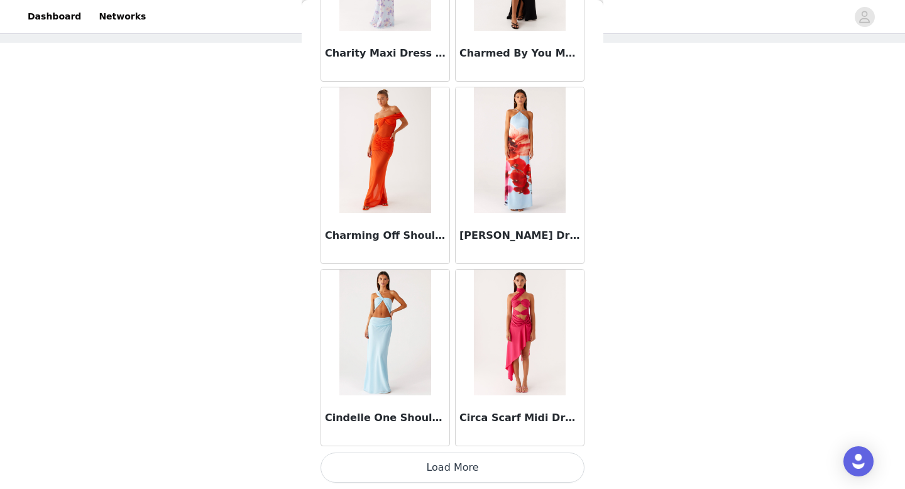
click at [446, 463] on button "Load More" at bounding box center [452, 467] width 264 height 30
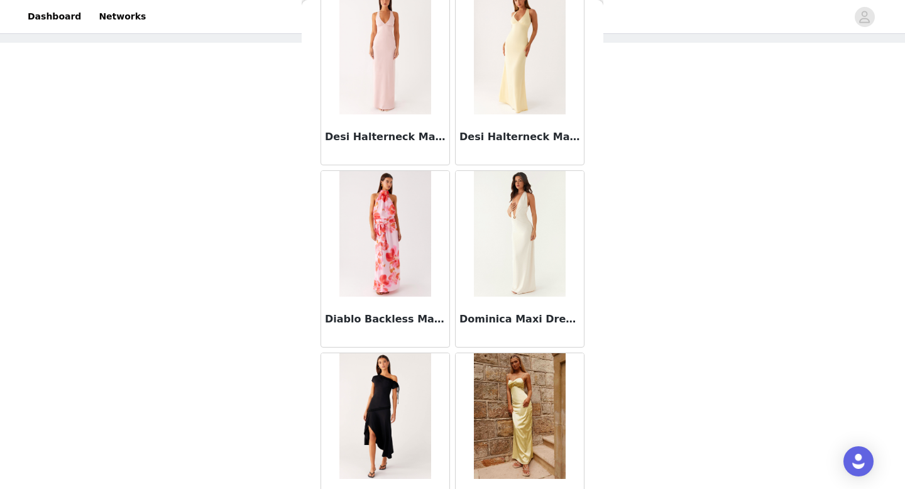
scroll to position [10546, 0]
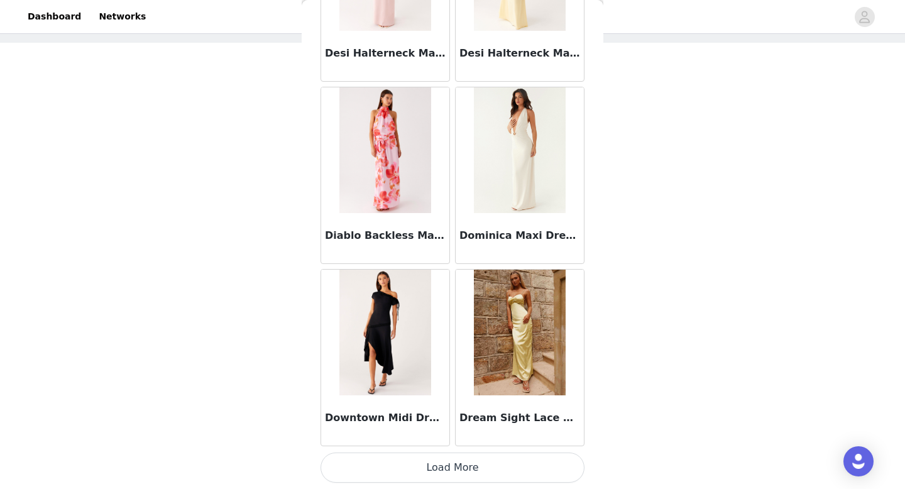
click at [449, 470] on button "Load More" at bounding box center [452, 467] width 264 height 30
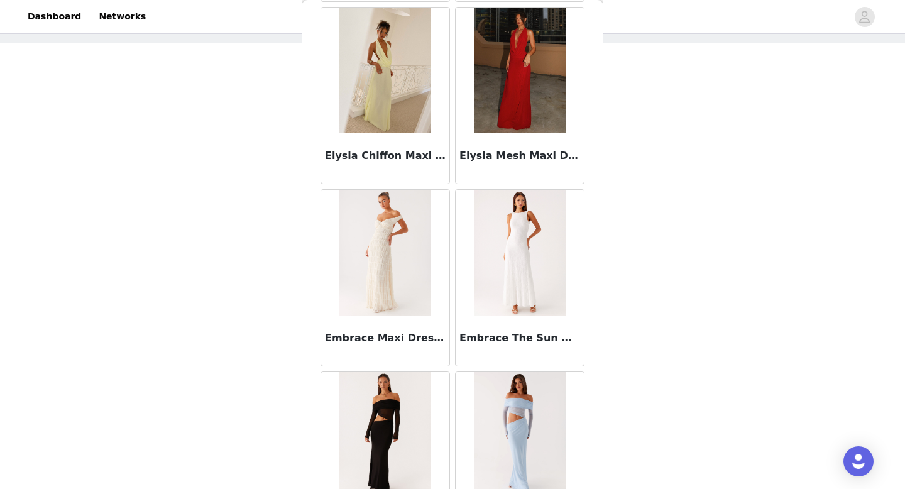
scroll to position [12369, 0]
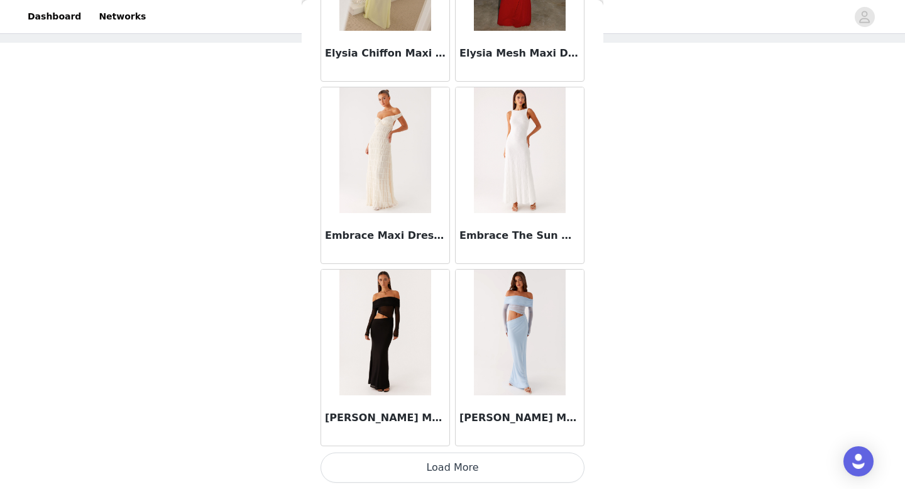
click at [464, 476] on button "Load More" at bounding box center [452, 467] width 264 height 30
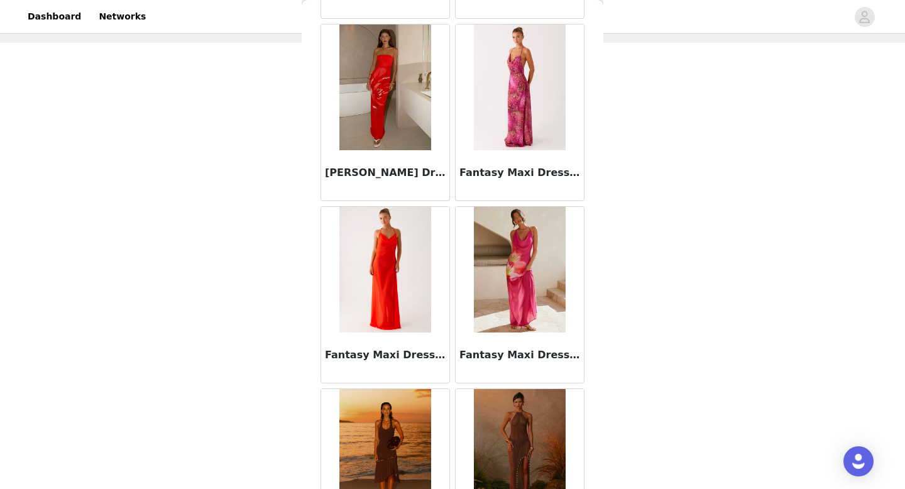
scroll to position [14191, 0]
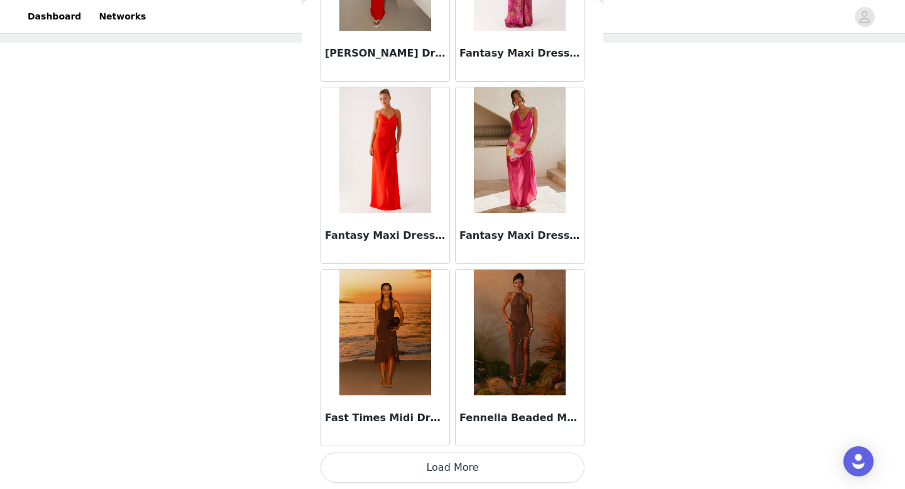
click at [452, 469] on button "Load More" at bounding box center [452, 467] width 264 height 30
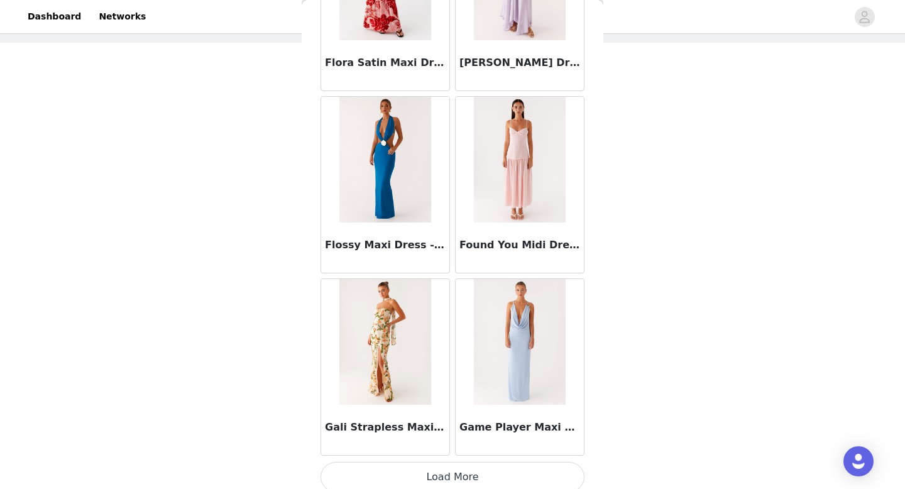
scroll to position [16014, 0]
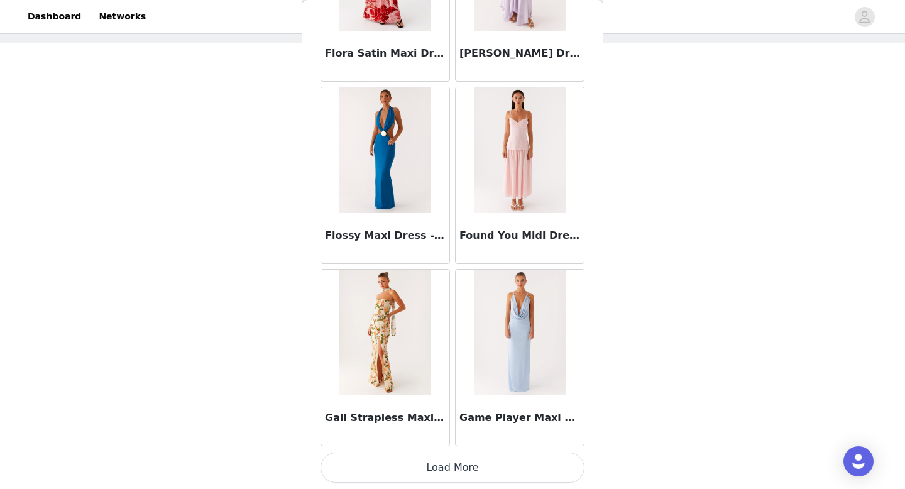
click at [454, 479] on button "Load More" at bounding box center [452, 467] width 264 height 30
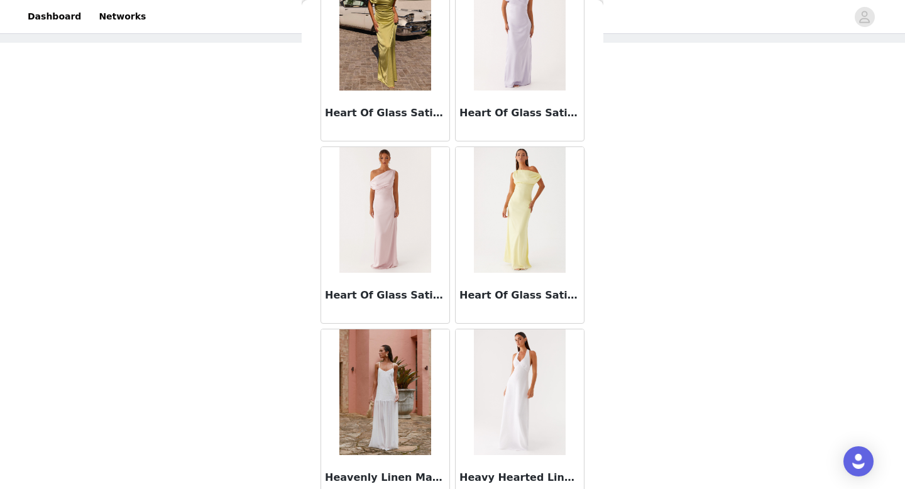
scroll to position [17836, 0]
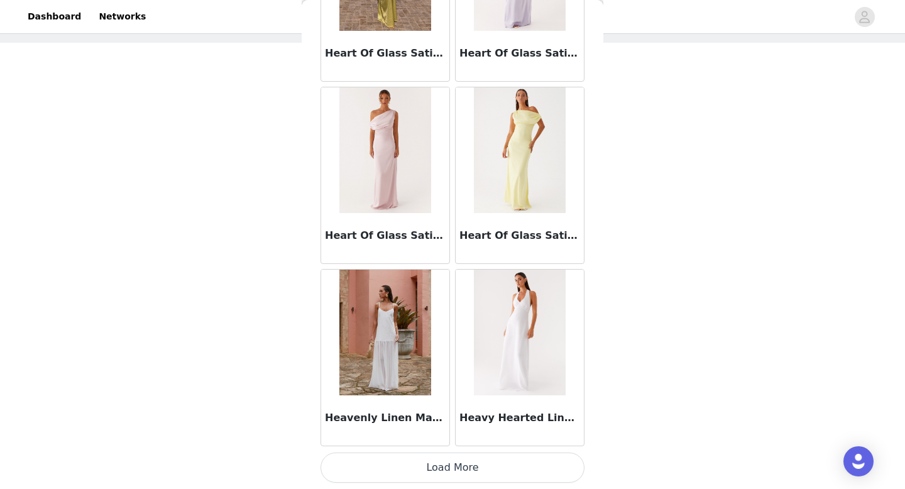
click at [456, 461] on button "Load More" at bounding box center [452, 467] width 264 height 30
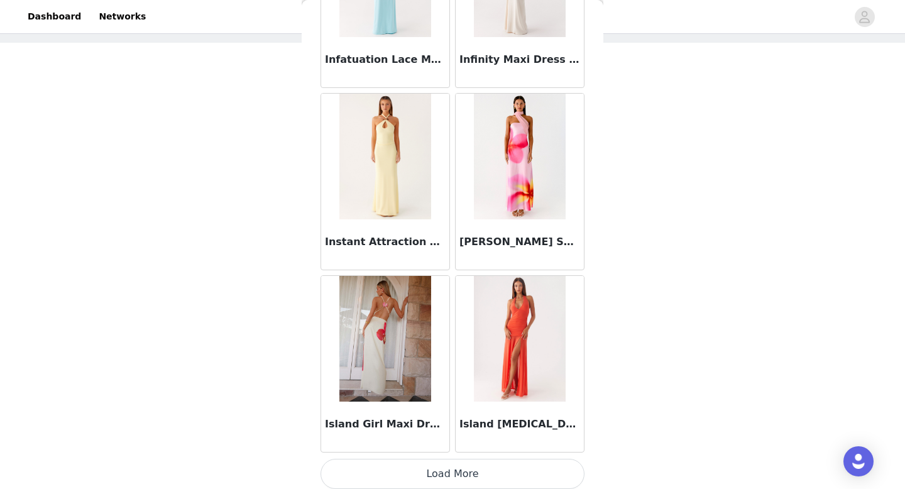
scroll to position [19658, 0]
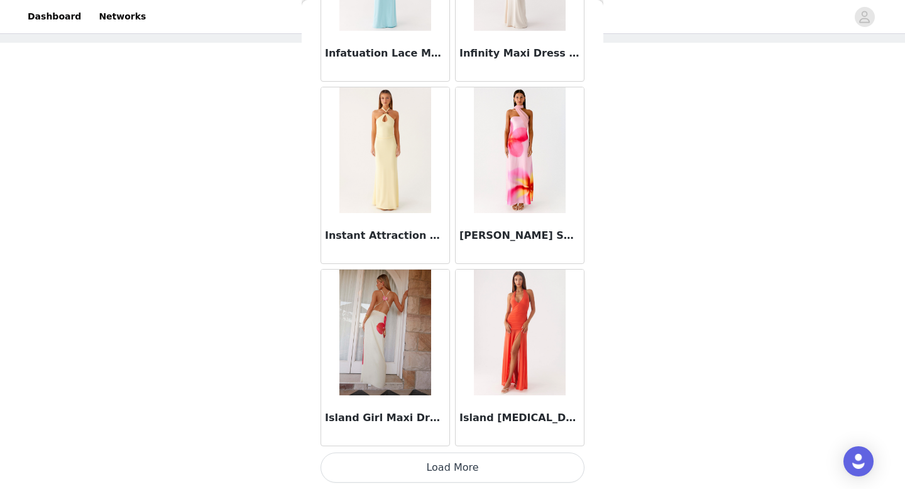
click at [445, 469] on button "Load More" at bounding box center [452, 467] width 264 height 30
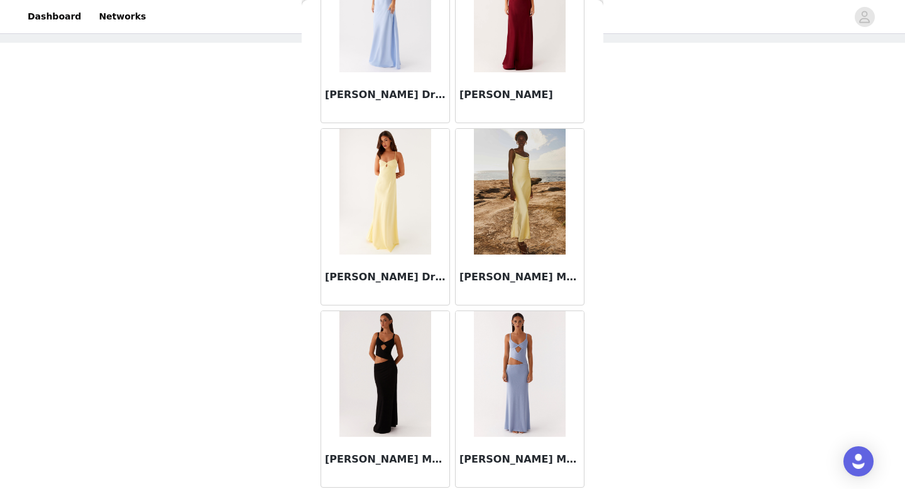
scroll to position [21481, 0]
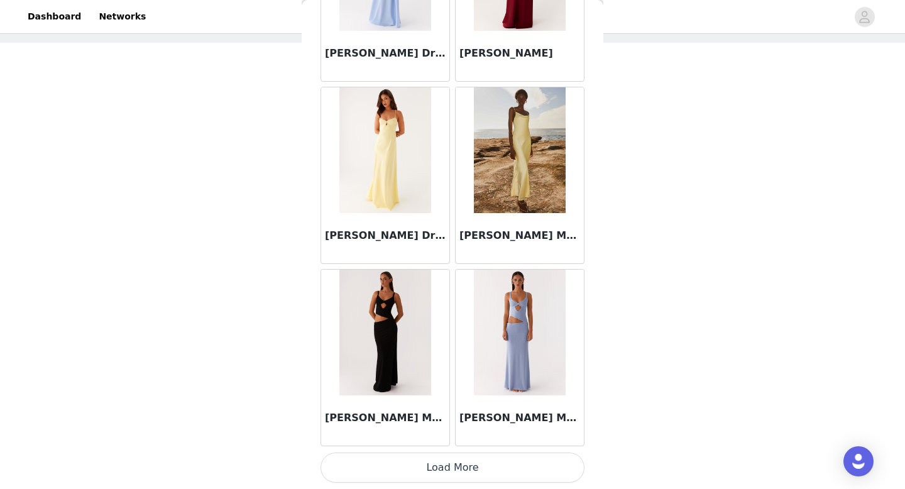
click at [472, 464] on button "Load More" at bounding box center [452, 467] width 264 height 30
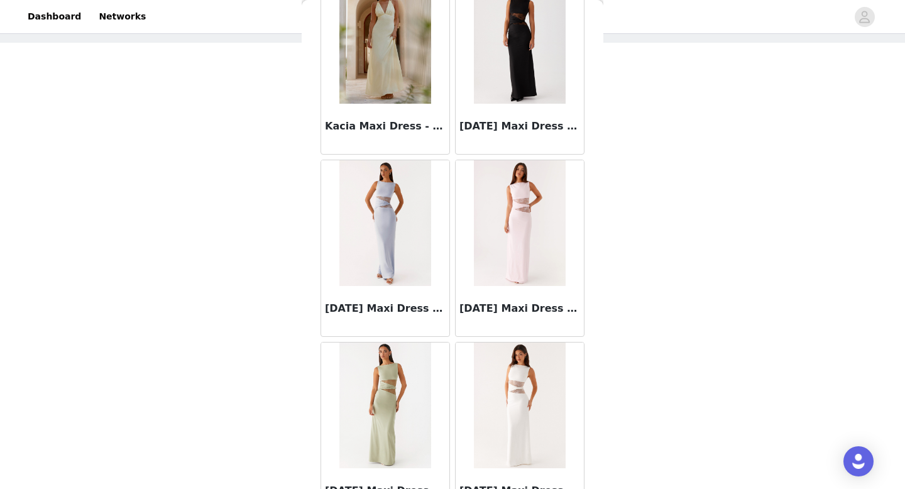
scroll to position [23303, 0]
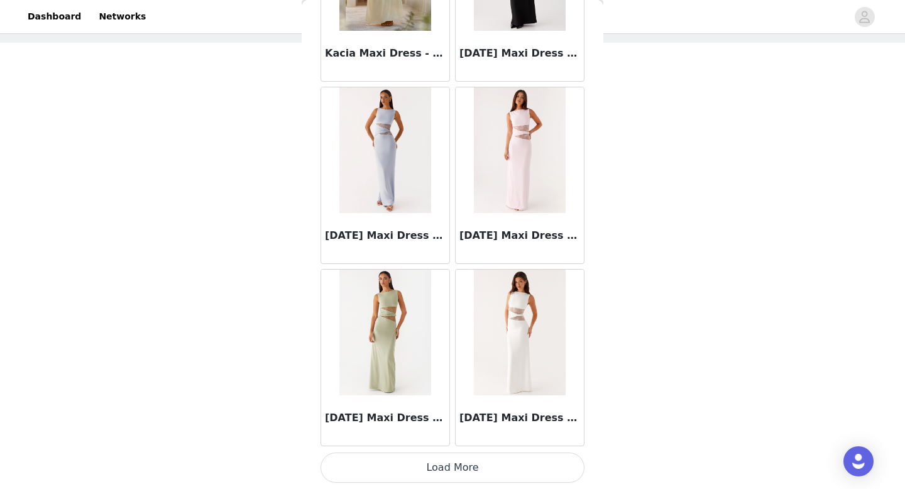
click at [462, 467] on button "Load More" at bounding box center [452, 467] width 264 height 30
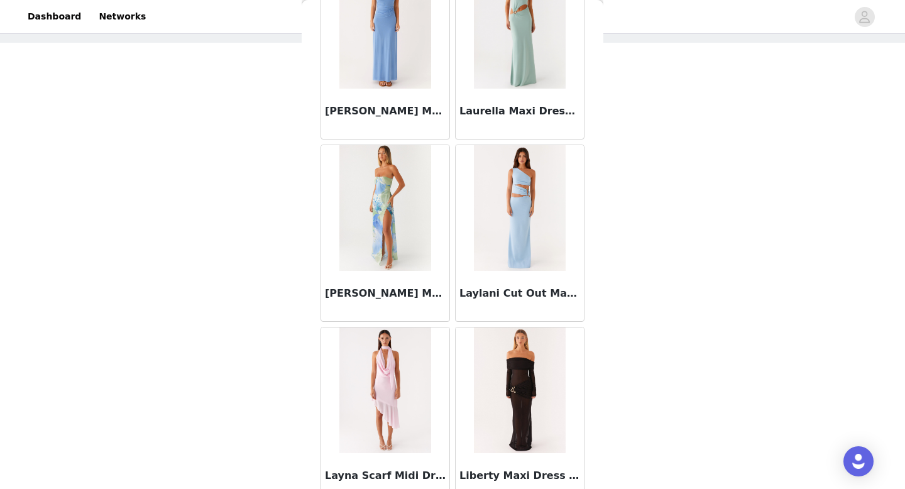
scroll to position [25126, 0]
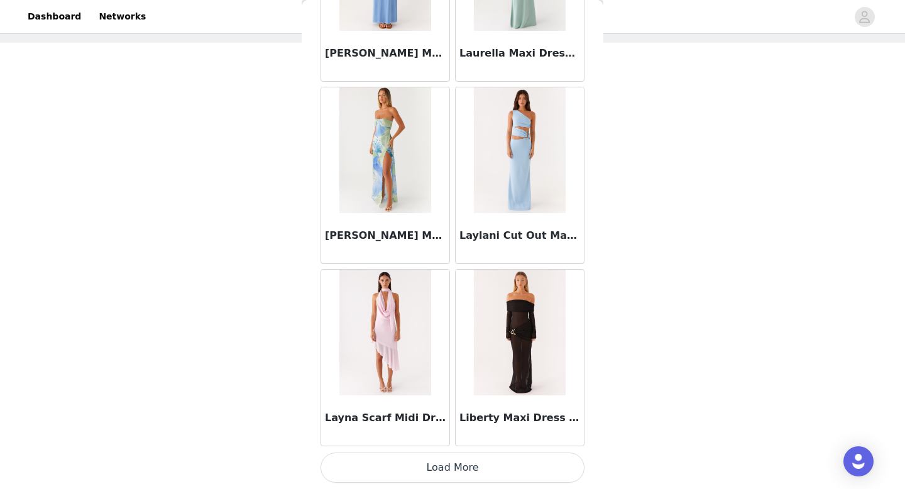
click at [436, 458] on button "Load More" at bounding box center [452, 467] width 264 height 30
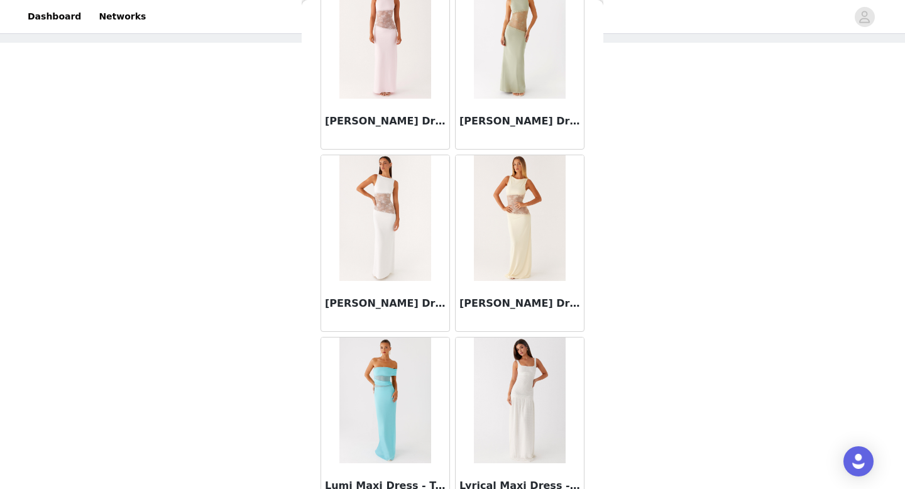
scroll to position [26948, 0]
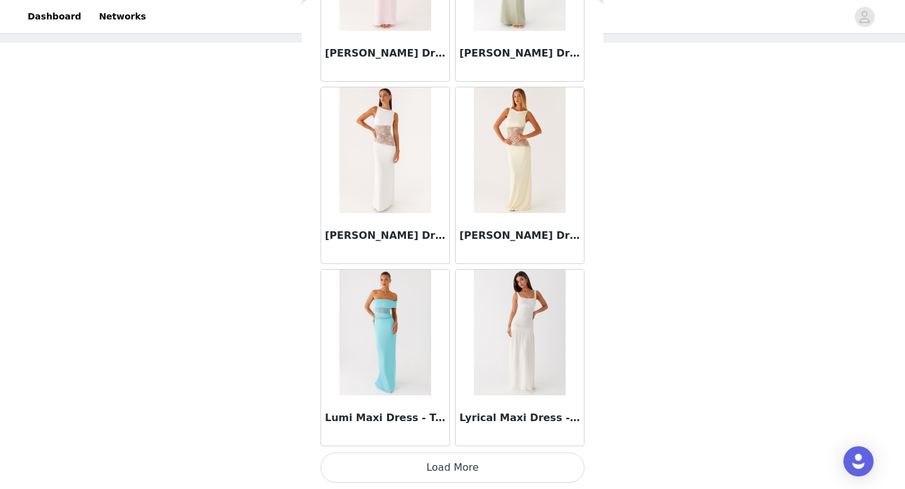
click at [447, 477] on button "Load More" at bounding box center [452, 467] width 264 height 30
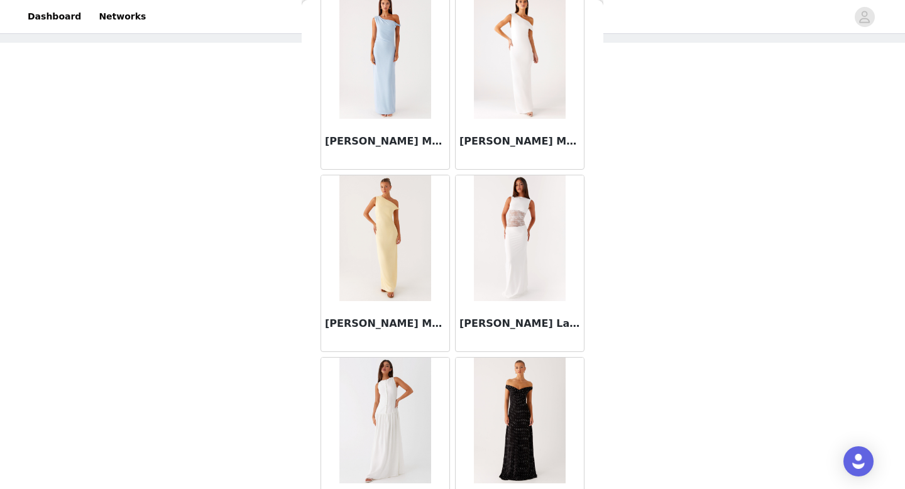
scroll to position [28771, 0]
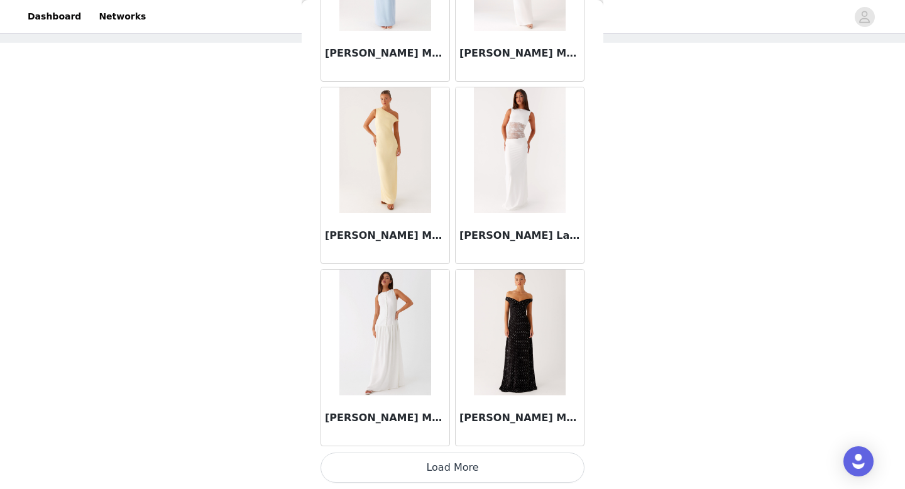
click at [456, 462] on button "Load More" at bounding box center [452, 467] width 264 height 30
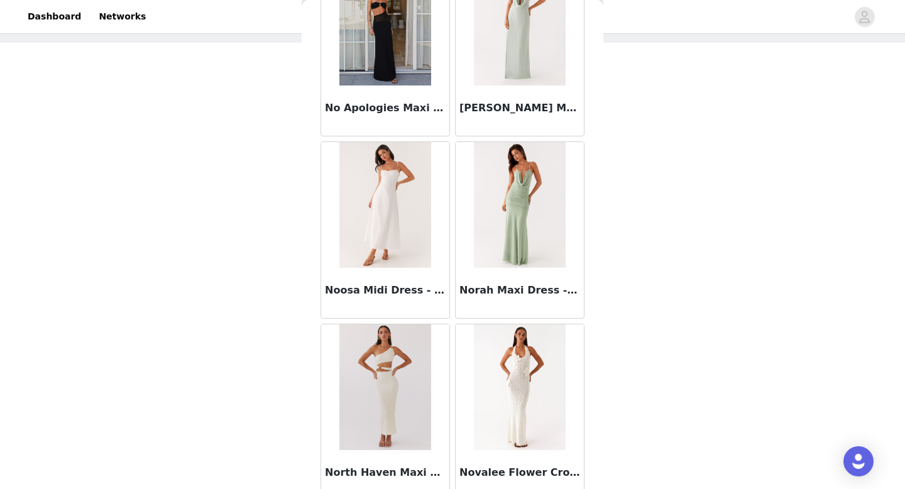
scroll to position [30593, 0]
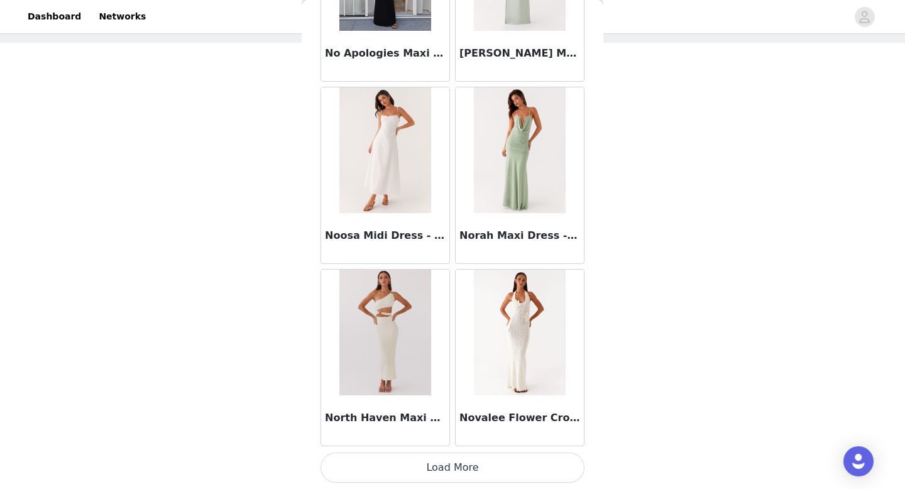
click at [456, 463] on button "Load More" at bounding box center [452, 467] width 264 height 30
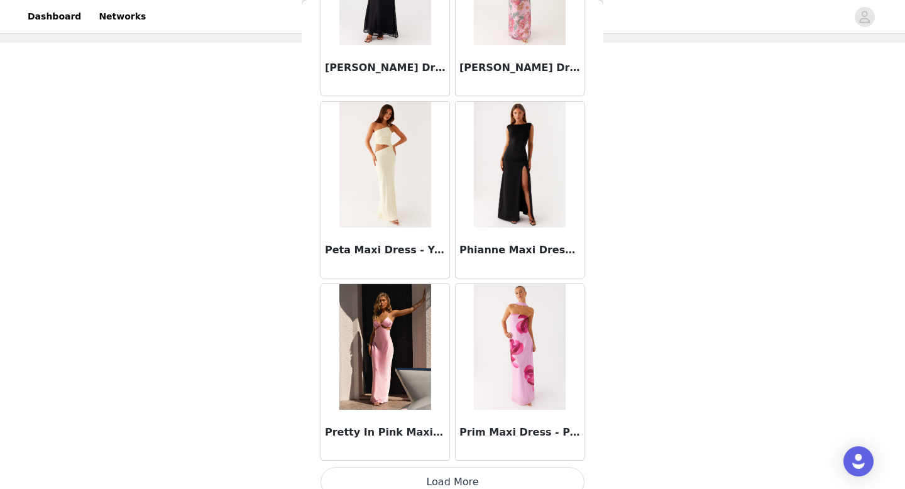
scroll to position [32415, 0]
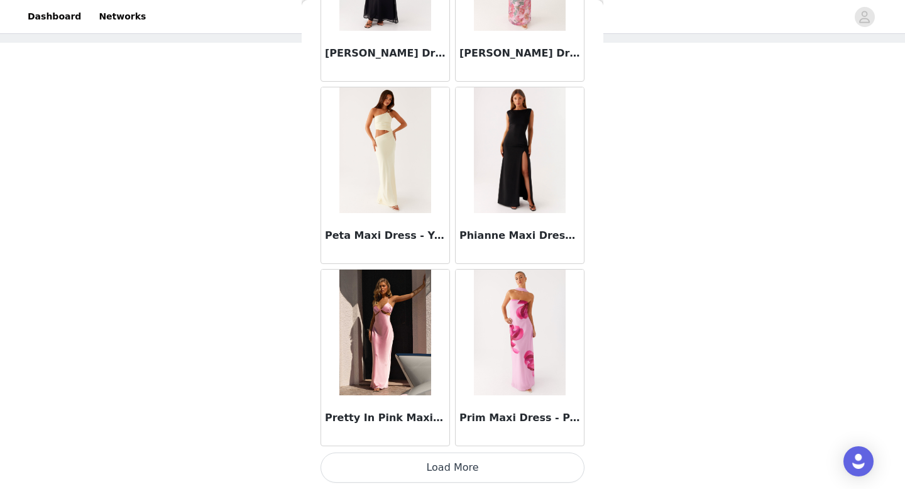
click at [471, 463] on button "Load More" at bounding box center [452, 467] width 264 height 30
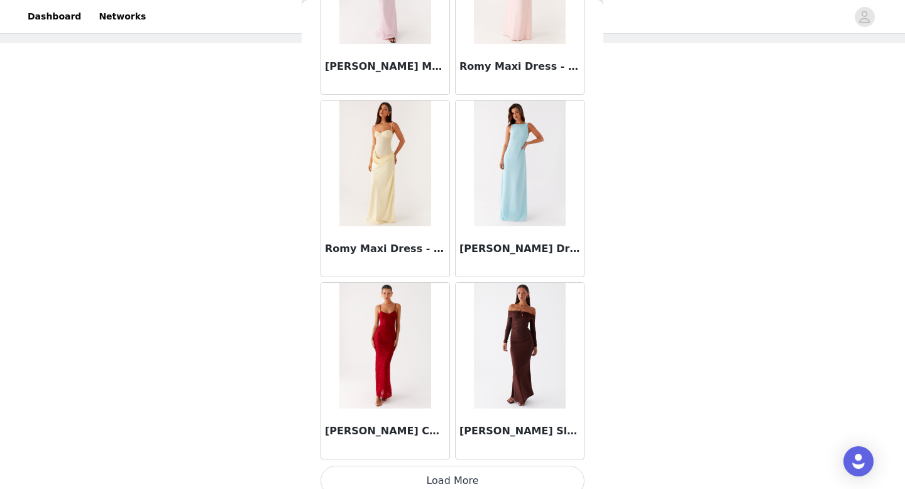
scroll to position [34238, 0]
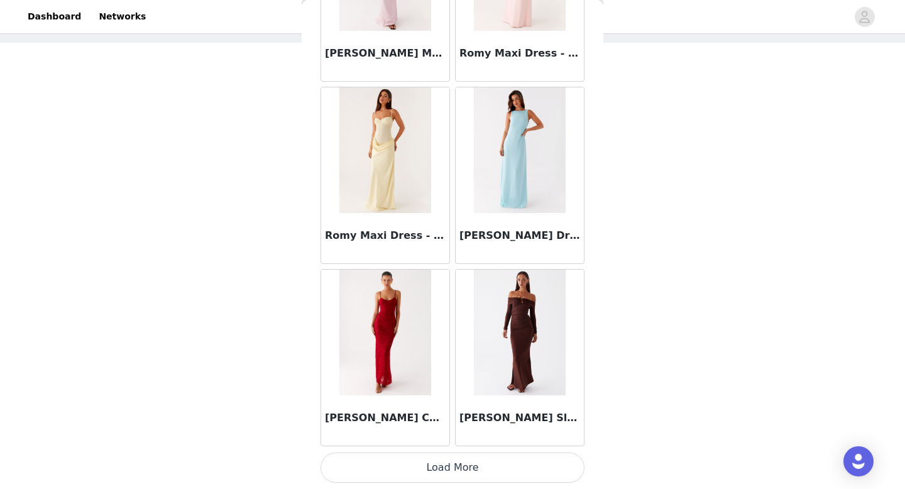
click at [472, 461] on button "Load More" at bounding box center [452, 467] width 264 height 30
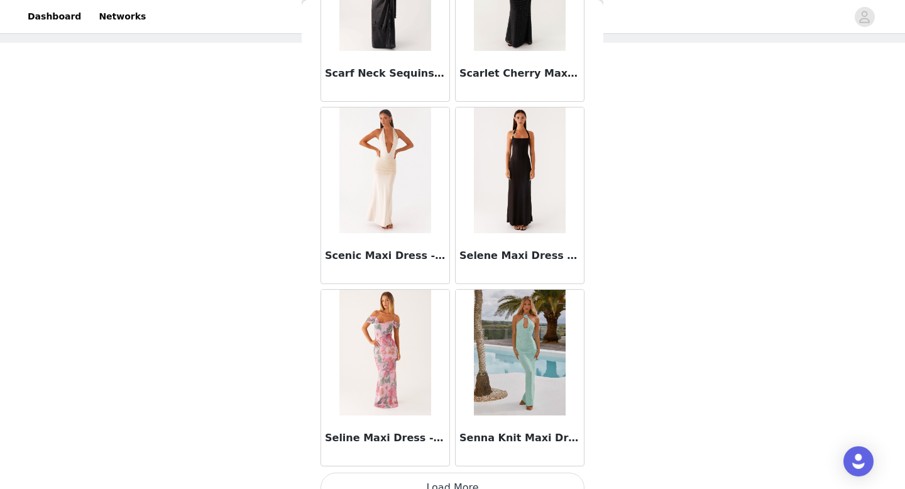
scroll to position [36060, 0]
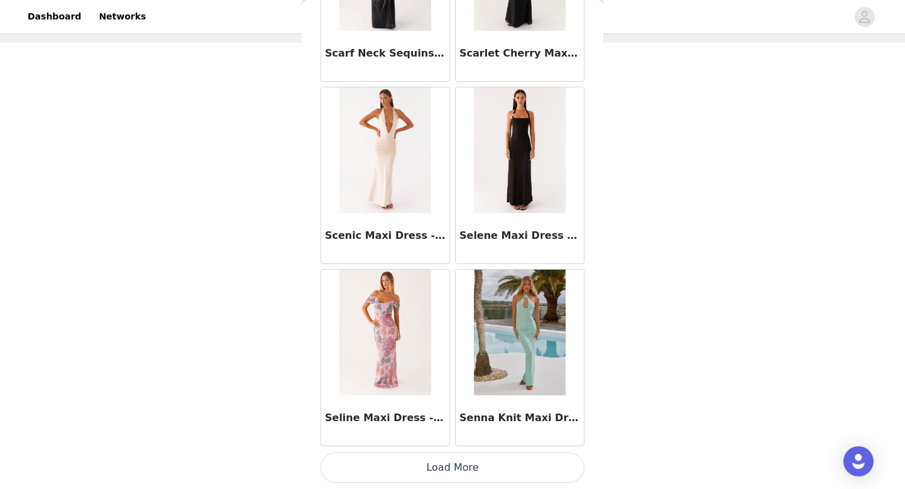
click at [444, 464] on button "Load More" at bounding box center [452, 467] width 264 height 30
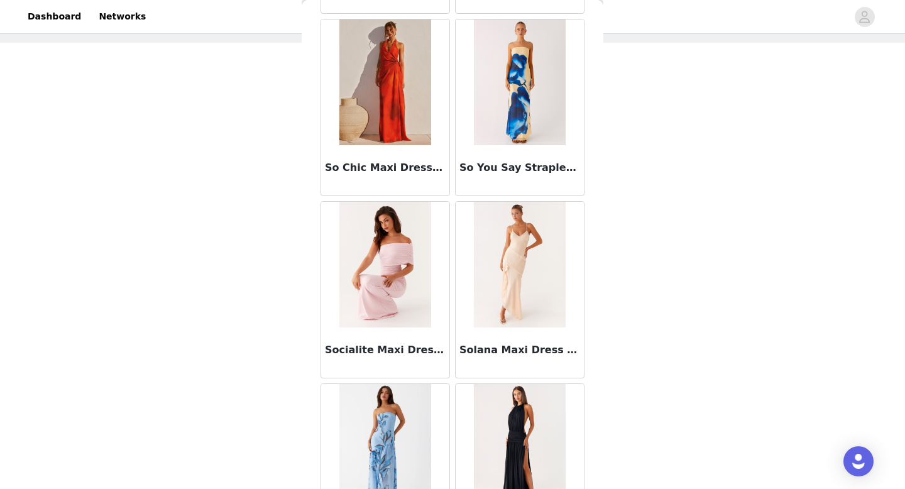
scroll to position [37883, 0]
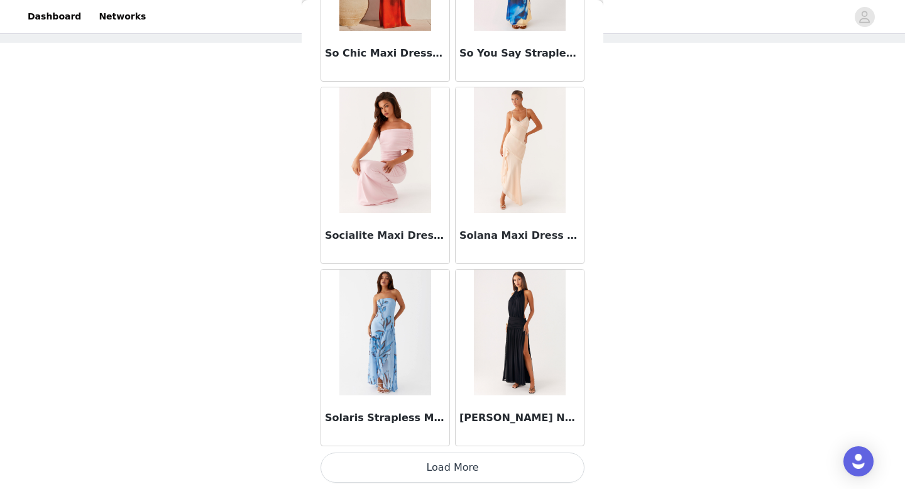
click at [483, 471] on button "Load More" at bounding box center [452, 467] width 264 height 30
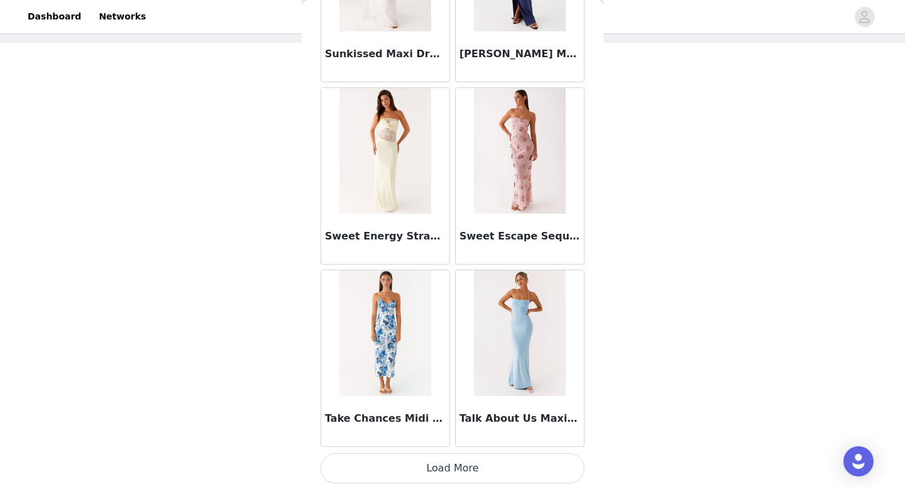
scroll to position [39705, 0]
click at [463, 467] on button "Load More" at bounding box center [452, 467] width 264 height 30
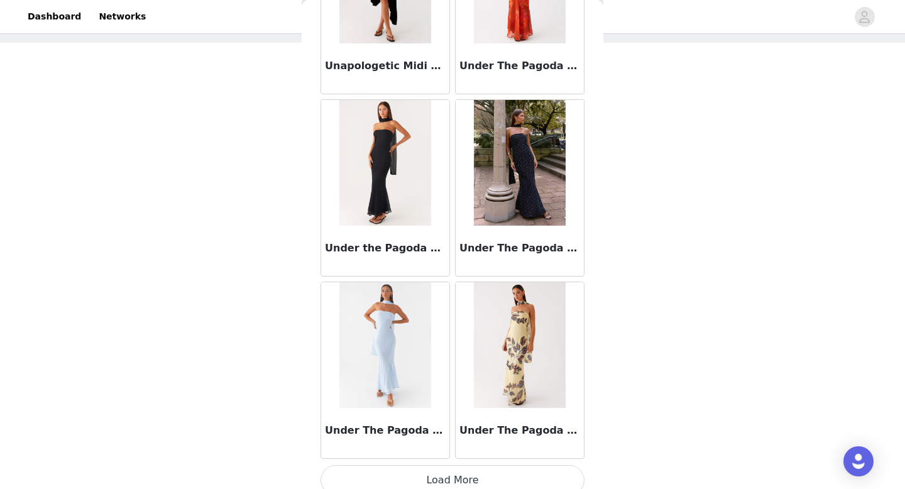
scroll to position [41528, 0]
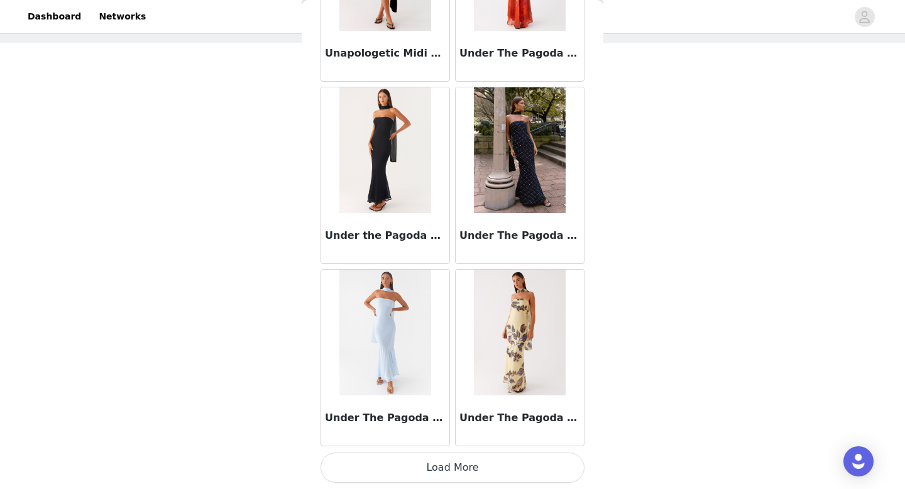
click at [466, 466] on button "Load More" at bounding box center [452, 467] width 264 height 30
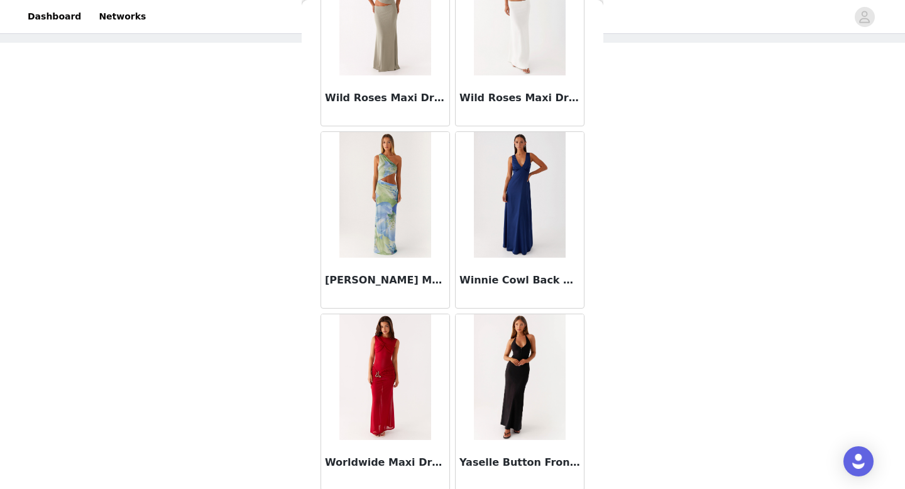
scroll to position [43350, 0]
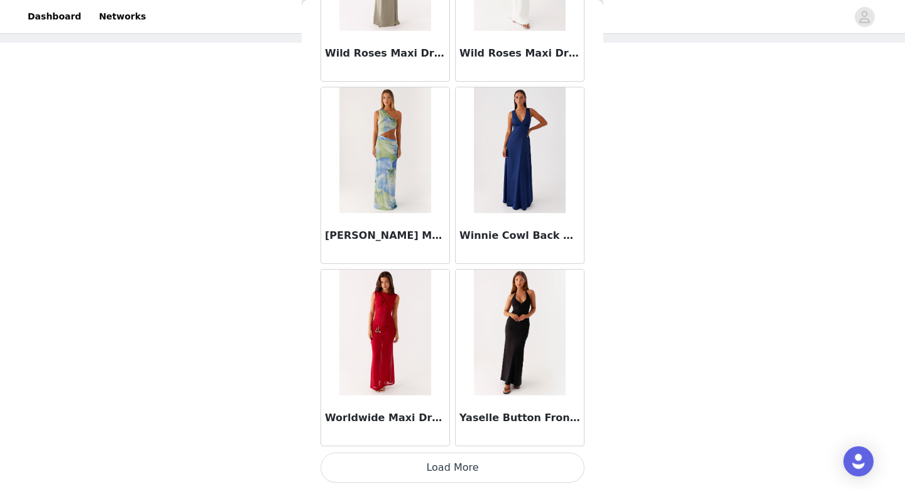
click at [472, 471] on button "Load More" at bounding box center [452, 467] width 264 height 30
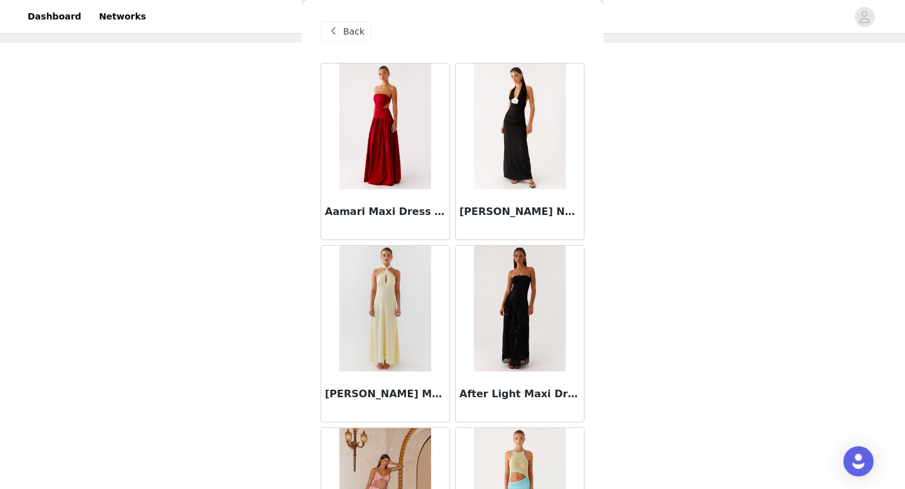
scroll to position [0, 0]
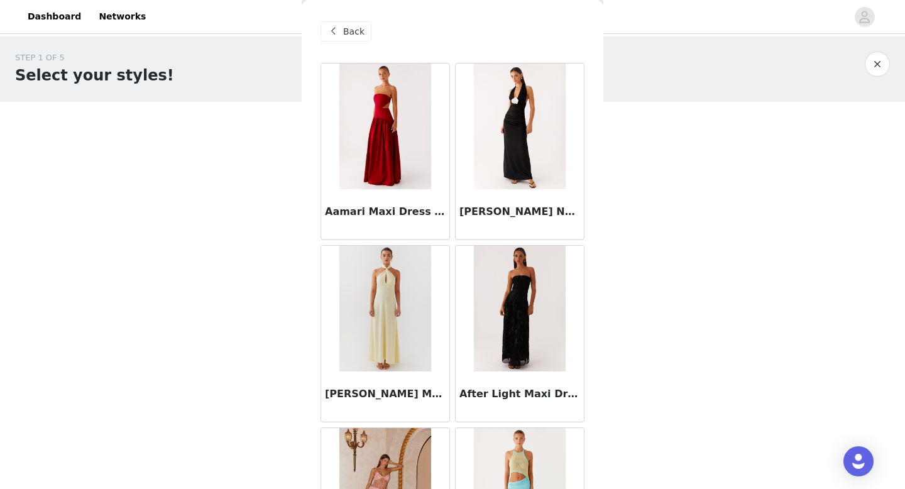
click at [354, 25] on span "Back" at bounding box center [353, 31] width 21 height 13
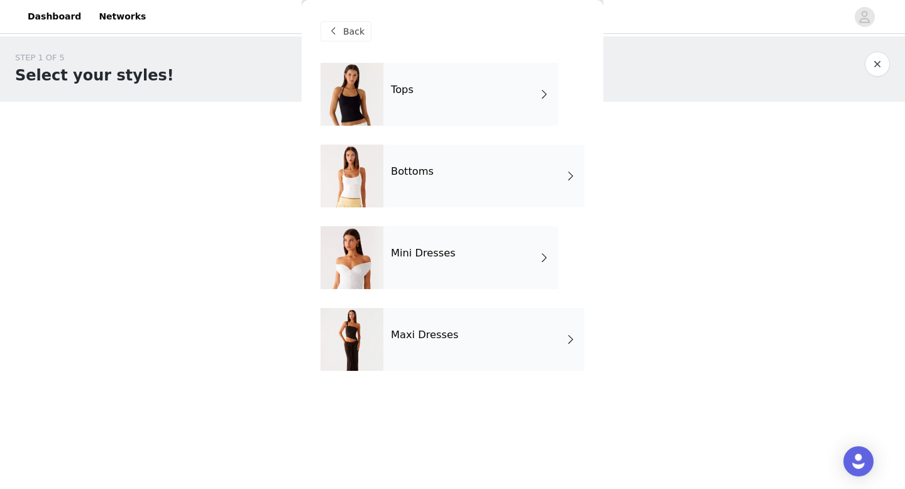
click at [404, 95] on h4 "Tops" at bounding box center [402, 89] width 23 height 11
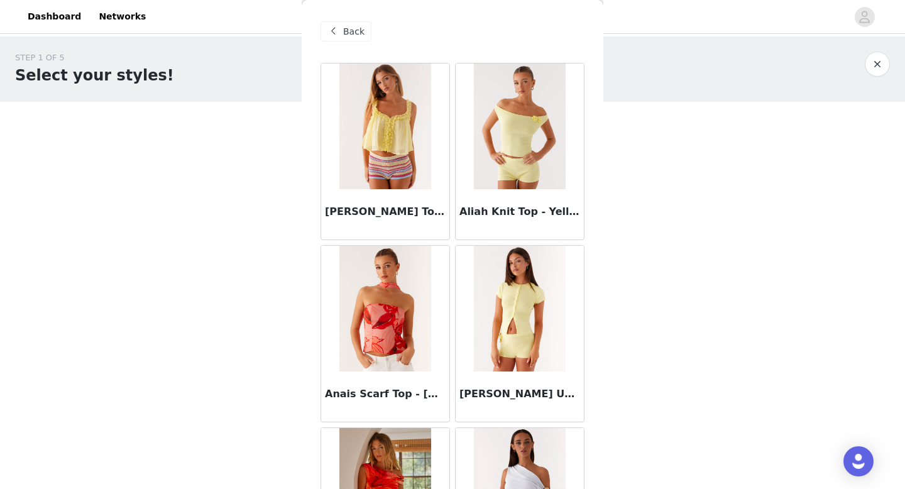
click at [372, 173] on img at bounding box center [384, 126] width 91 height 126
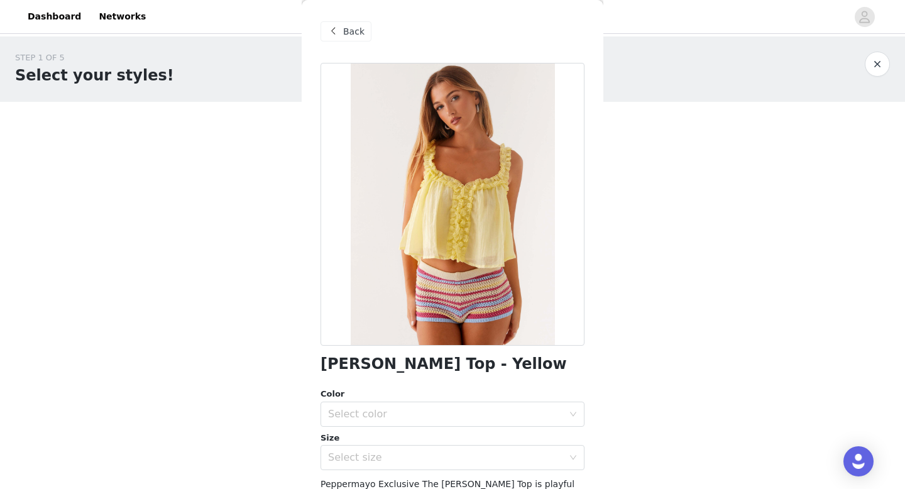
click at [343, 40] on div "Back" at bounding box center [345, 31] width 51 height 20
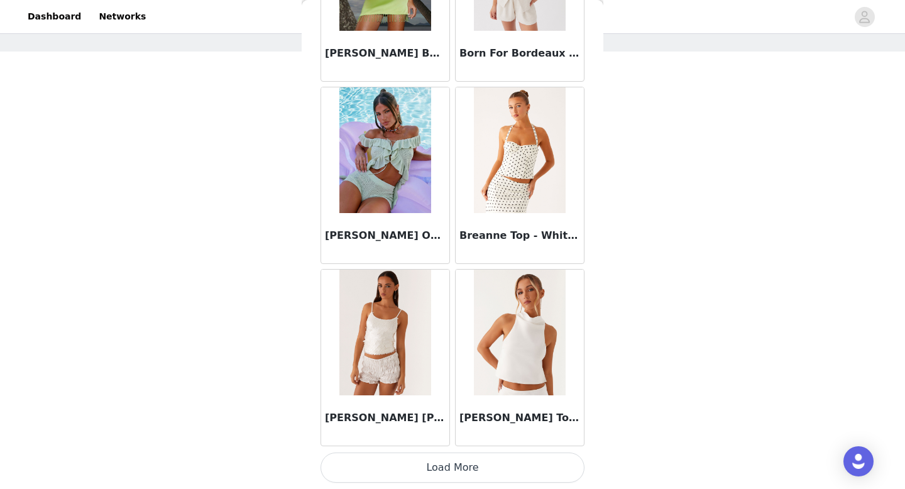
scroll to position [52, 0]
click at [471, 481] on button "Load More" at bounding box center [452, 467] width 264 height 30
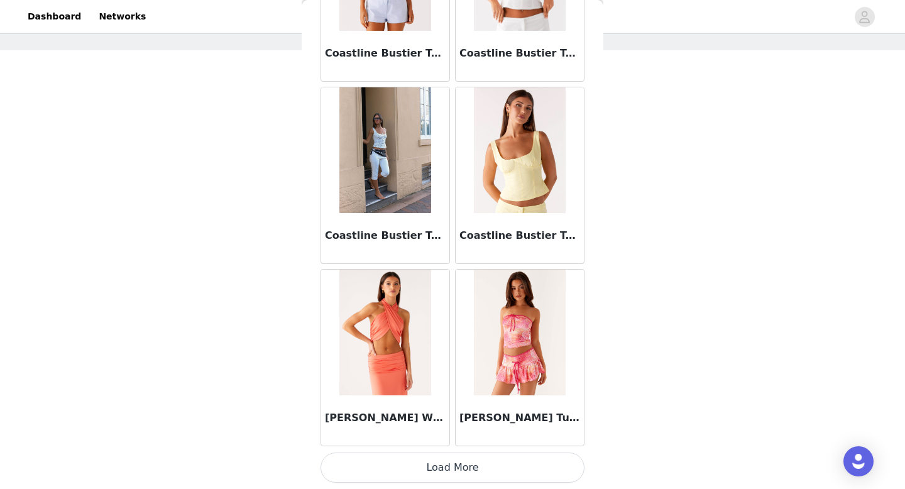
scroll to position [59, 0]
click at [478, 464] on button "Load More" at bounding box center [452, 467] width 264 height 30
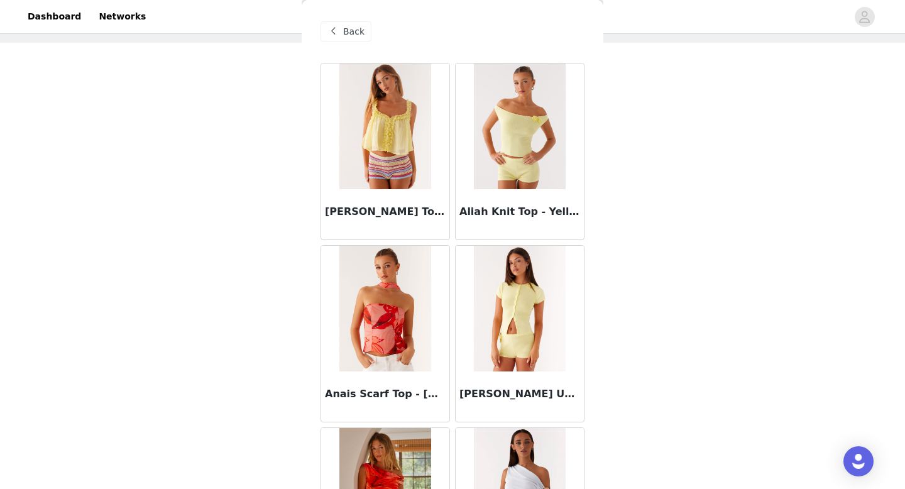
scroll to position [0, 0]
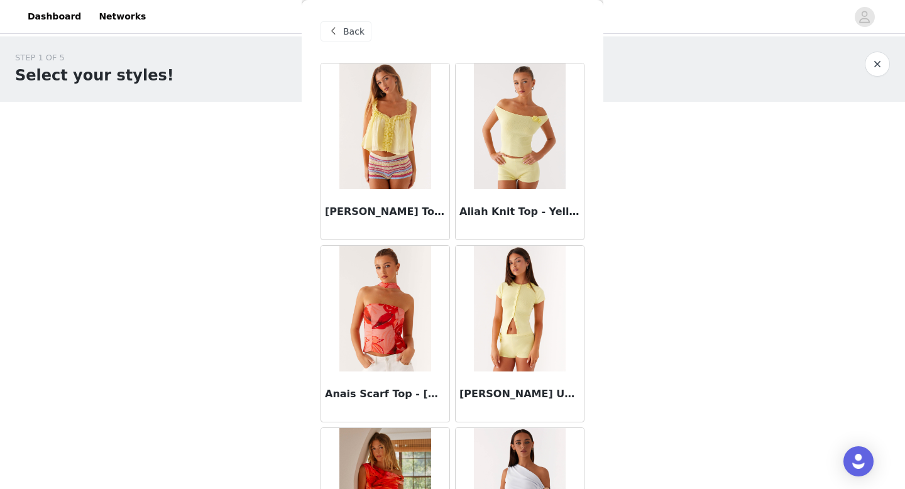
click at [352, 24] on div "Back" at bounding box center [345, 31] width 51 height 20
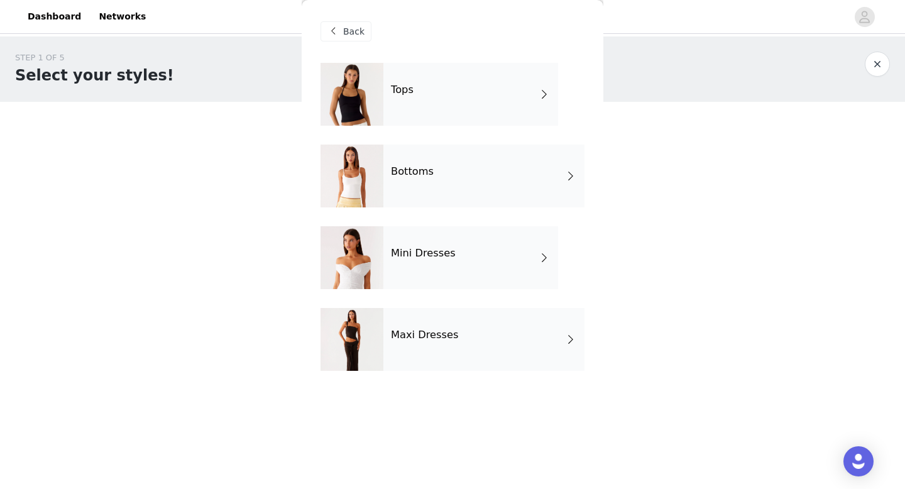
click at [438, 334] on h4 "Maxi Dresses" at bounding box center [425, 334] width 68 height 11
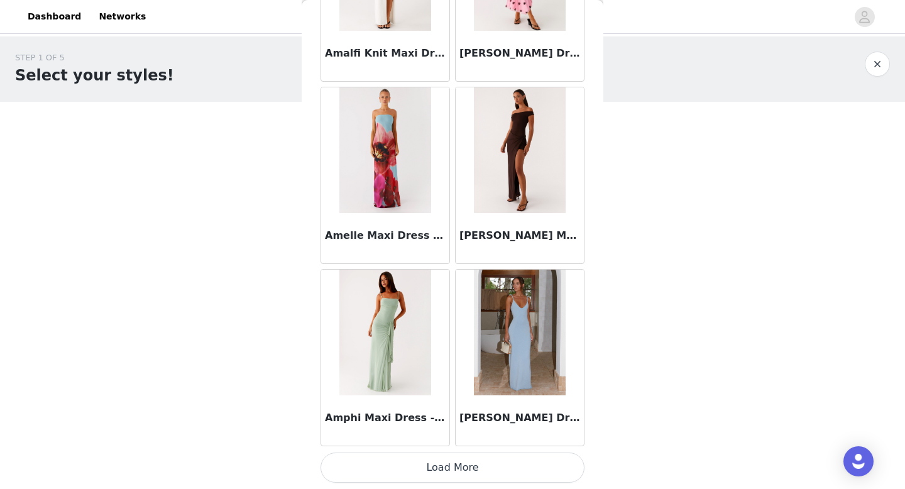
scroll to position [59, 0]
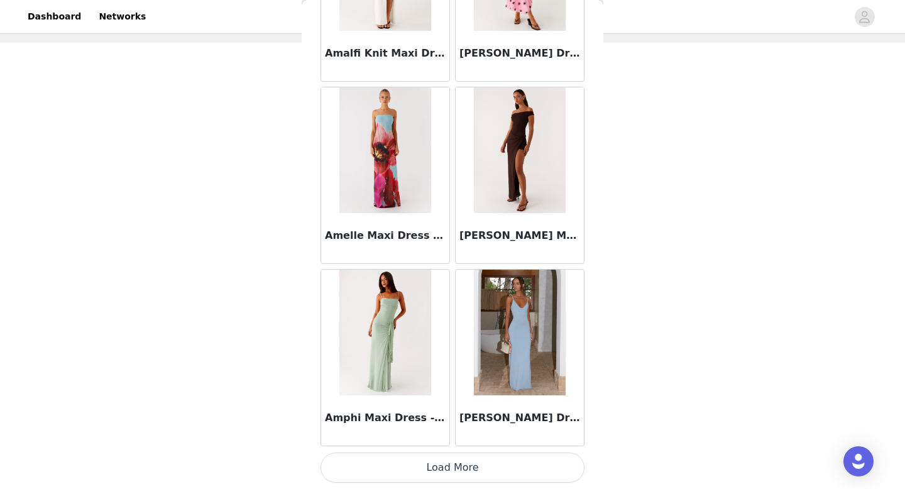
click at [422, 471] on button "Load More" at bounding box center [452, 467] width 264 height 30
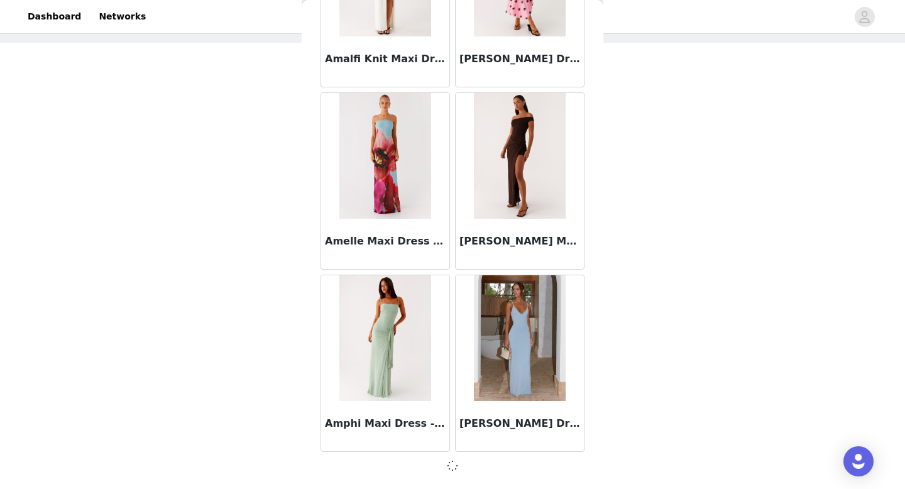
scroll to position [1428, 0]
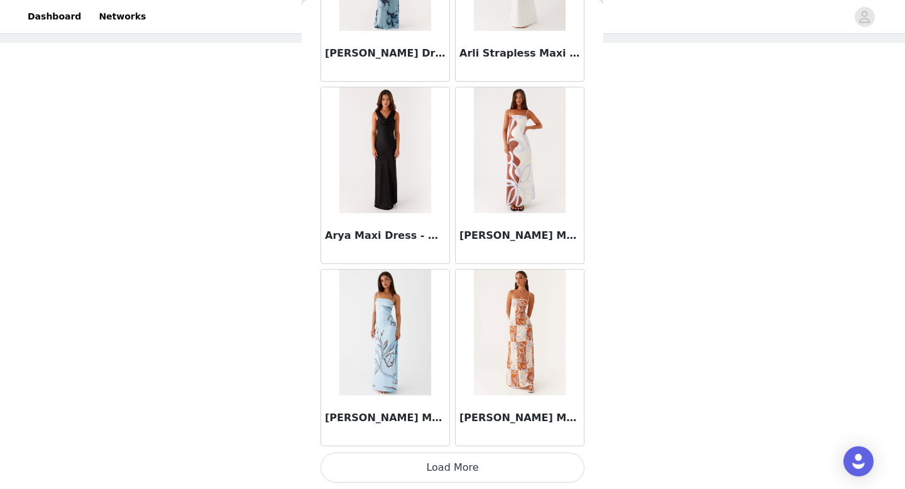
click at [422, 471] on button "Load More" at bounding box center [452, 467] width 264 height 30
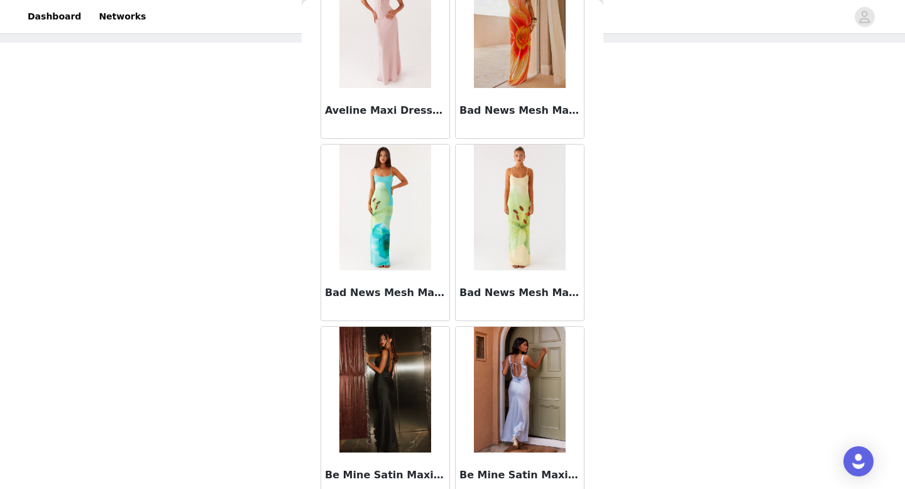
scroll to position [4946, 0]
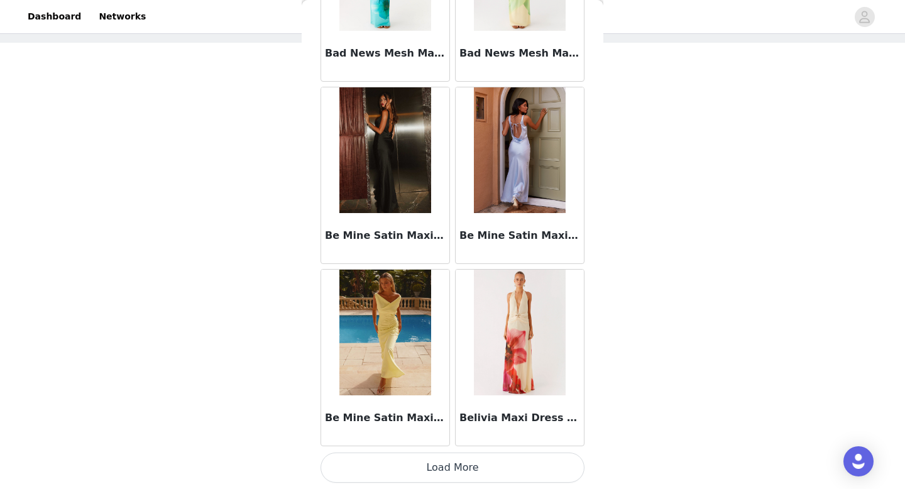
click at [442, 472] on button "Load More" at bounding box center [452, 467] width 264 height 30
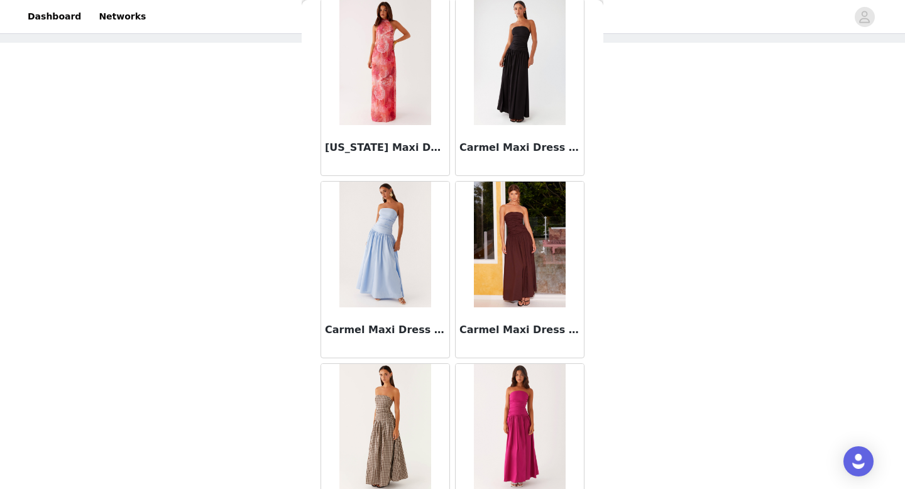
scroll to position [6901, 0]
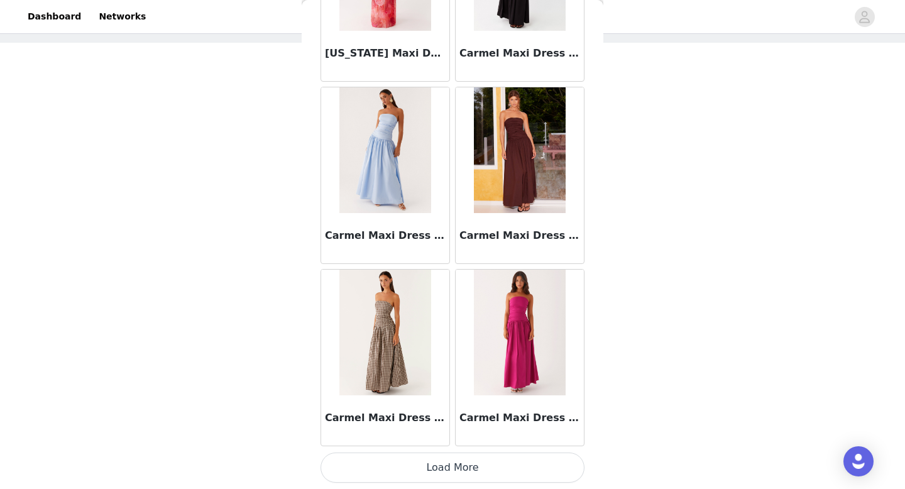
click at [465, 476] on button "Load More" at bounding box center [452, 467] width 264 height 30
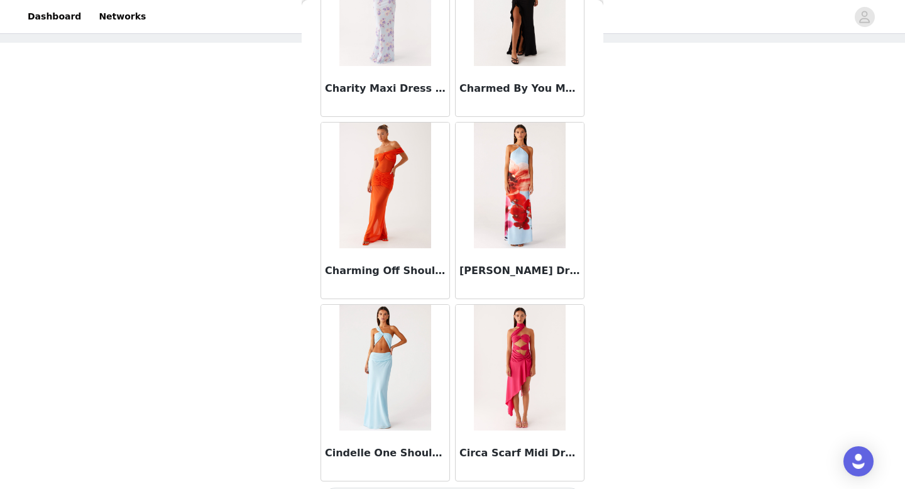
scroll to position [8724, 0]
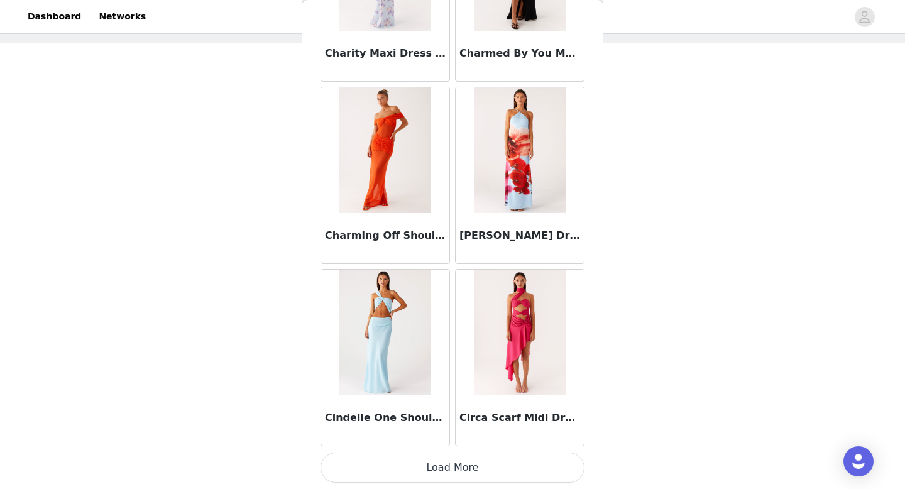
click at [461, 459] on button "Load More" at bounding box center [452, 467] width 264 height 30
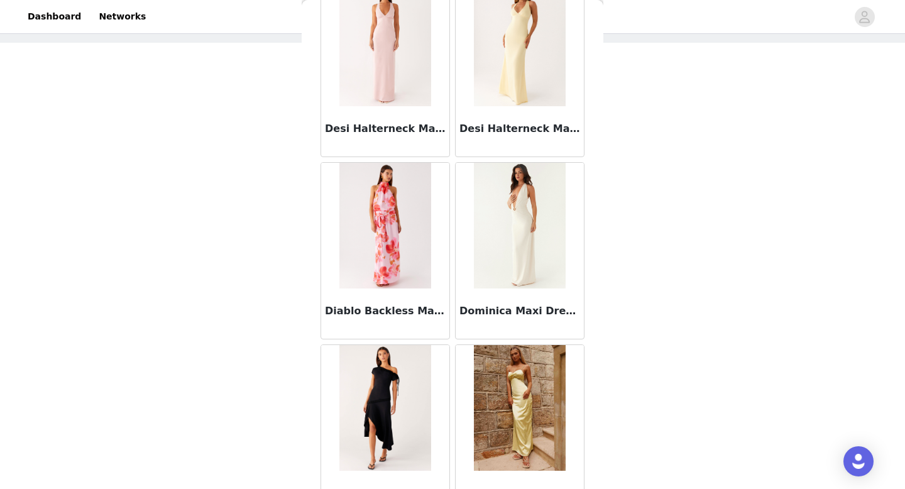
scroll to position [10546, 0]
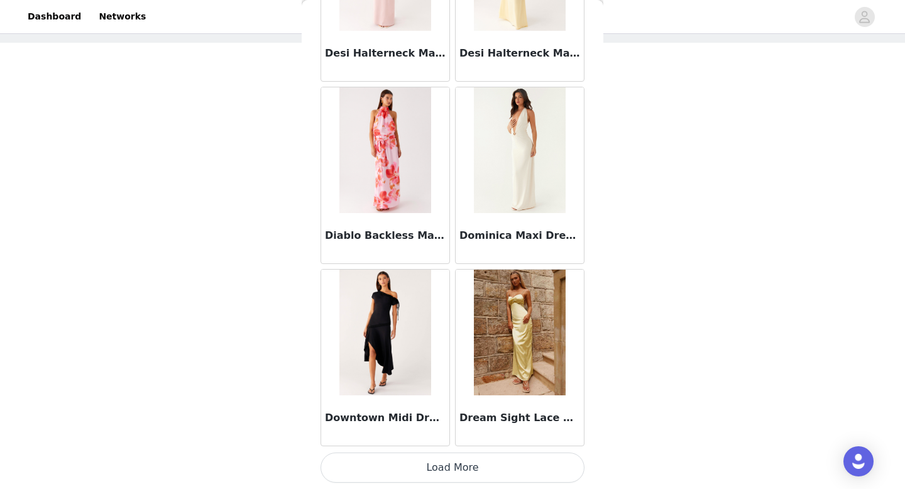
click at [464, 468] on button "Load More" at bounding box center [452, 467] width 264 height 30
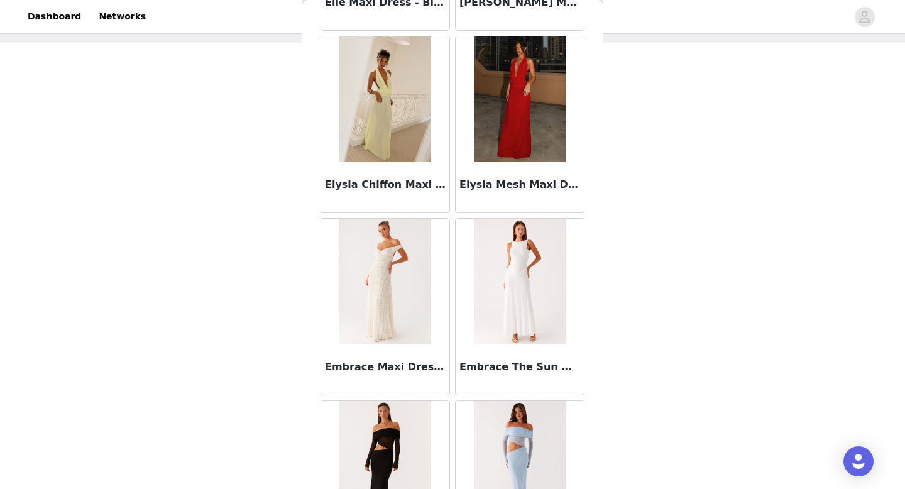
scroll to position [12369, 0]
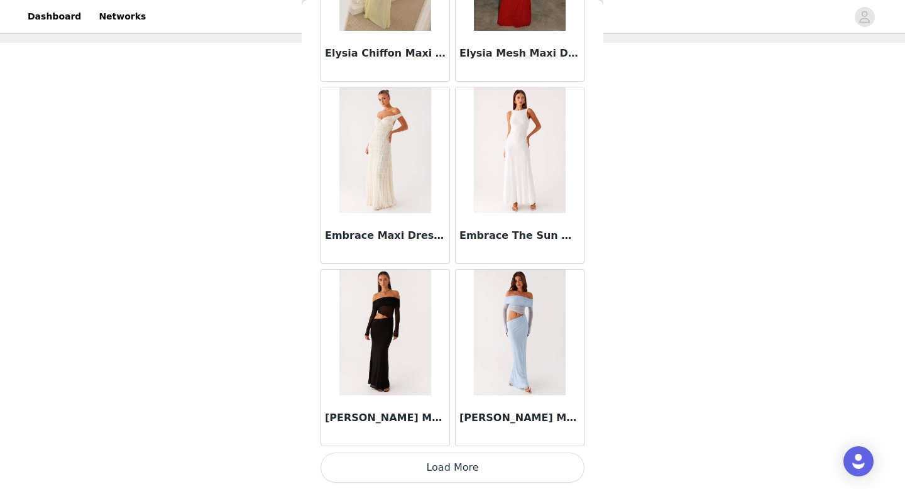
click at [471, 461] on button "Load More" at bounding box center [452, 467] width 264 height 30
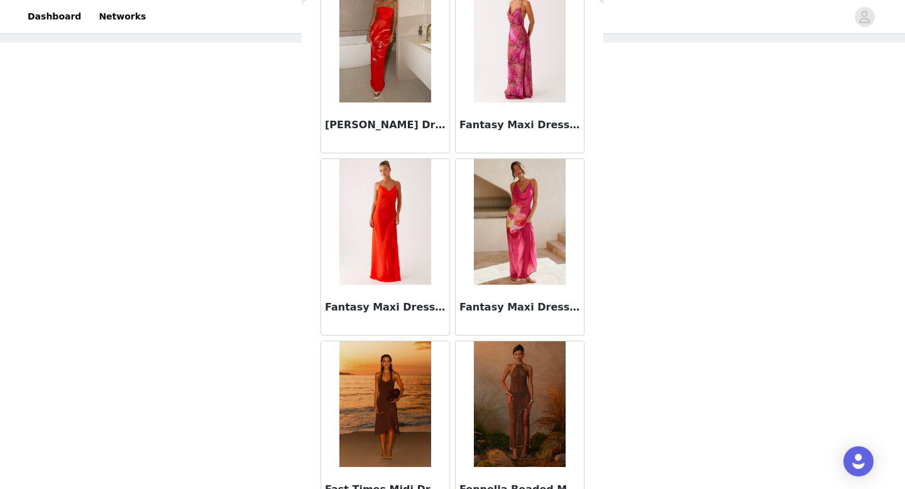
scroll to position [14191, 0]
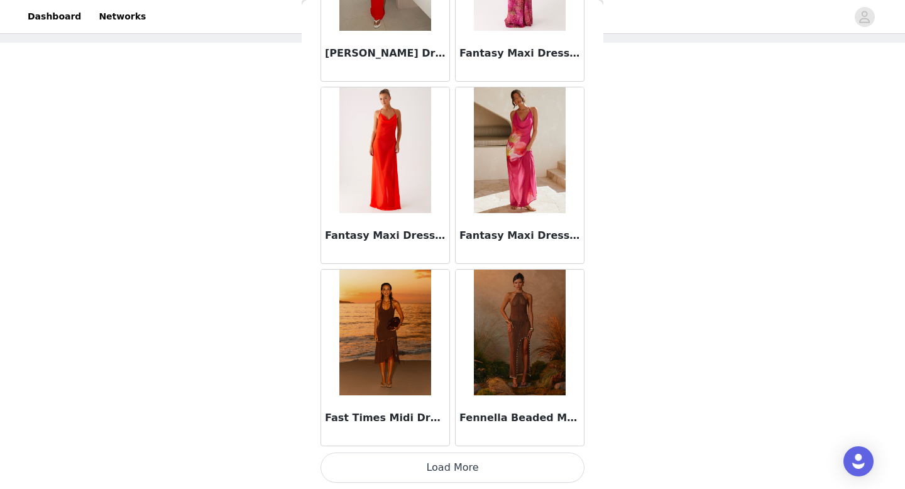
click at [439, 467] on button "Load More" at bounding box center [452, 467] width 264 height 30
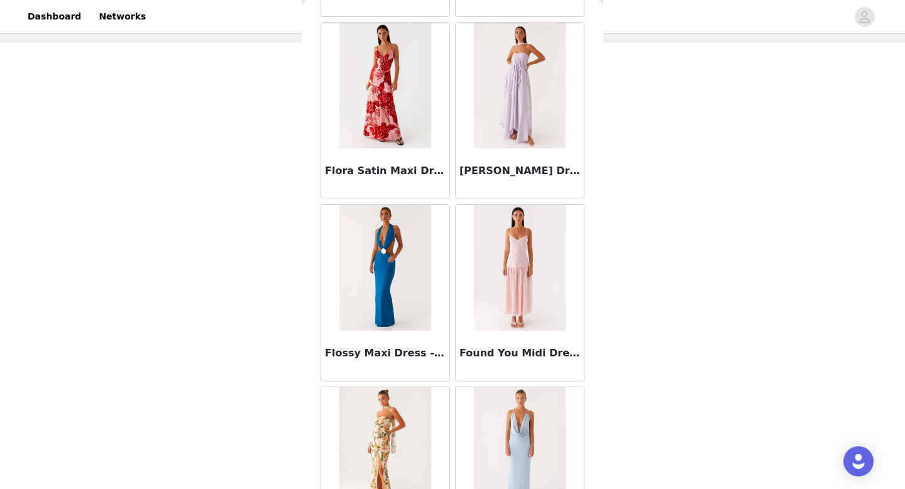
scroll to position [16014, 0]
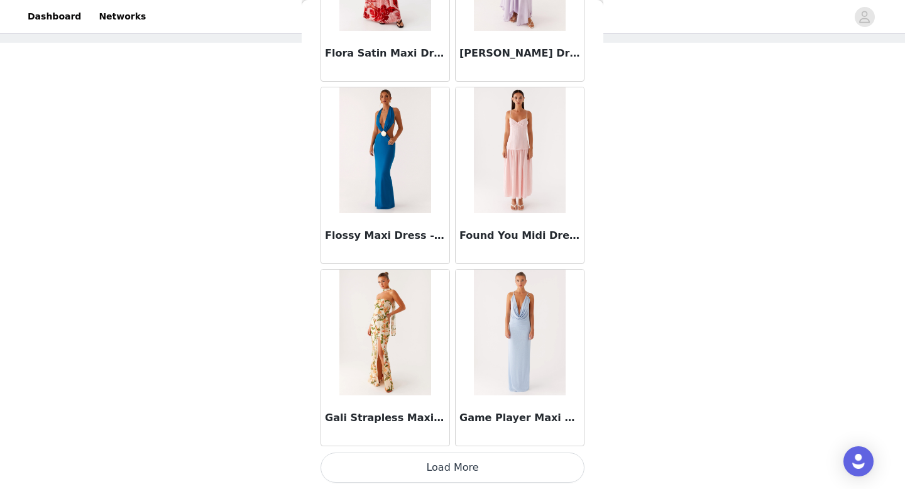
click at [461, 471] on button "Load More" at bounding box center [452, 467] width 264 height 30
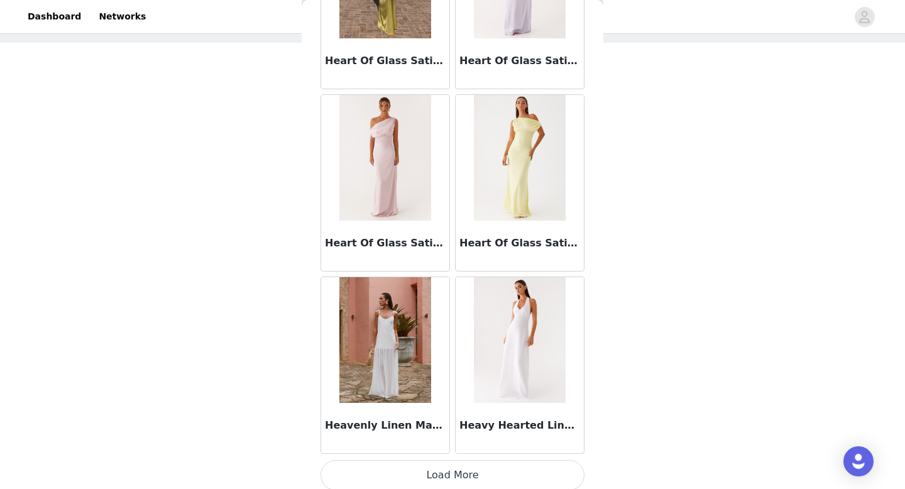
scroll to position [17836, 0]
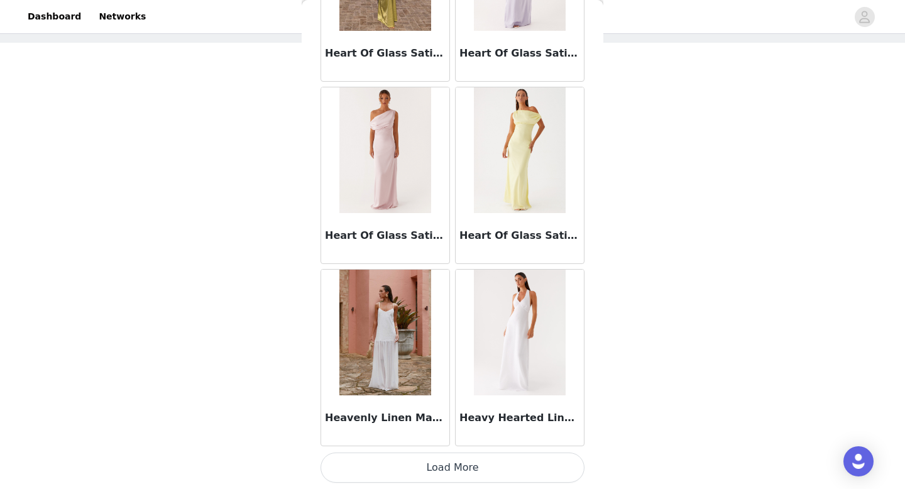
click at [453, 464] on button "Load More" at bounding box center [452, 467] width 264 height 30
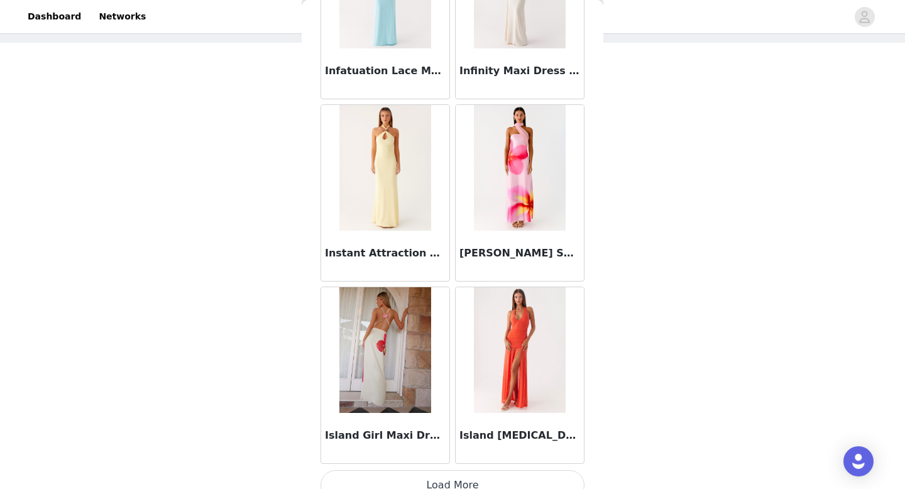
scroll to position [19658, 0]
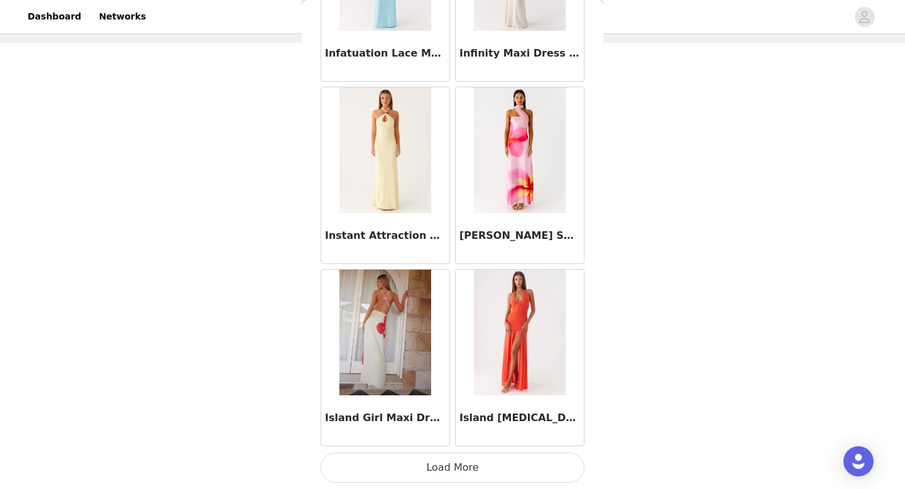
click at [456, 476] on button "Load More" at bounding box center [452, 467] width 264 height 30
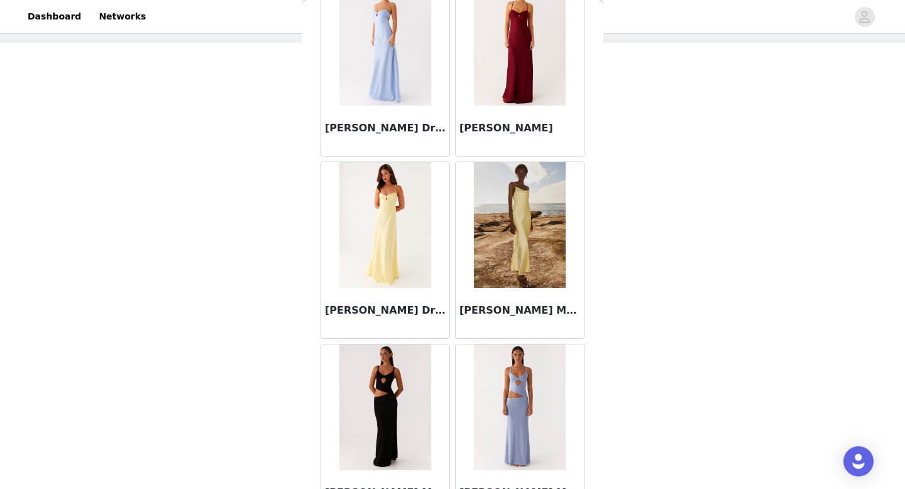
scroll to position [21481, 0]
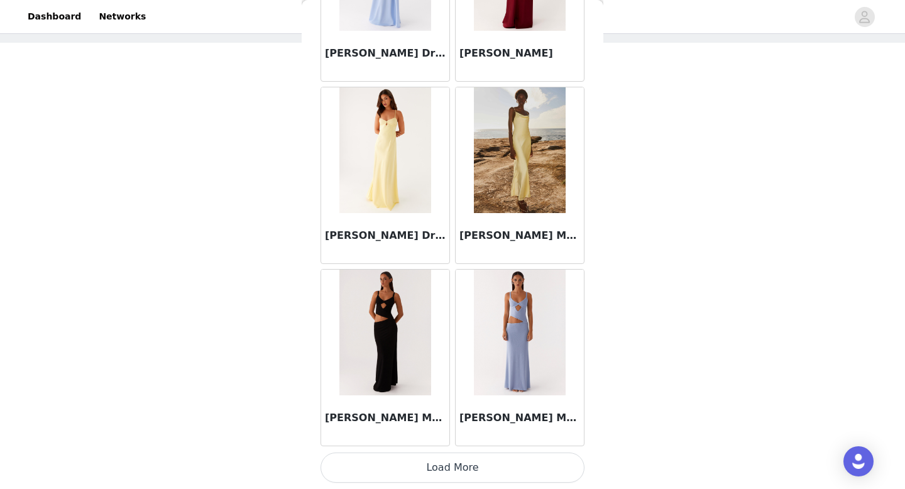
click at [456, 475] on button "Load More" at bounding box center [452, 467] width 264 height 30
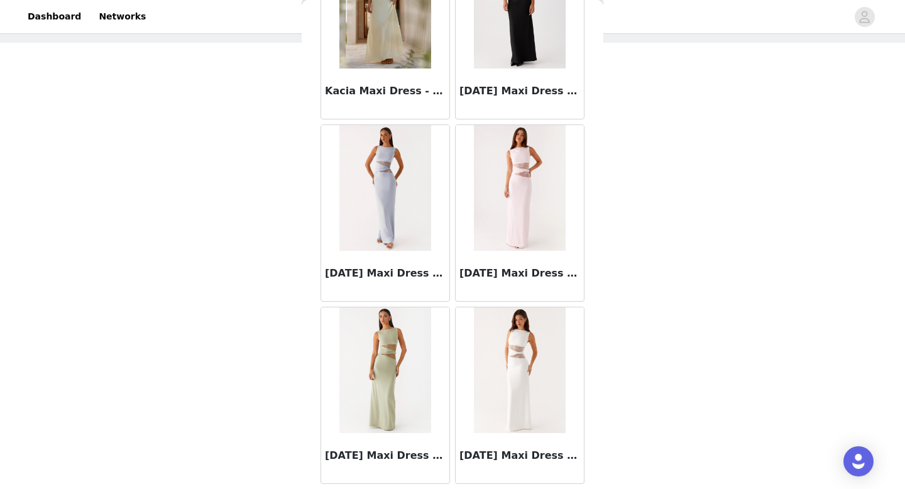
scroll to position [23303, 0]
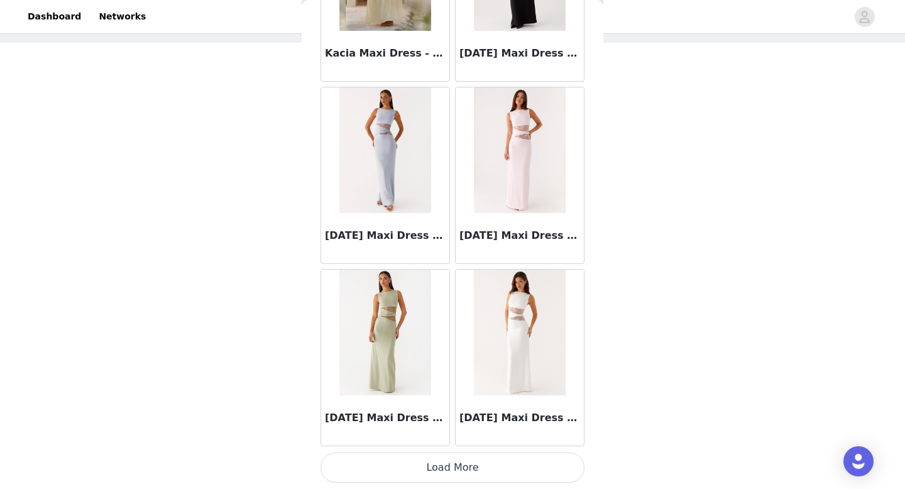
click at [406, 474] on button "Load More" at bounding box center [452, 467] width 264 height 30
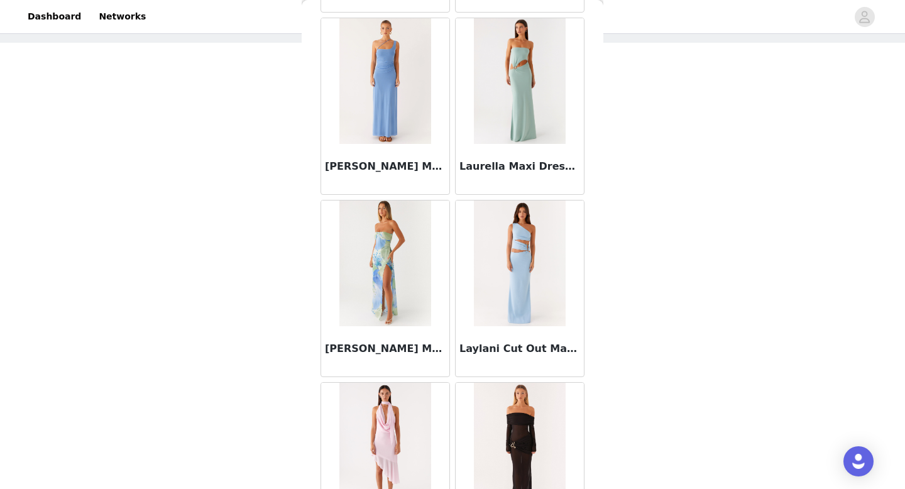
scroll to position [25126, 0]
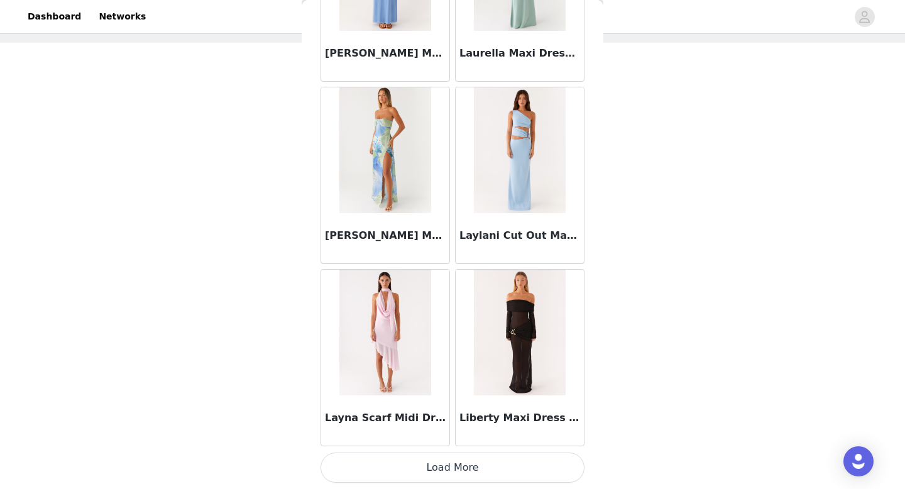
click at [455, 466] on button "Load More" at bounding box center [452, 467] width 264 height 30
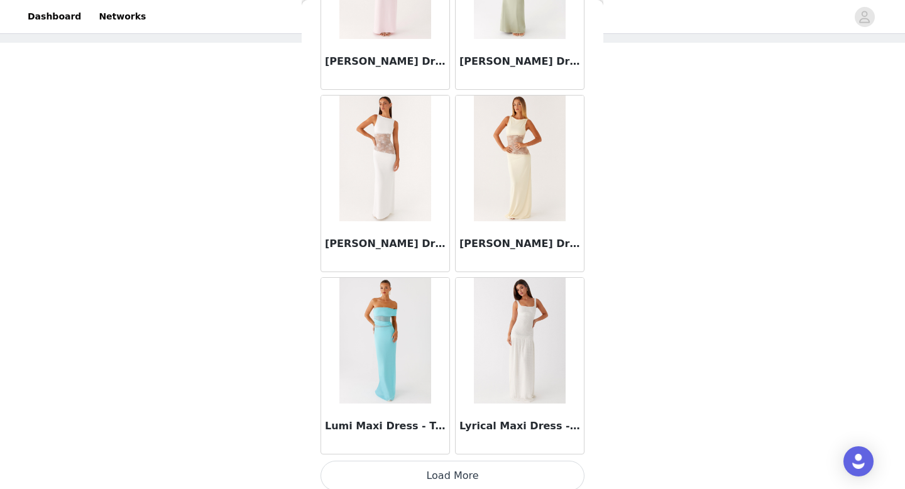
scroll to position [26948, 0]
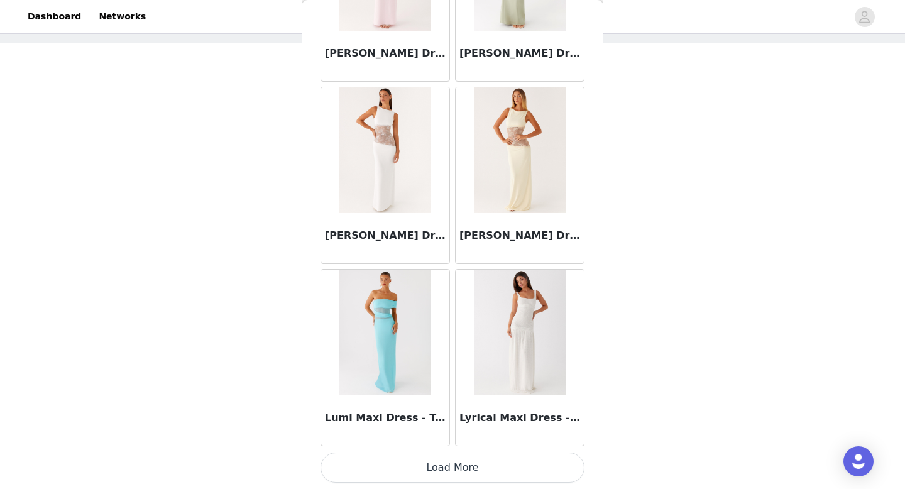
click at [464, 474] on button "Load More" at bounding box center [452, 467] width 264 height 30
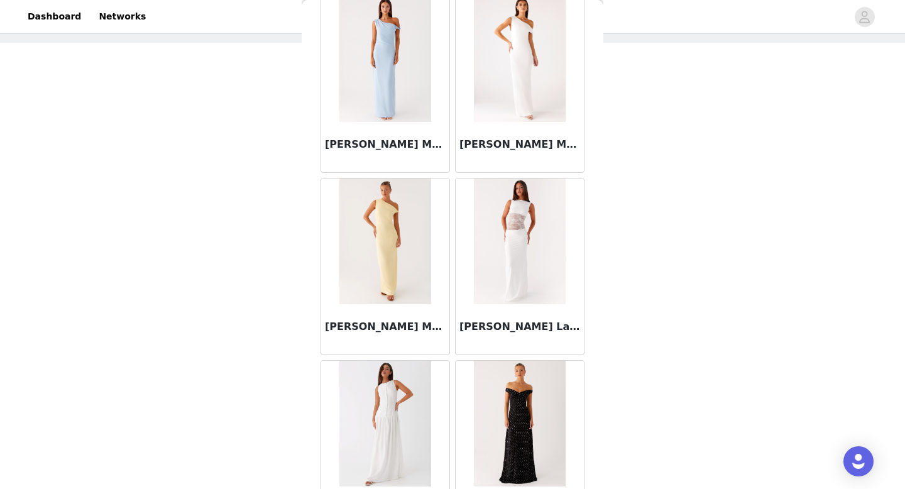
scroll to position [28771, 0]
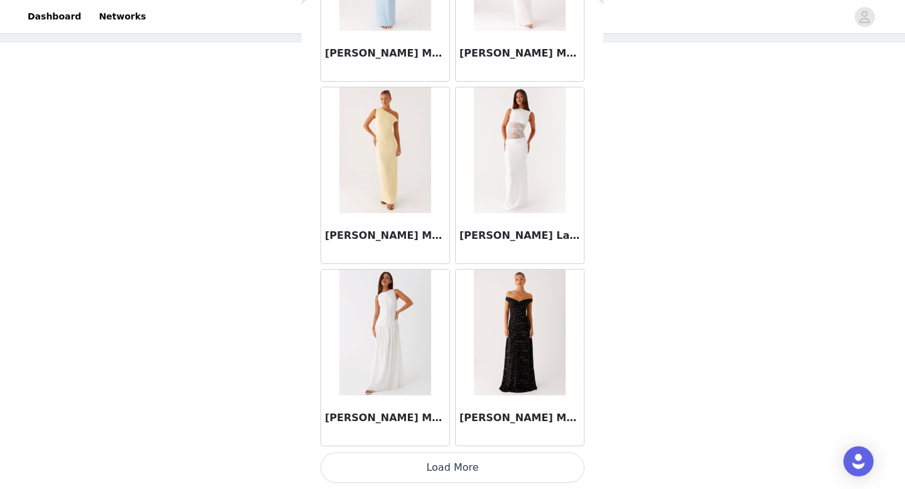
click at [441, 477] on button "Load More" at bounding box center [452, 467] width 264 height 30
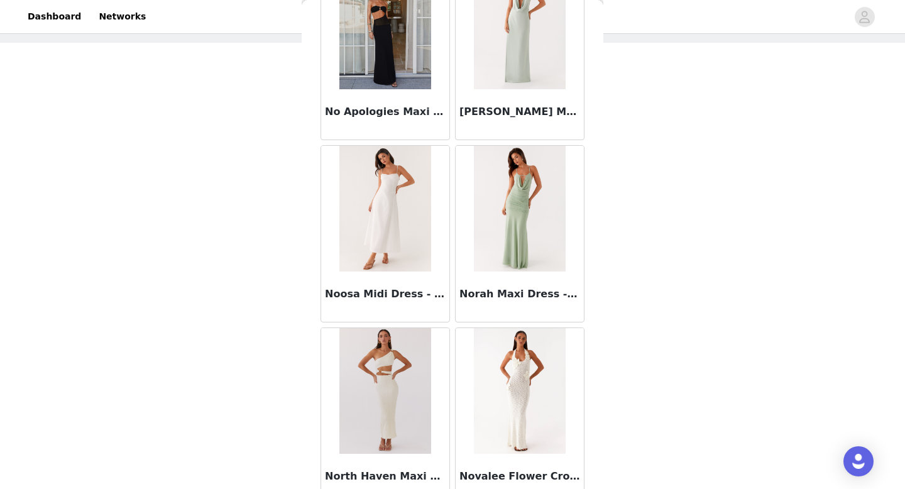
scroll to position [30593, 0]
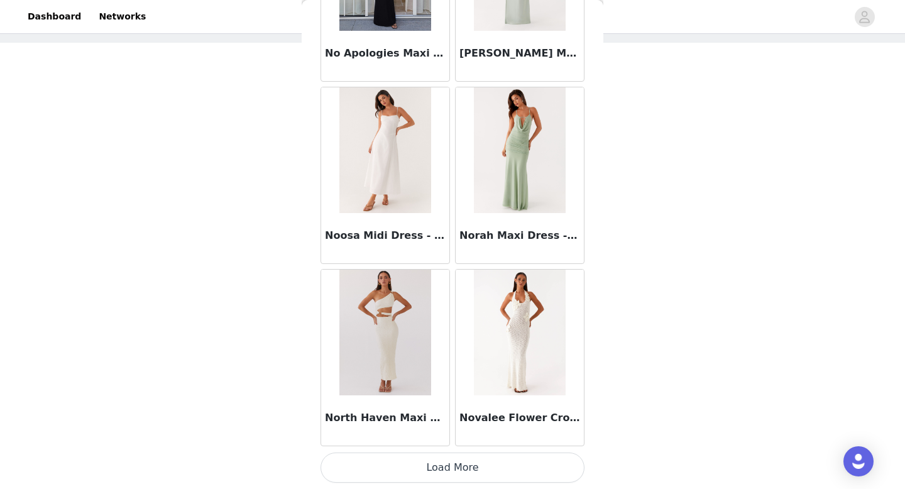
click at [442, 466] on button "Load More" at bounding box center [452, 467] width 264 height 30
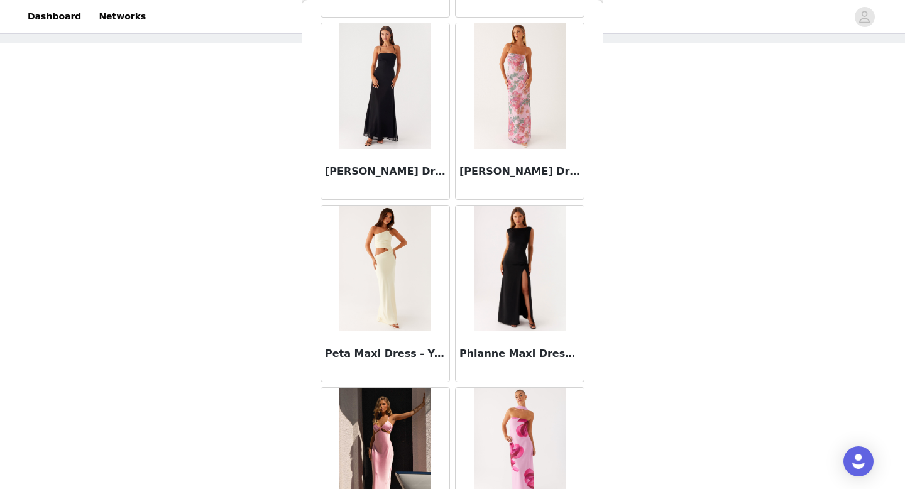
scroll to position [32415, 0]
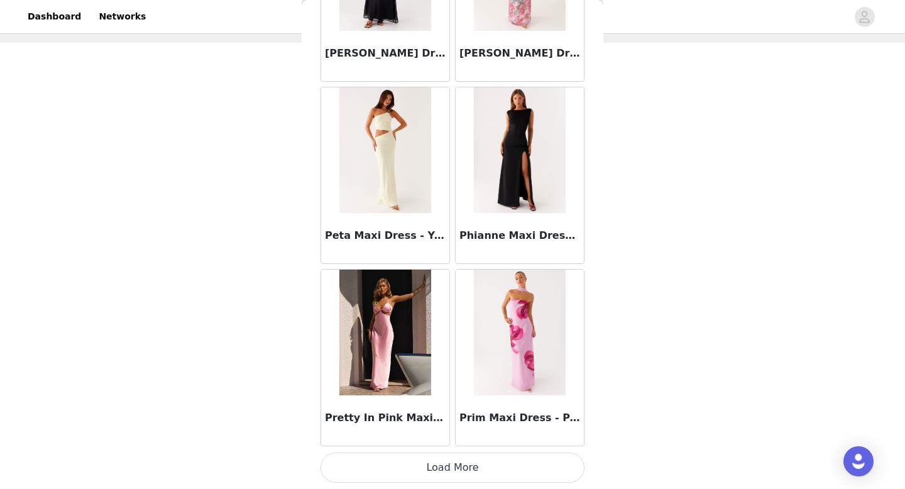
click at [430, 469] on button "Load More" at bounding box center [452, 467] width 264 height 30
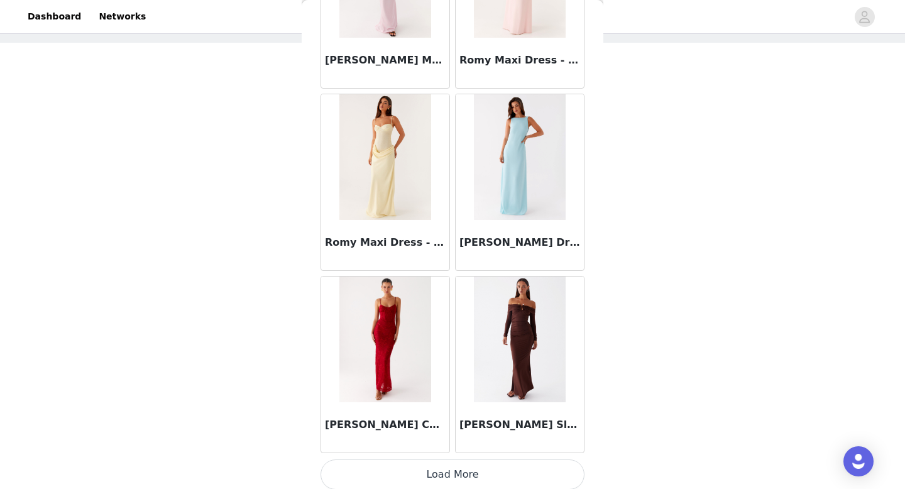
scroll to position [34238, 0]
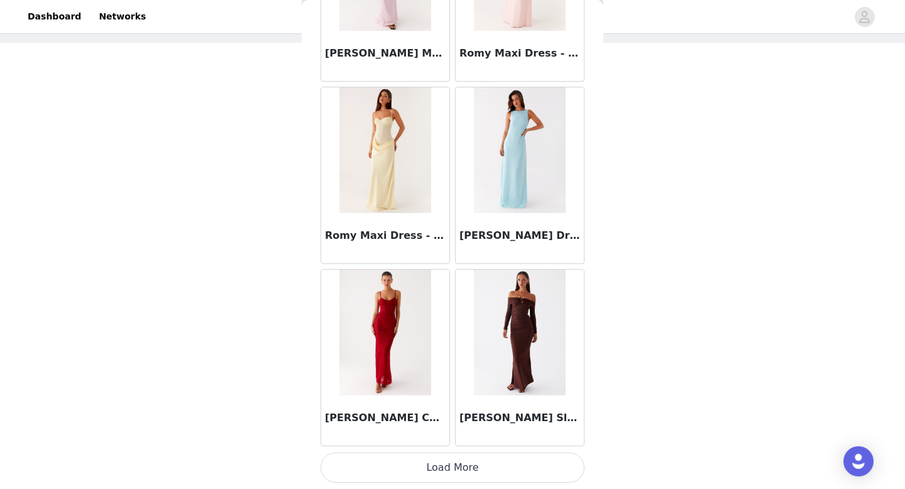
click at [452, 466] on button "Load More" at bounding box center [452, 467] width 264 height 30
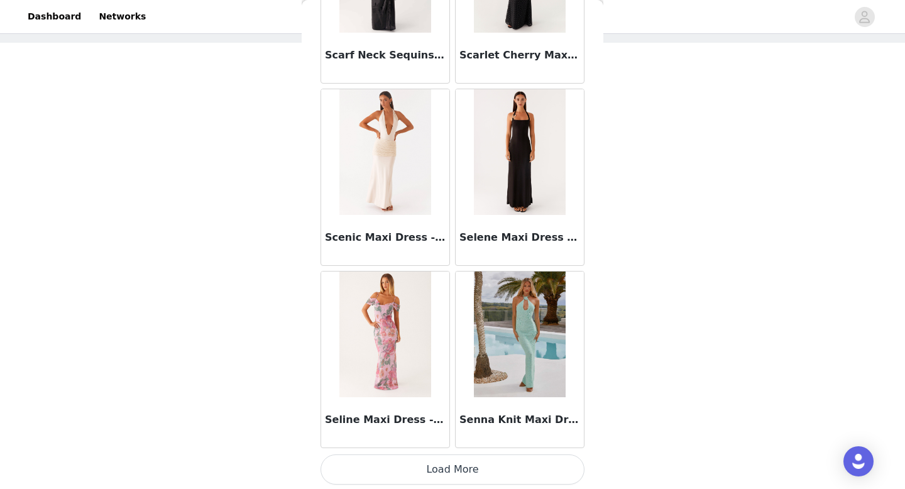
scroll to position [36060, 0]
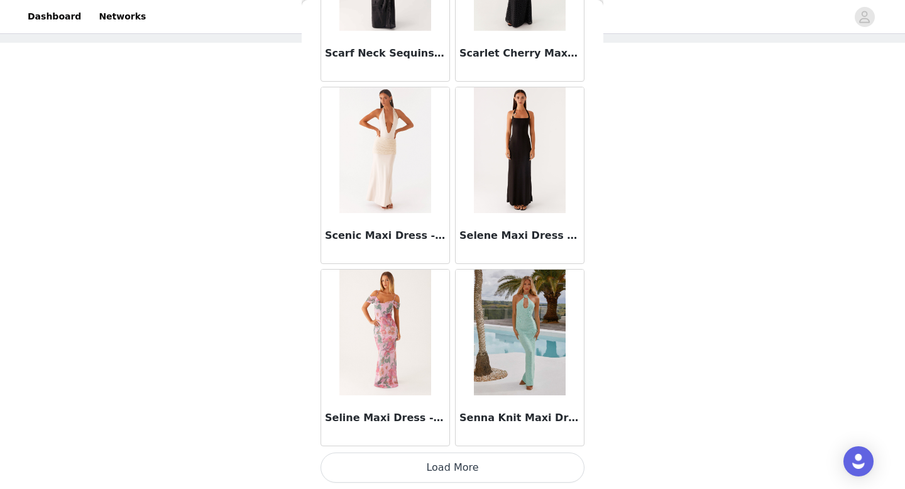
click at [452, 466] on button "Load More" at bounding box center [452, 467] width 264 height 30
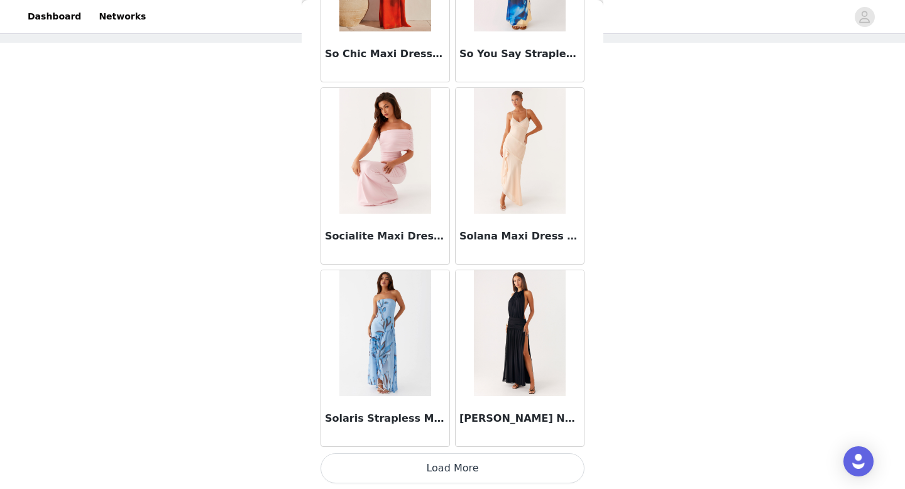
scroll to position [37883, 0]
click at [402, 464] on button "Load More" at bounding box center [452, 467] width 264 height 30
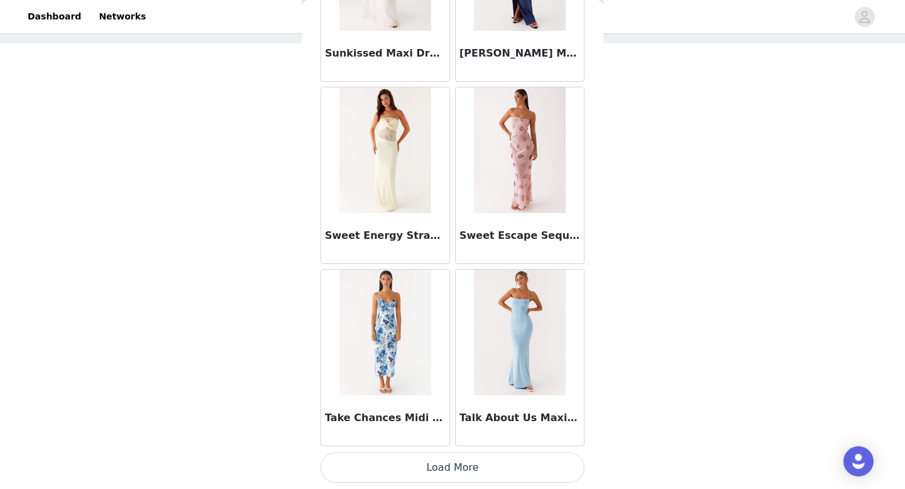
scroll to position [59, 0]
click at [429, 468] on button "Load More" at bounding box center [452, 467] width 264 height 30
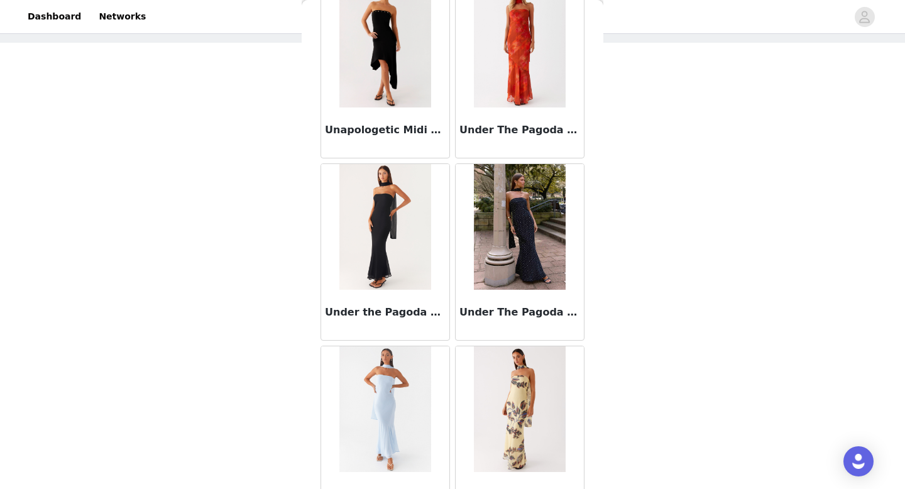
scroll to position [41528, 0]
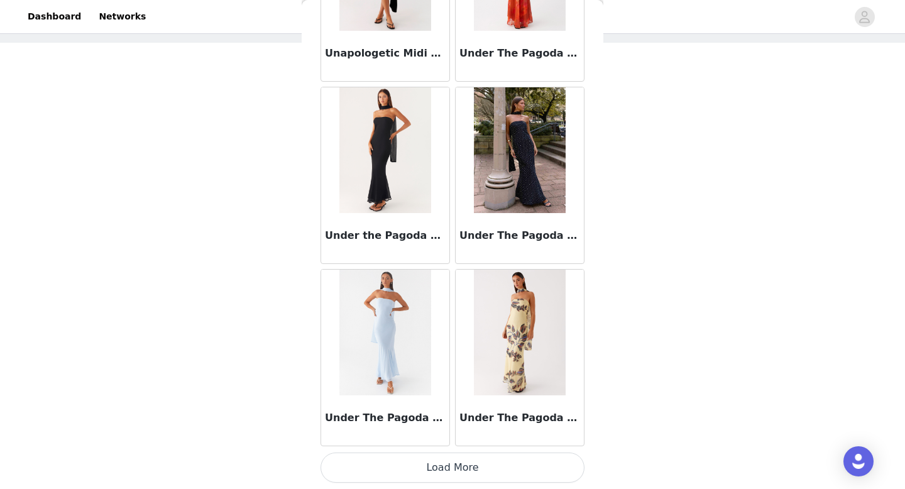
click at [435, 463] on button "Load More" at bounding box center [452, 467] width 264 height 30
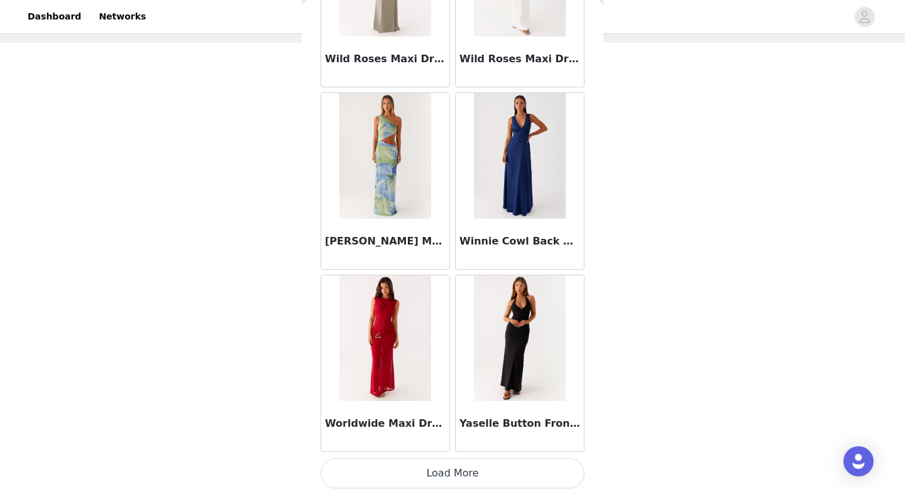
scroll to position [43350, 0]
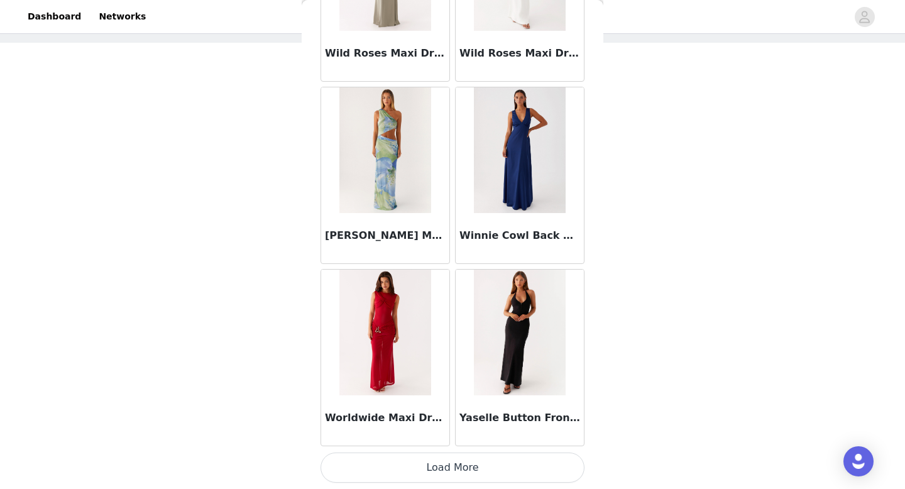
click at [459, 467] on button "Load More" at bounding box center [452, 467] width 264 height 30
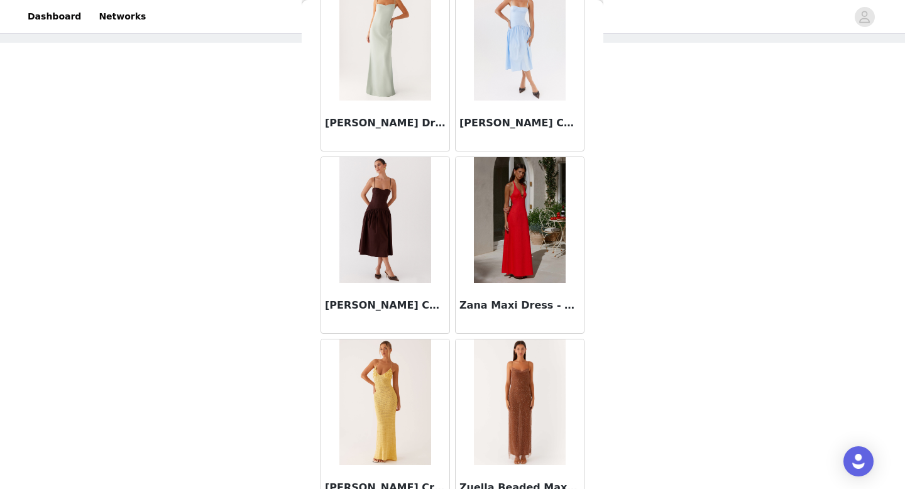
scroll to position [44039, 0]
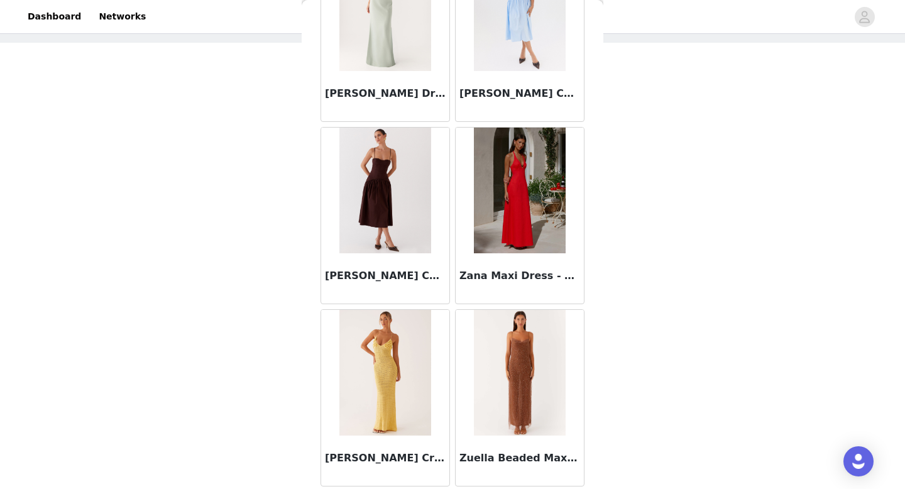
click at [508, 388] on img at bounding box center [520, 373] width 92 height 126
click at [508, 463] on h3 "Zuella Beaded Maxi Dress - Chocolate" at bounding box center [519, 458] width 121 height 15
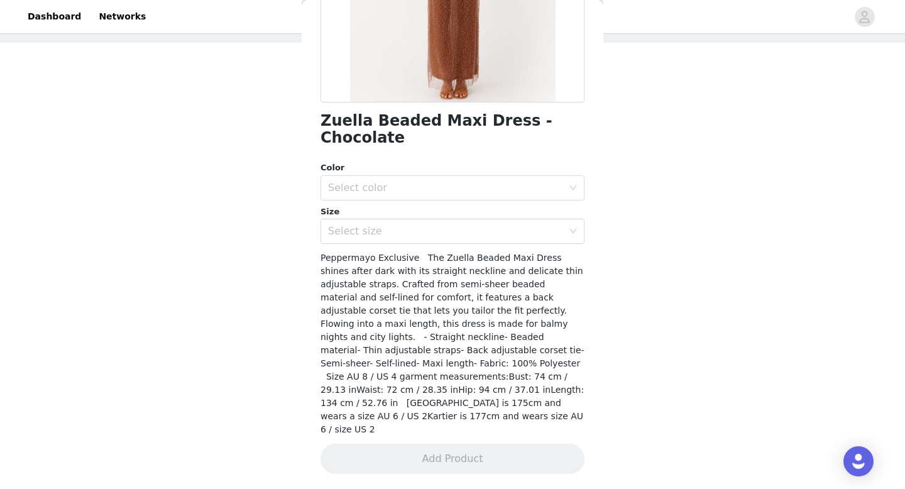
scroll to position [200, 0]
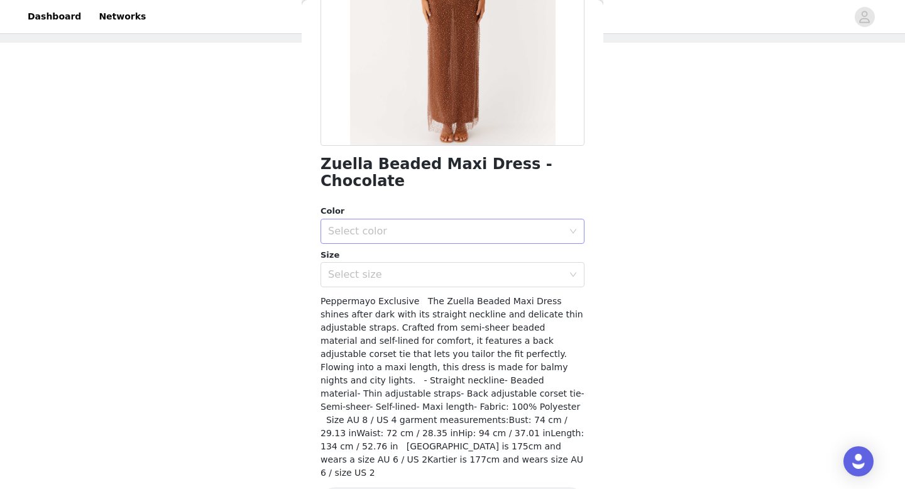
click at [488, 219] on div "Select color" at bounding box center [448, 231] width 241 height 24
click at [448, 241] on li "Chocolate" at bounding box center [452, 242] width 264 height 20
click at [432, 268] on div "Select size" at bounding box center [445, 274] width 235 height 13
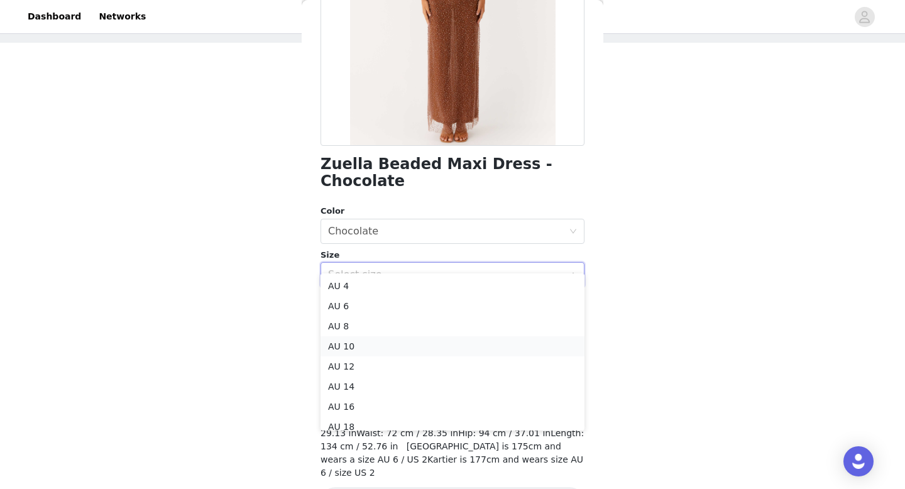
click at [381, 349] on li "AU 10" at bounding box center [452, 346] width 264 height 20
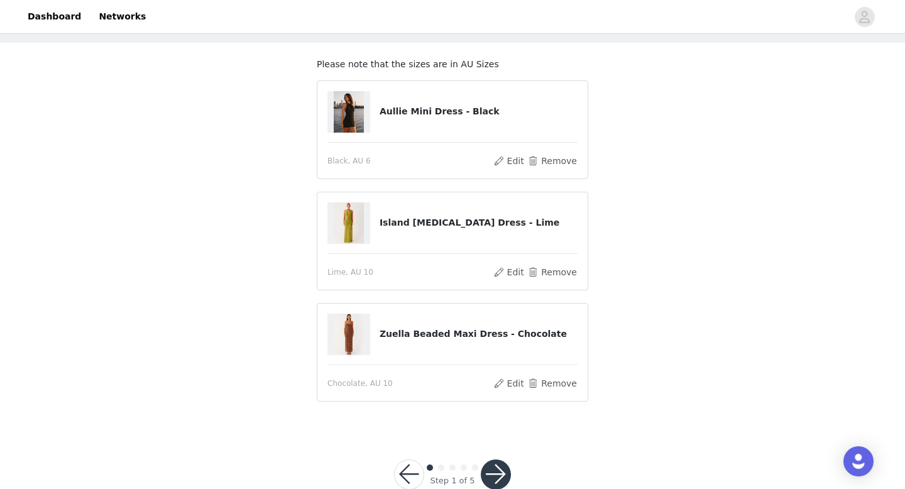
click at [500, 476] on button "button" at bounding box center [496, 474] width 30 height 30
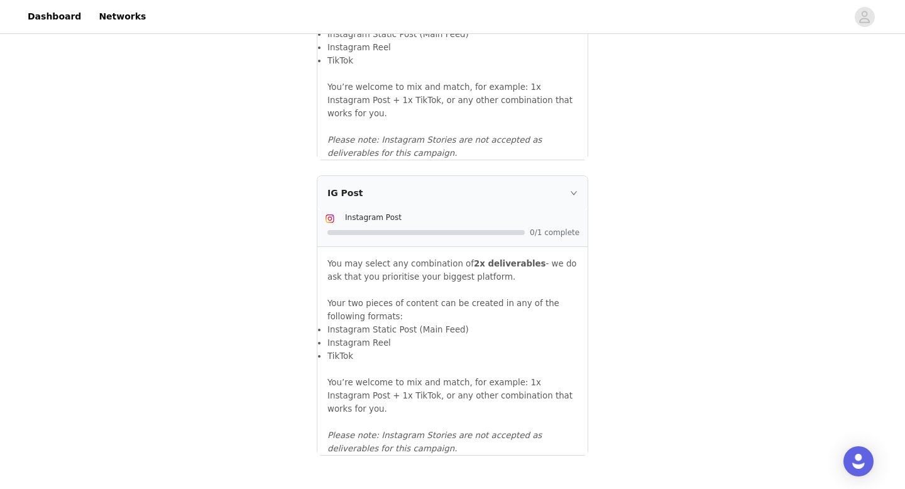
scroll to position [1369, 0]
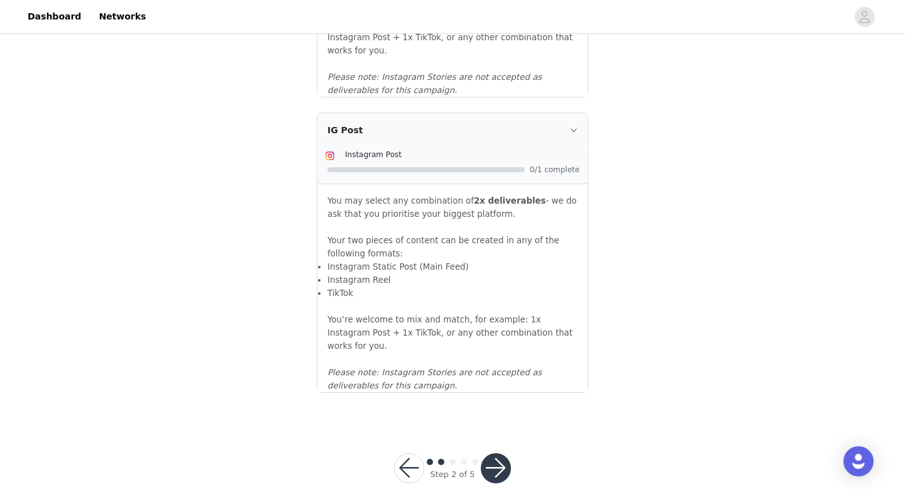
click at [497, 453] on button "button" at bounding box center [496, 468] width 30 height 30
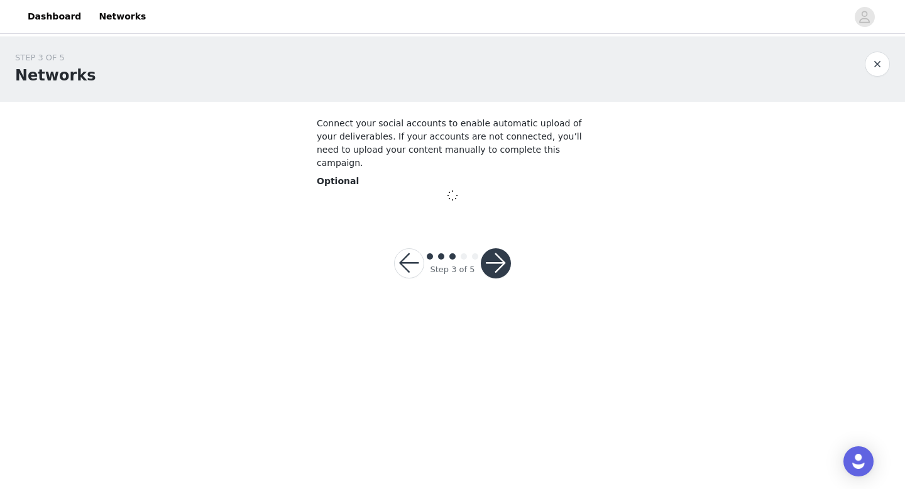
click at [496, 253] on button "button" at bounding box center [496, 263] width 30 height 30
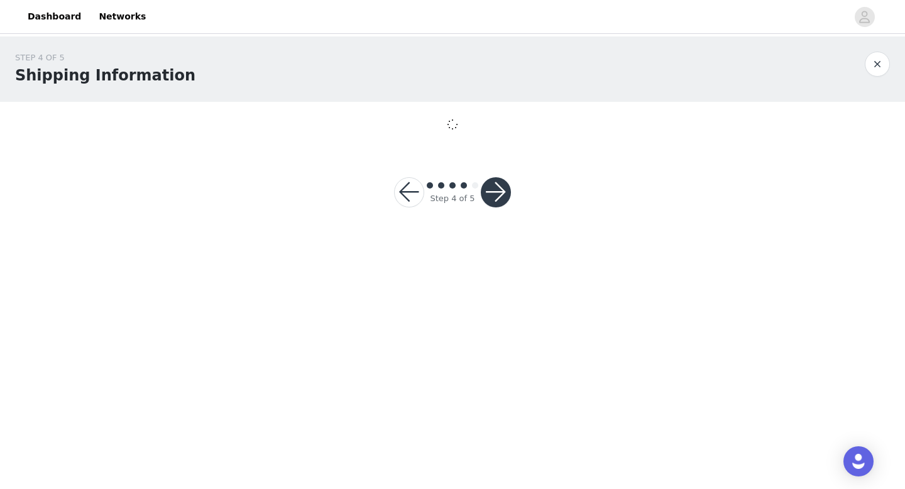
click at [501, 336] on body "Dashboard Networks STEP 4 OF 5 Shipping Information Step 4 of 5" at bounding box center [452, 244] width 905 height 489
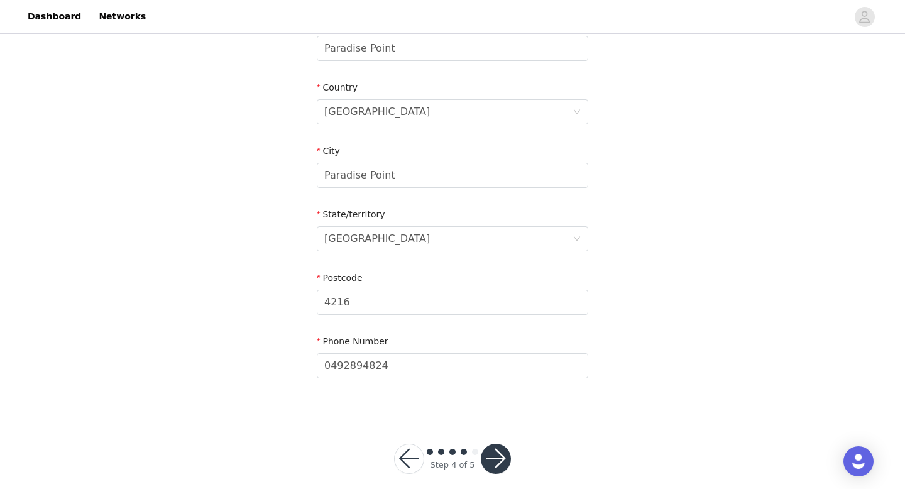
scroll to position [420, 0]
click at [503, 444] on button "button" at bounding box center [496, 457] width 30 height 30
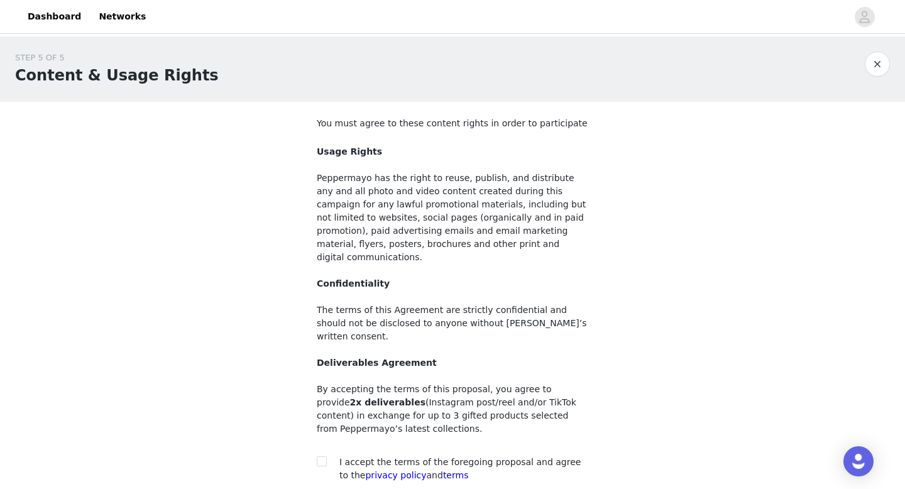
scroll to position [92, 0]
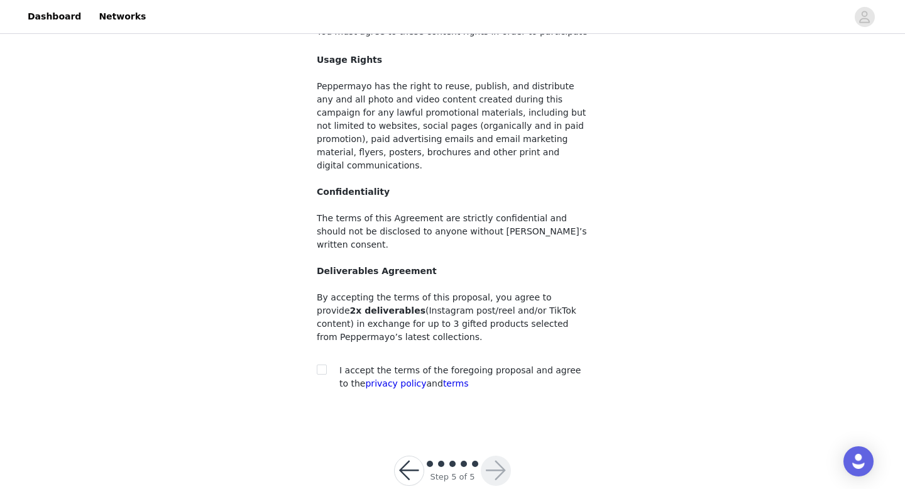
click at [328, 364] on div at bounding box center [326, 370] width 18 height 13
click at [319, 364] on input "checkbox" at bounding box center [321, 368] width 9 height 9
checkbox input "true"
click at [493, 456] on button "button" at bounding box center [496, 471] width 30 height 30
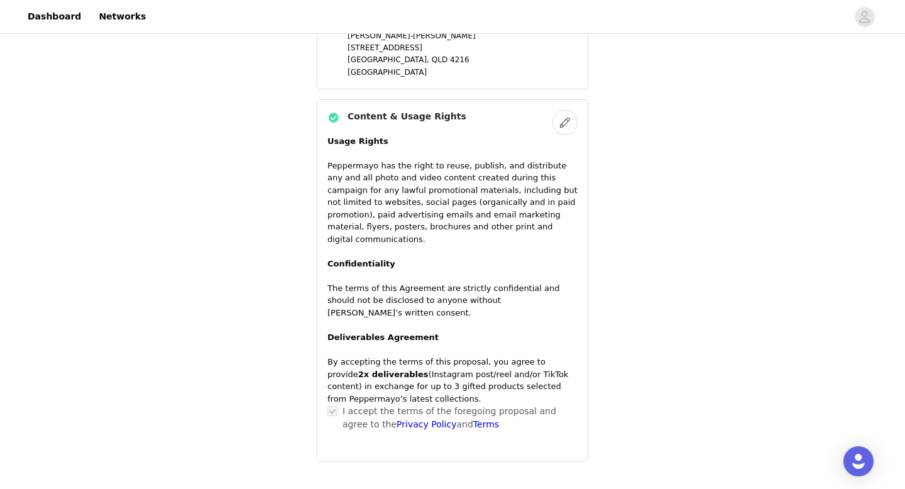
scroll to position [797, 0]
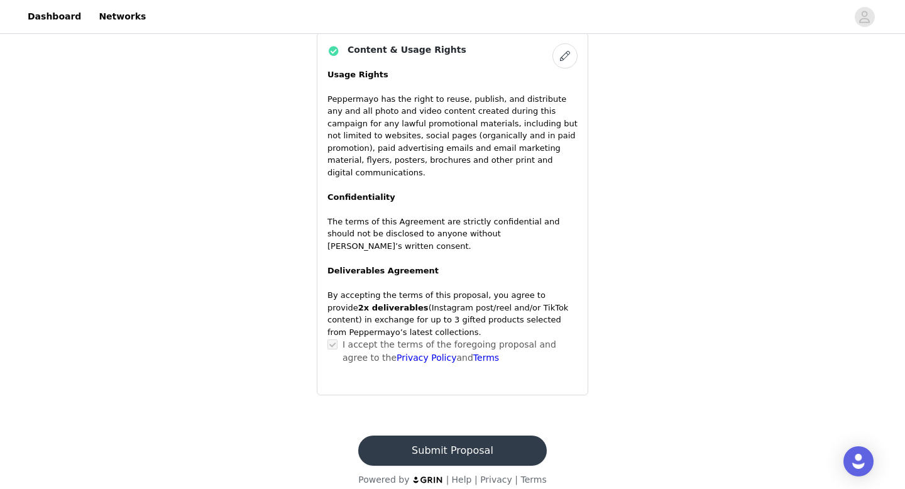
click at [464, 441] on button "Submit Proposal" at bounding box center [452, 450] width 188 height 30
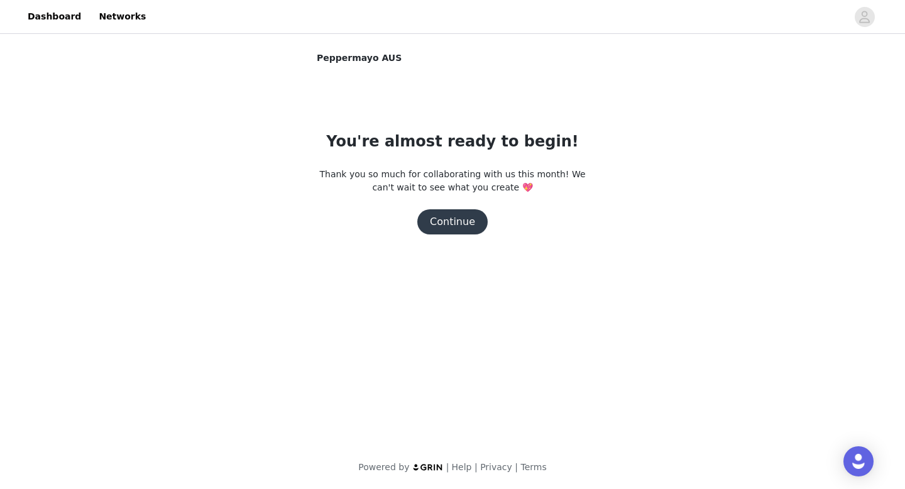
click at [464, 227] on button "Continue" at bounding box center [452, 221] width 70 height 25
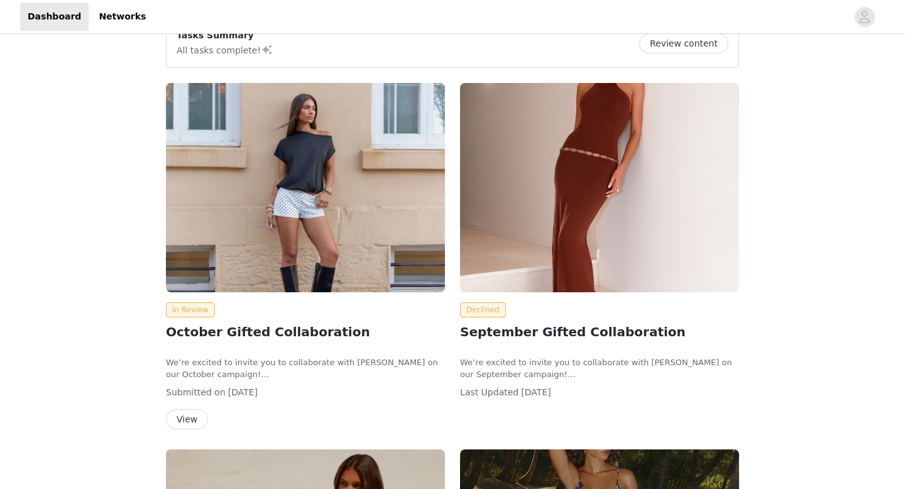
scroll to position [169, 0]
